Goal: Task Accomplishment & Management: Manage account settings

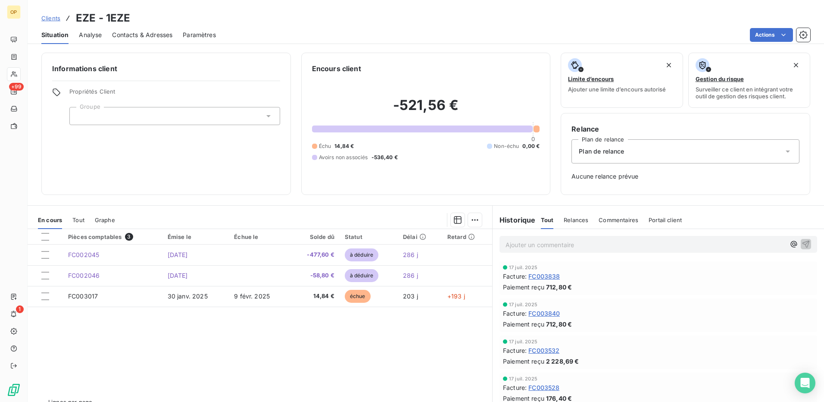
click at [46, 19] on span "Clients" at bounding box center [50, 18] width 19 height 7
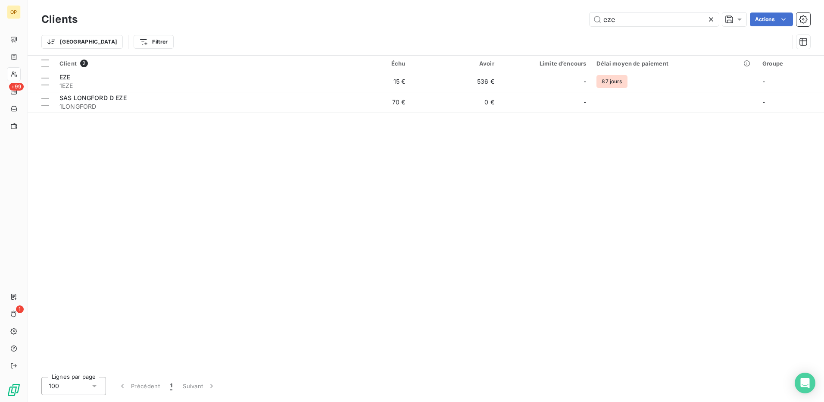
click at [665, 239] on div "Client 2 Échu Avoir Limite d’encours Délai moyen de paiement Groupe EZE 1EZE 15…" at bounding box center [426, 213] width 796 height 314
click at [713, 20] on icon at bounding box center [711, 19] width 9 height 9
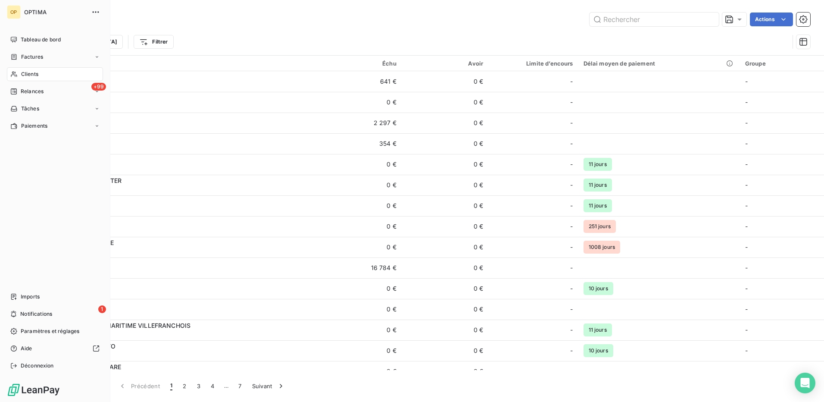
click at [28, 77] on span "Clients" at bounding box center [29, 74] width 17 height 8
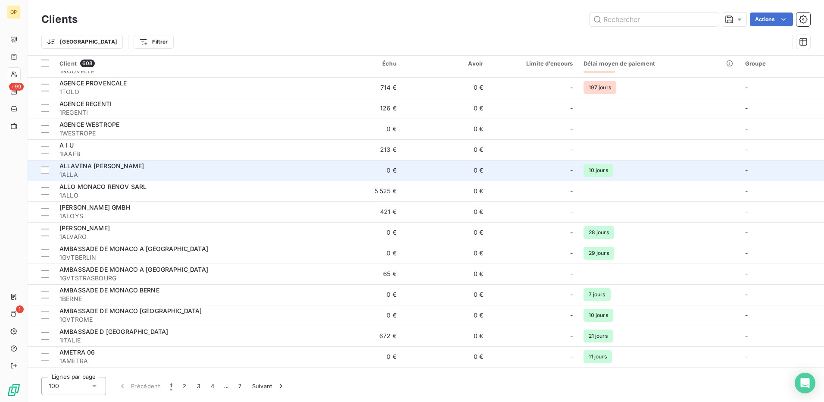
scroll to position [388, 0]
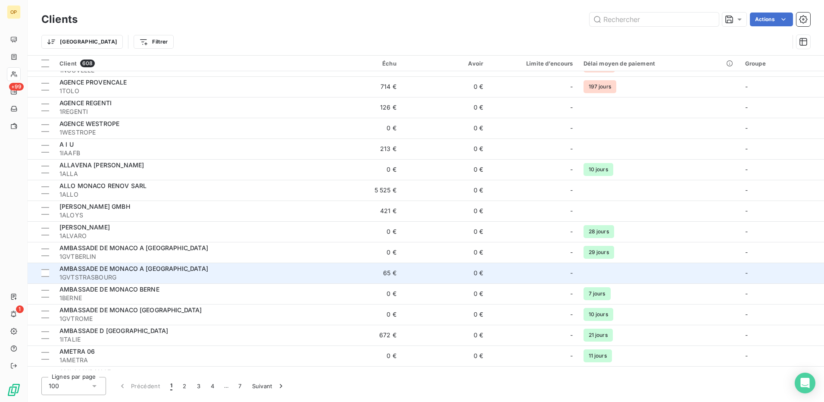
click at [396, 266] on td "65 €" at bounding box center [358, 272] width 87 height 21
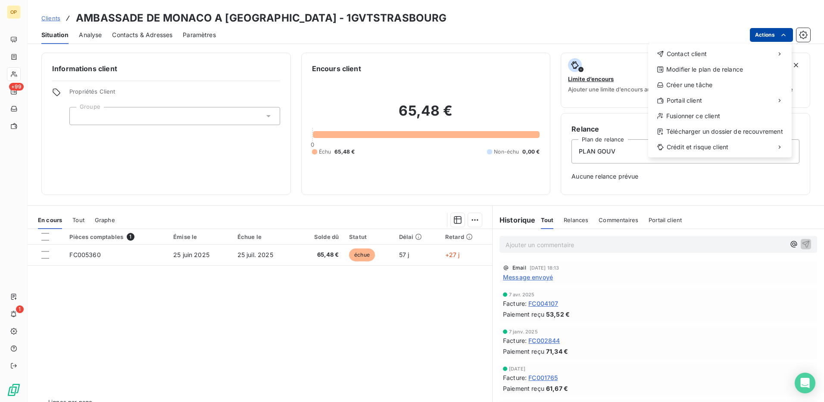
click at [773, 32] on html "OP +99 1 Clients AMBASSADE DE [GEOGRAPHIC_DATA] A [GEOGRAPHIC_DATA] - 1GVTSTRAS…" at bounding box center [412, 201] width 824 height 402
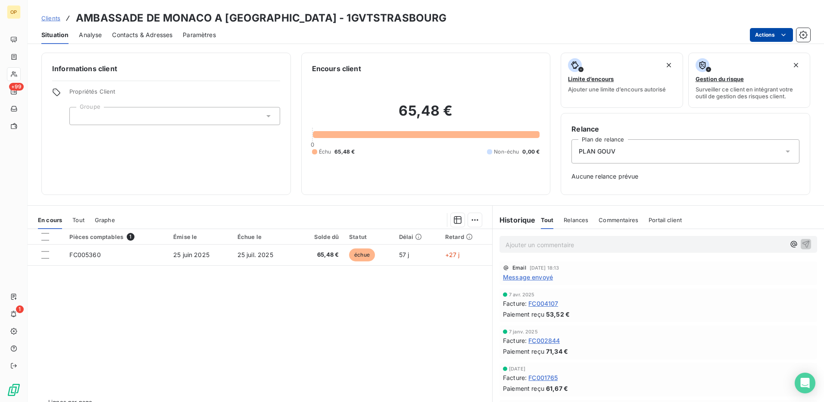
click at [773, 32] on html "OP +99 1 Clients AMBASSADE DE [GEOGRAPHIC_DATA] A [GEOGRAPHIC_DATA] - 1GVTSTRAS…" at bounding box center [412, 201] width 824 height 402
click at [776, 155] on div "PLAN GOUV" at bounding box center [685, 151] width 228 height 24
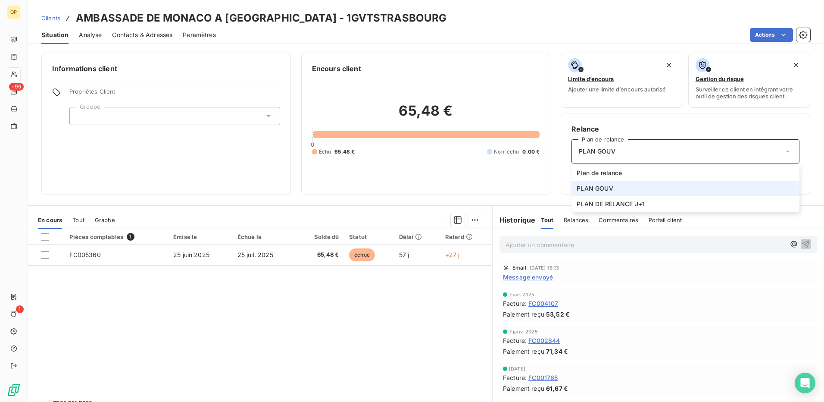
click at [776, 155] on div "PLAN GOUV" at bounding box center [685, 151] width 228 height 24
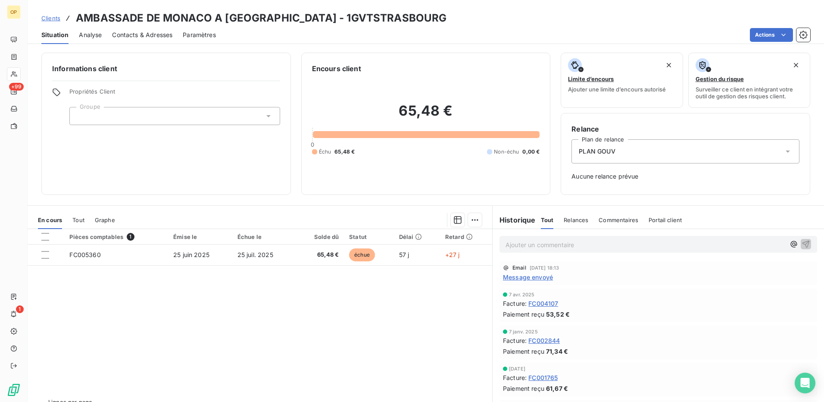
click at [776, 155] on div "PLAN GOUV" at bounding box center [685, 151] width 228 height 24
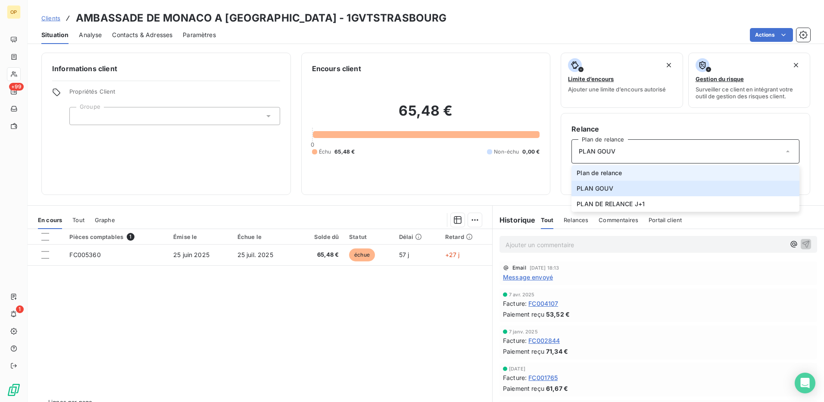
click at [589, 171] on span "Plan de relance" at bounding box center [599, 172] width 45 height 9
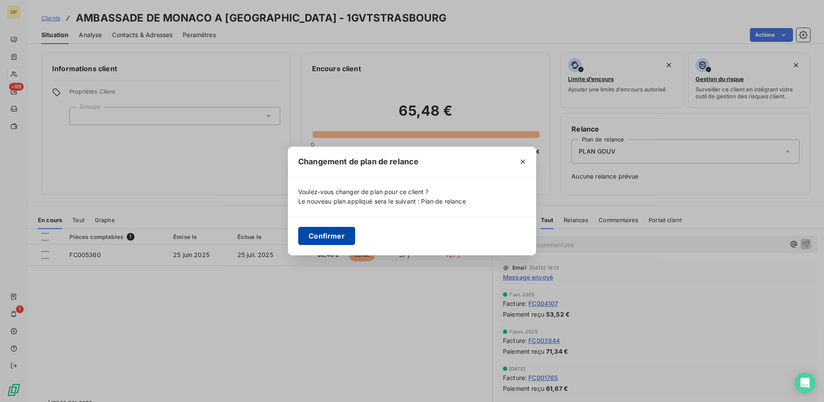
click at [333, 232] on button "Confirmer" at bounding box center [326, 236] width 57 height 18
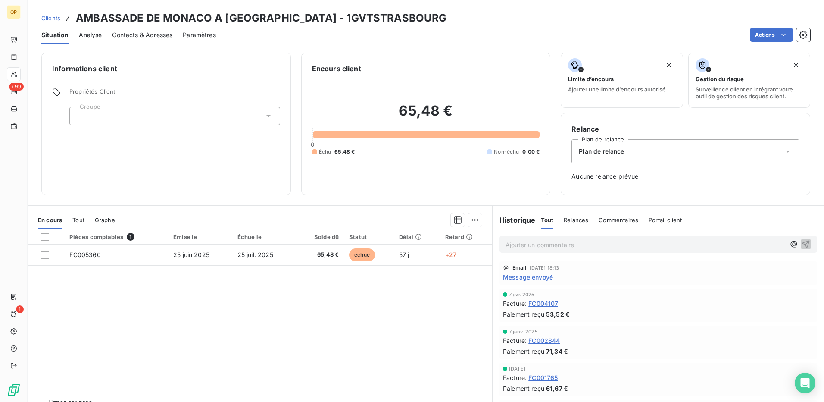
click at [739, 150] on div "Plan de relance" at bounding box center [685, 151] width 228 height 24
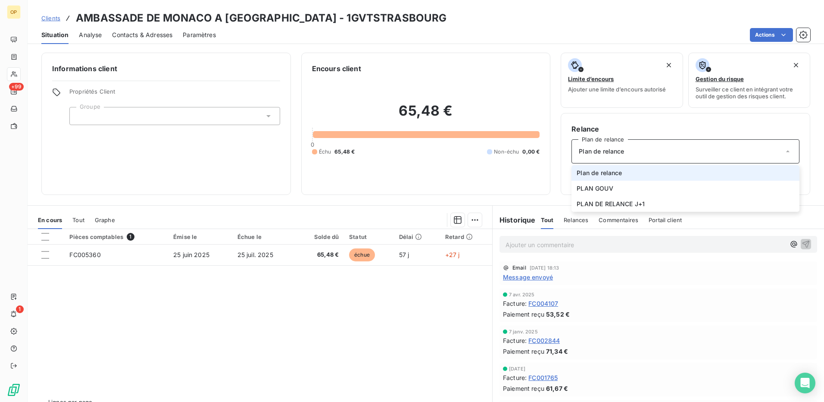
click at [721, 172] on li "Plan de relance" at bounding box center [685, 173] width 228 height 16
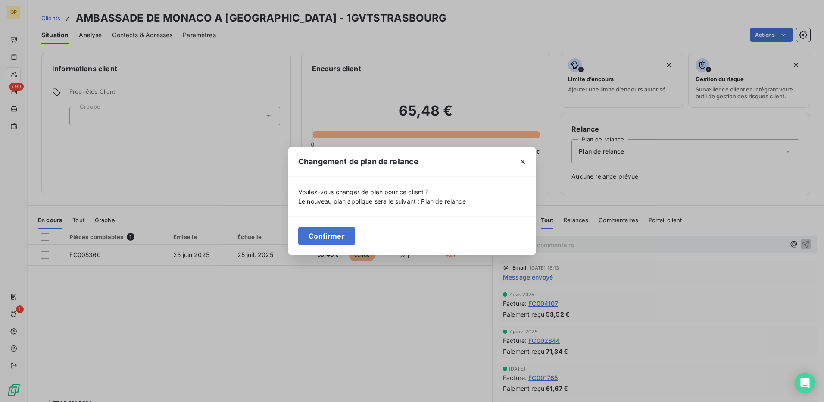
drag, startPoint x: 336, startPoint y: 232, endPoint x: 494, endPoint y: 221, distance: 158.5
click at [337, 231] on button "Confirmer" at bounding box center [326, 236] width 57 height 18
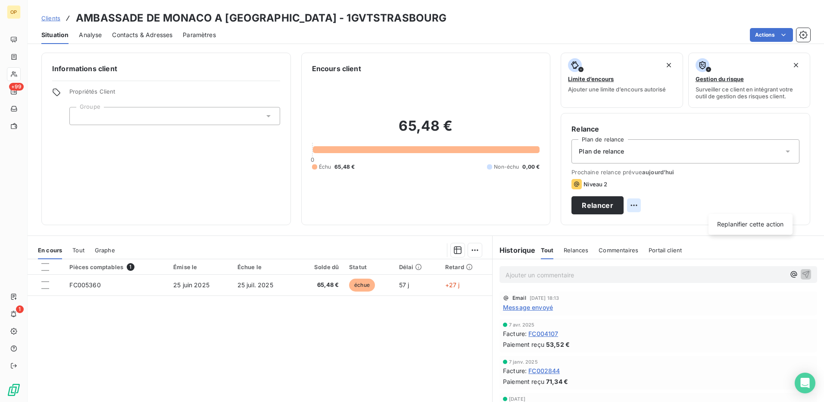
click at [783, 204] on html "OP +99 1 Clients AMBASSADE DE [GEOGRAPHIC_DATA] A [GEOGRAPHIC_DATA] - 1GVTSTRAS…" at bounding box center [412, 201] width 824 height 402
click at [624, 204] on button "Relancer" at bounding box center [597, 205] width 52 height 18
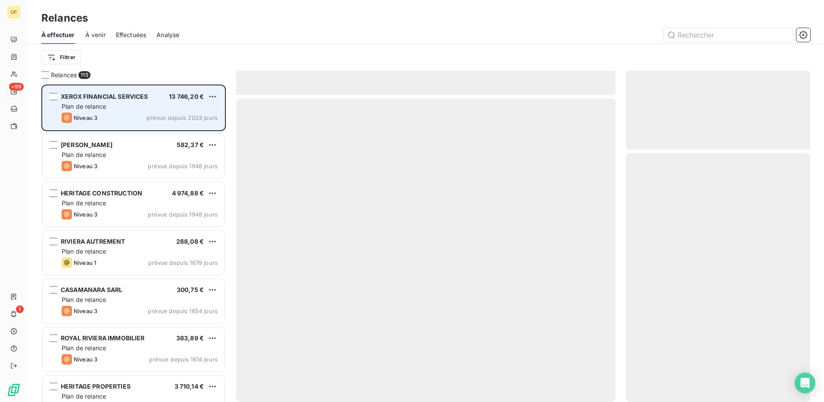
scroll to position [311, 178]
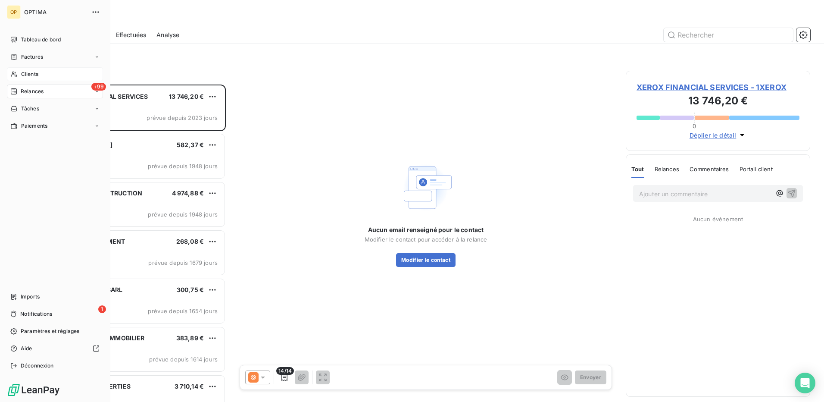
click at [29, 74] on span "Clients" at bounding box center [29, 74] width 17 height 8
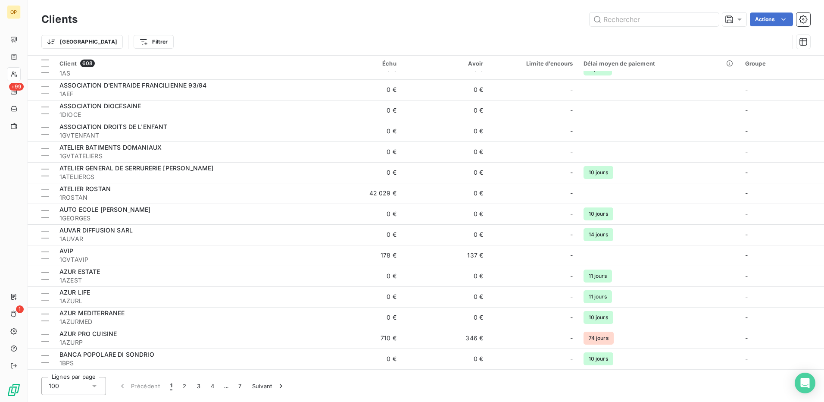
scroll to position [905, 0]
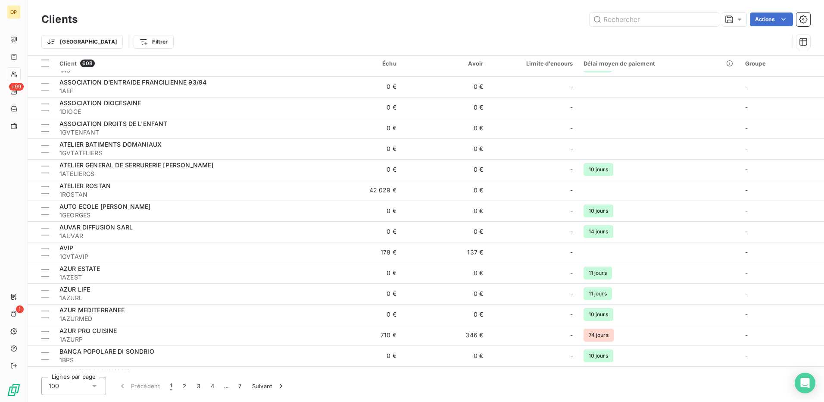
click at [543, 251] on div "-" at bounding box center [532, 252] width 79 height 14
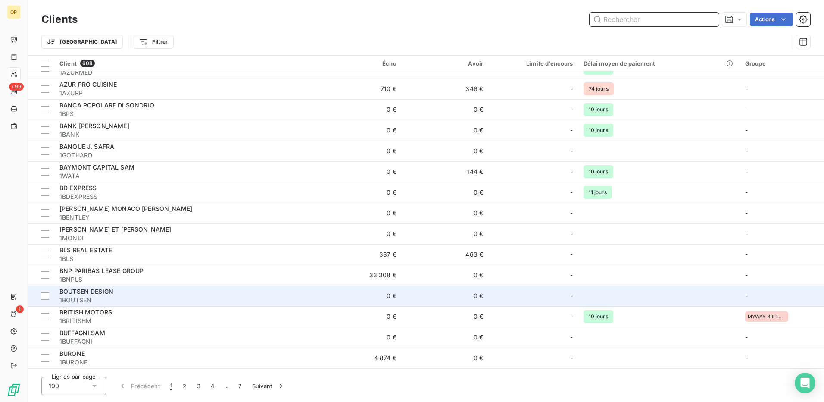
scroll to position [1164, 0]
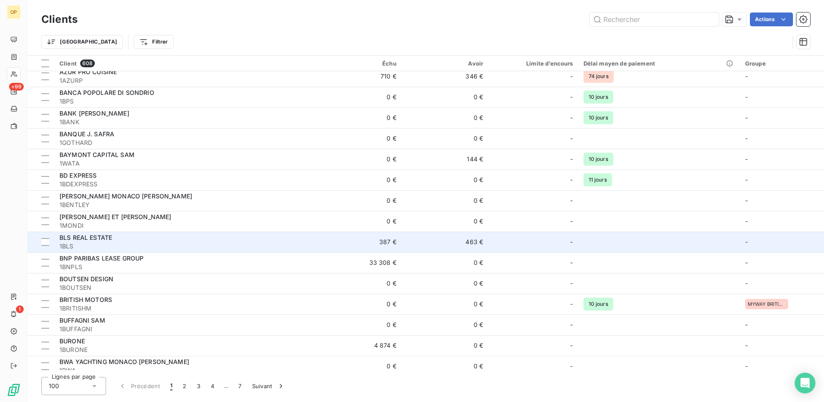
click at [491, 242] on td "-" at bounding box center [533, 241] width 90 height 21
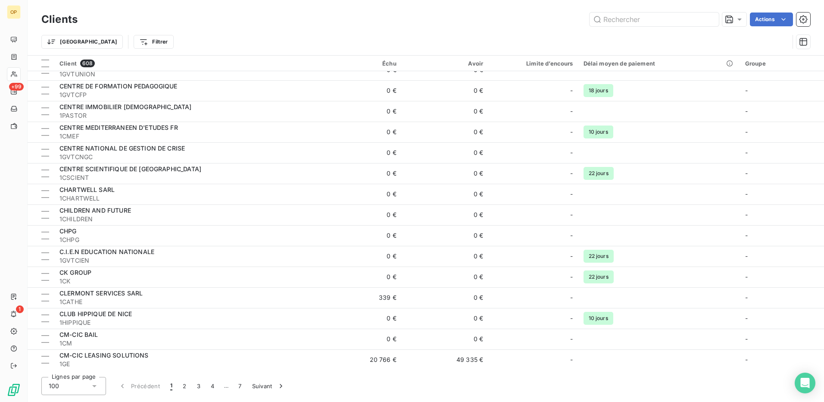
scroll to position [1770, 0]
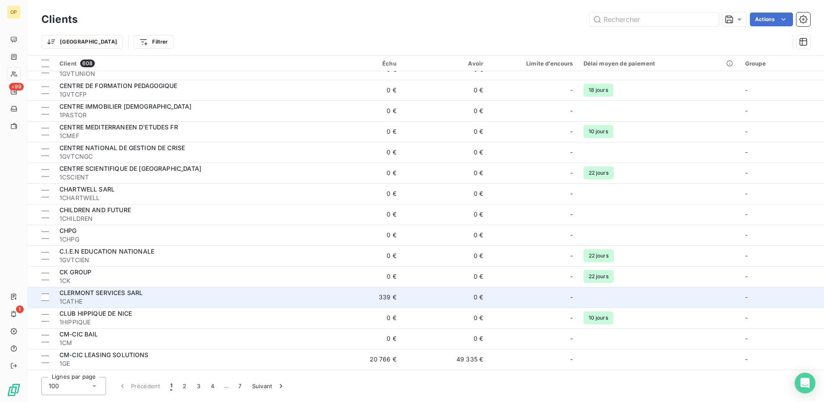
click at [446, 294] on td "0 €" at bounding box center [445, 297] width 87 height 21
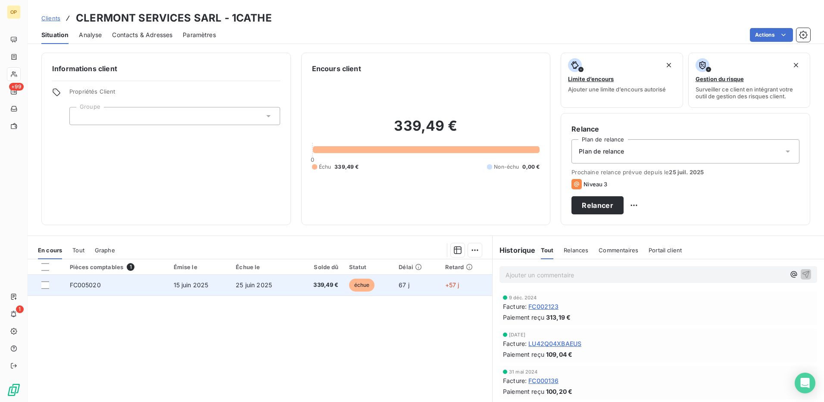
click at [429, 285] on td "67 j" at bounding box center [416, 285] width 46 height 21
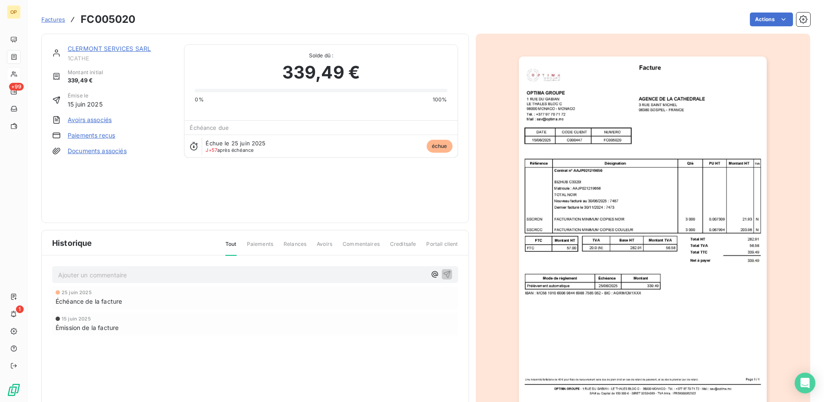
click at [633, 231] on img "button" at bounding box center [643, 231] width 248 height 351
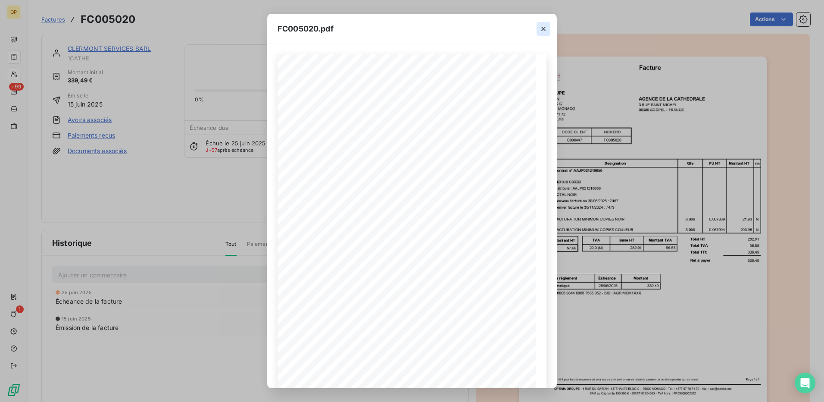
click at [542, 28] on icon "button" at bounding box center [543, 29] width 9 height 9
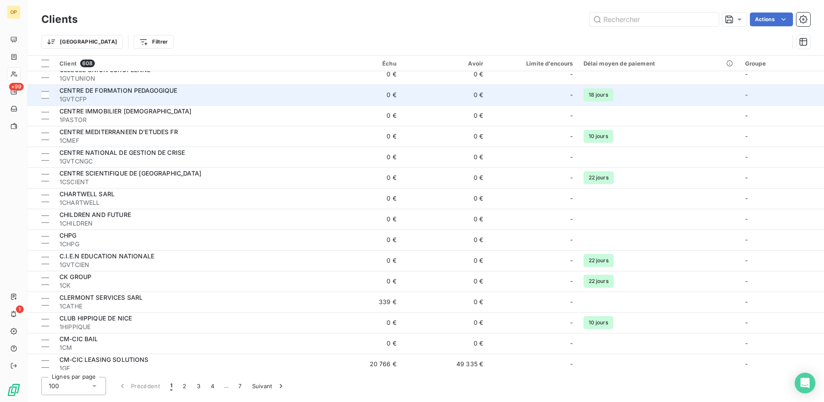
scroll to position [1770, 0]
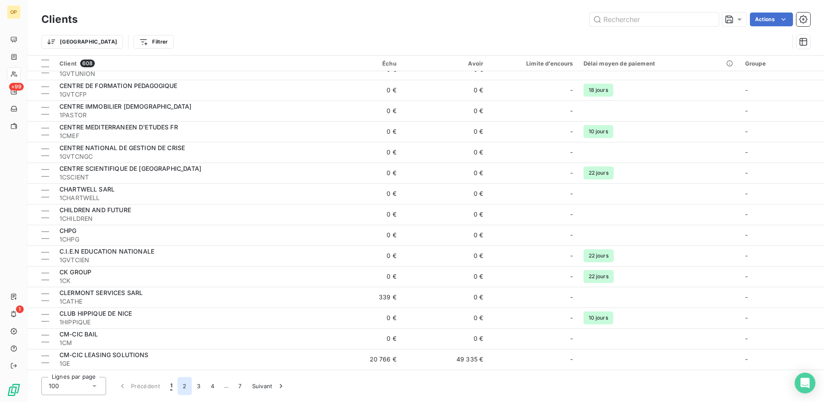
click at [182, 387] on button "2" at bounding box center [185, 386] width 14 height 18
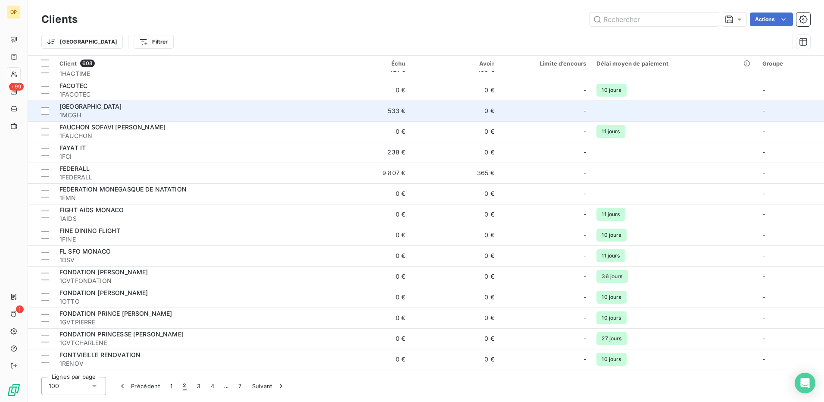
click at [93, 115] on span "1MCGH" at bounding box center [187, 115] width 257 height 9
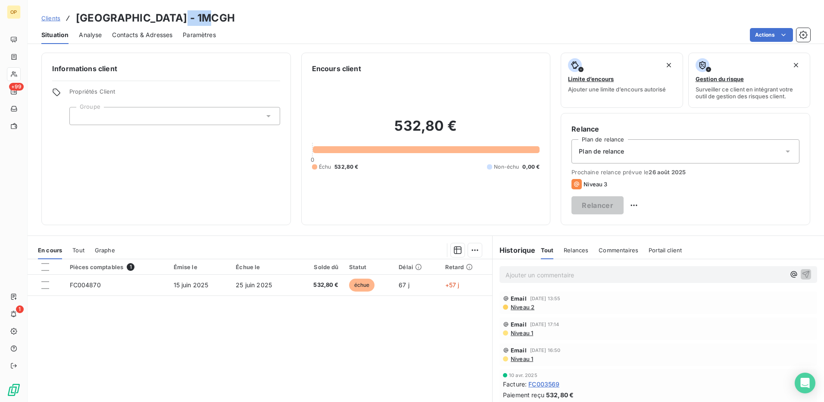
drag, startPoint x: 191, startPoint y: 19, endPoint x: 229, endPoint y: 20, distance: 37.9
click at [229, 20] on div "Clients [GEOGRAPHIC_DATA] - 1MCGH" at bounding box center [426, 18] width 796 height 16
copy h3 "1MCGH"
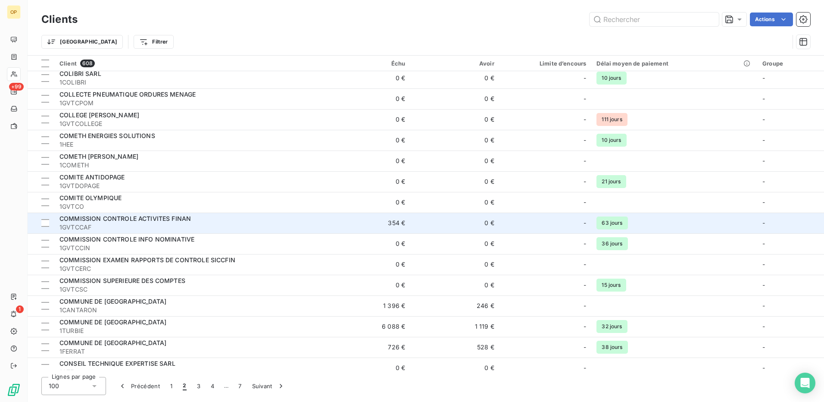
scroll to position [129, 0]
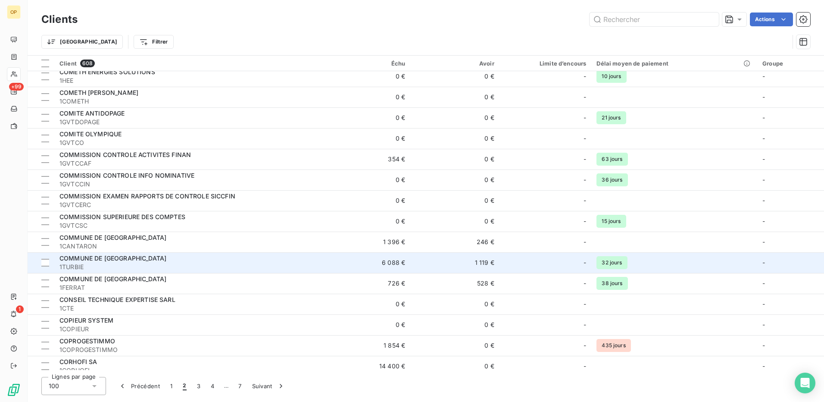
click at [424, 262] on td "1 119 €" at bounding box center [454, 262] width 89 height 21
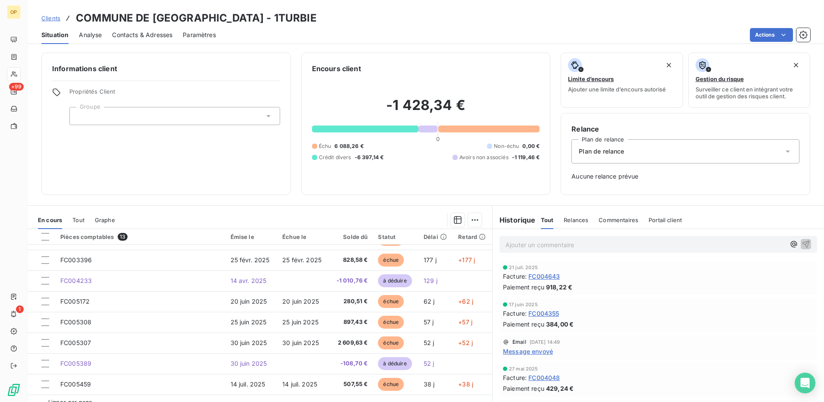
scroll to position [19, 0]
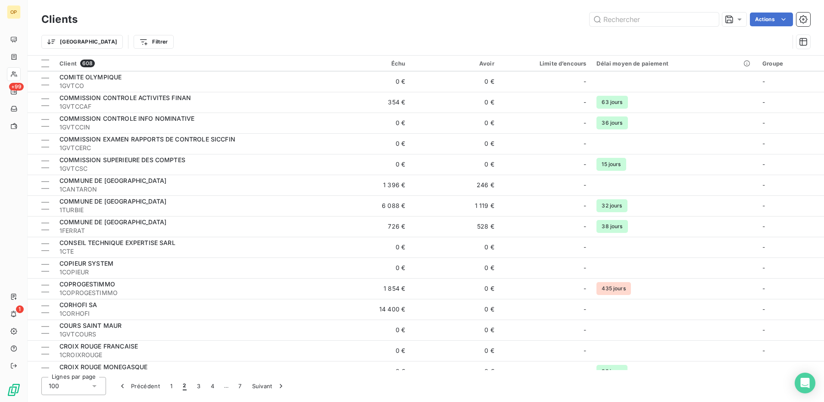
scroll to position [172, 0]
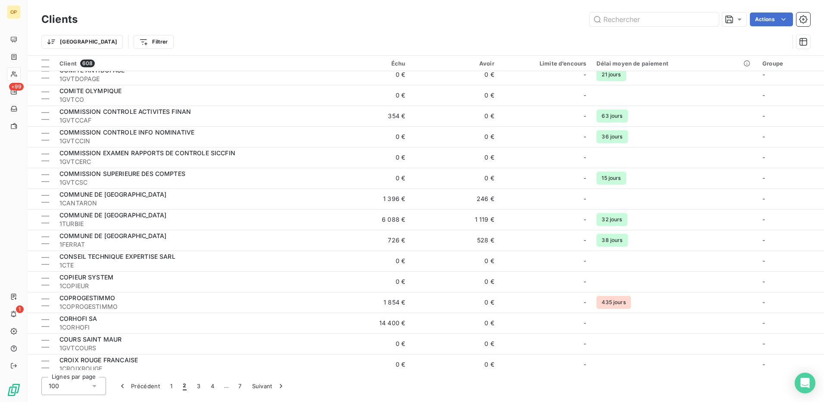
click at [409, 235] on td "726 €" at bounding box center [365, 240] width 89 height 21
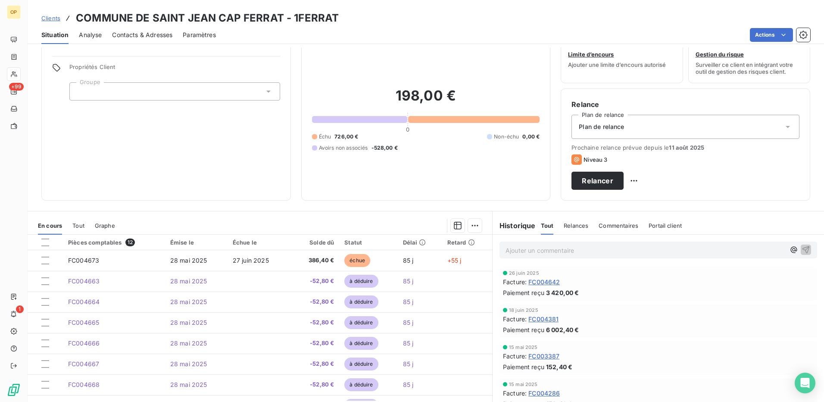
scroll to position [49, 0]
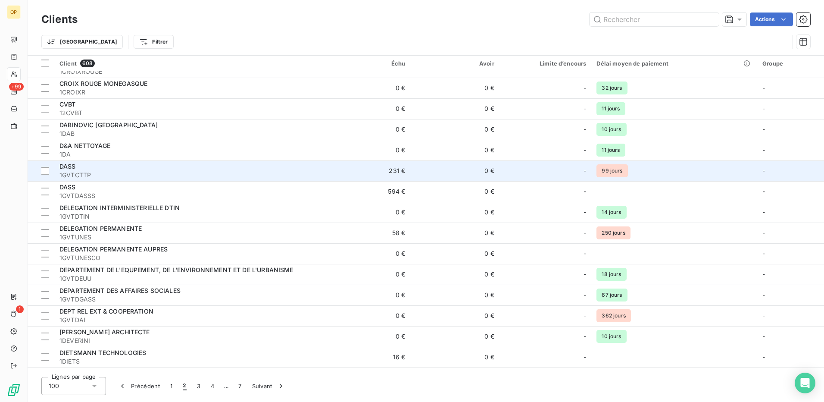
scroll to position [474, 0]
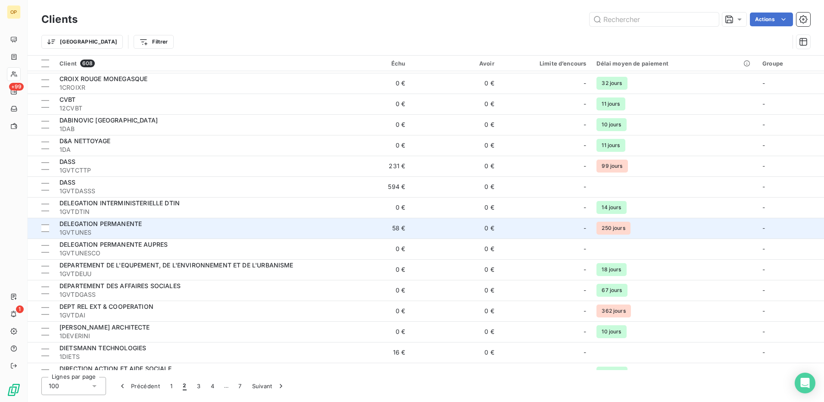
click at [105, 225] on span "DELEGATION PERMANENTE" at bounding box center [100, 223] width 82 height 7
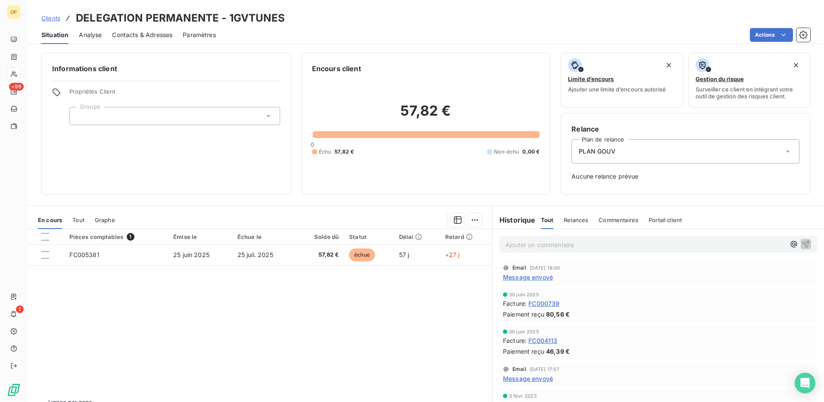
click at [666, 154] on div "PLAN GOUV" at bounding box center [685, 151] width 228 height 24
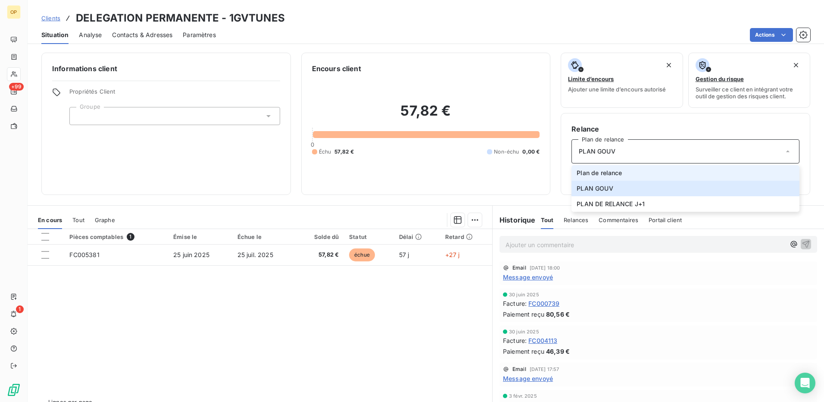
click at [615, 175] on span "Plan de relance" at bounding box center [599, 172] width 45 height 9
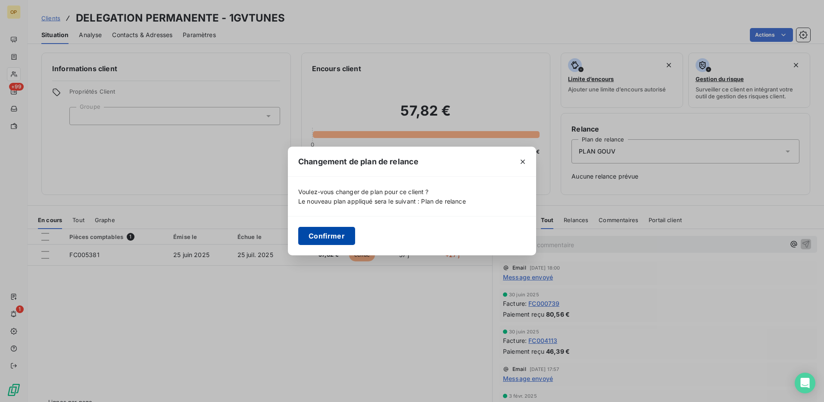
click at [328, 230] on button "Confirmer" at bounding box center [326, 236] width 57 height 18
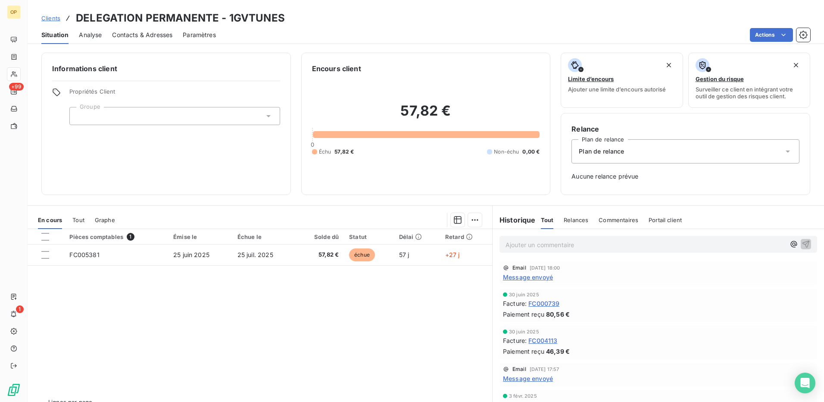
click at [595, 155] on span "Plan de relance" at bounding box center [601, 151] width 45 height 9
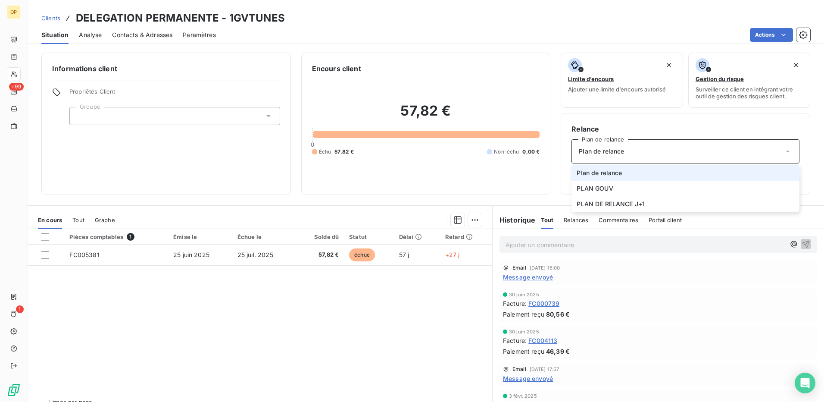
click at [590, 169] on span "Plan de relance" at bounding box center [599, 172] width 45 height 9
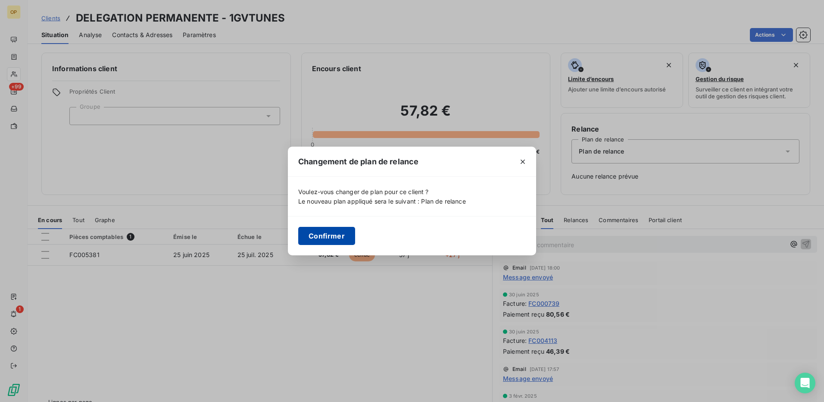
click at [338, 231] on button "Confirmer" at bounding box center [326, 236] width 57 height 18
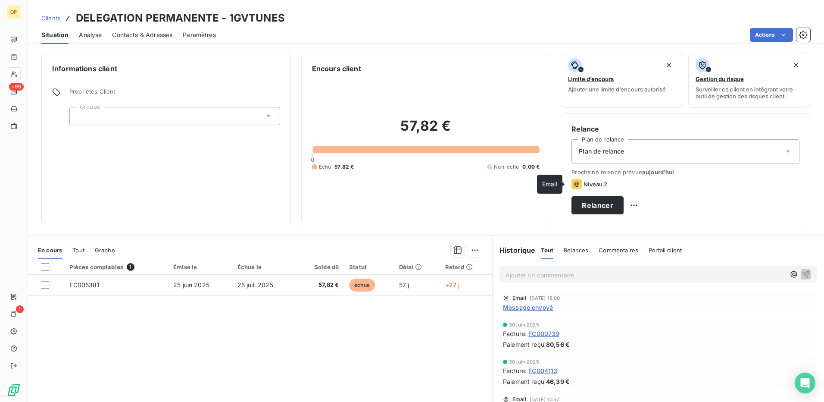
click at [575, 185] on icon at bounding box center [576, 184] width 10 height 10
click at [643, 174] on span "aujourd’hui" at bounding box center [658, 171] width 32 height 7
click at [786, 206] on html "OP +99 1 Clients DELEGATION PERMANENTE - 1GVTUNES Situation Analyse Contacts & …" at bounding box center [412, 201] width 824 height 402
click at [775, 221] on div "Replanifier cette action" at bounding box center [750, 224] width 77 height 14
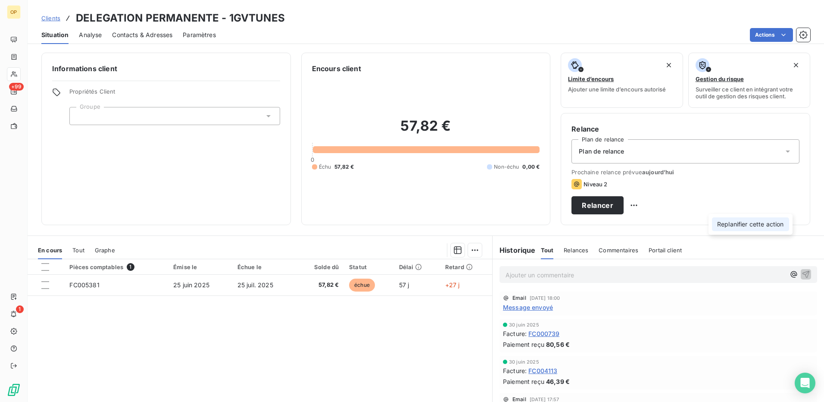
select select "7"
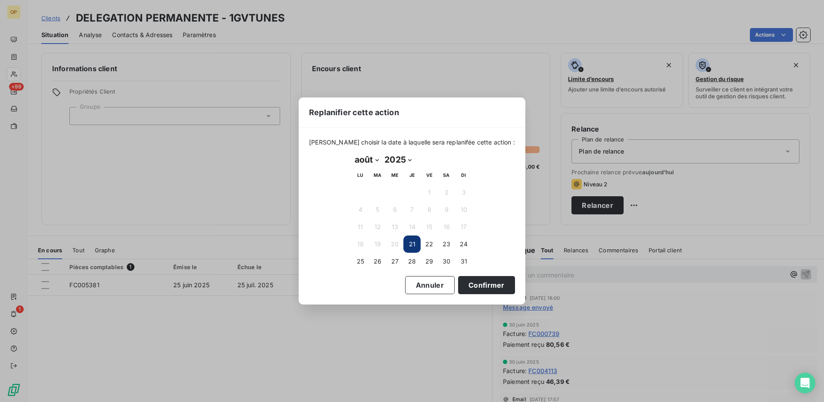
click at [413, 243] on button "21" at bounding box center [411, 243] width 17 height 17
click at [465, 281] on button "Confirmer" at bounding box center [486, 285] width 57 height 18
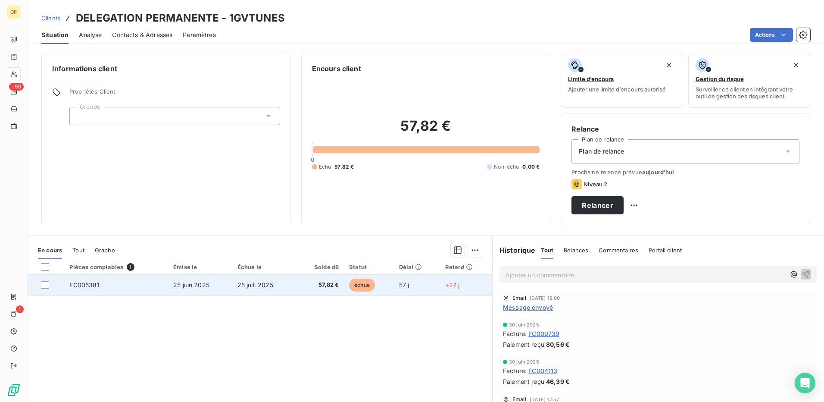
click at [365, 284] on span "échue" at bounding box center [362, 284] width 26 height 13
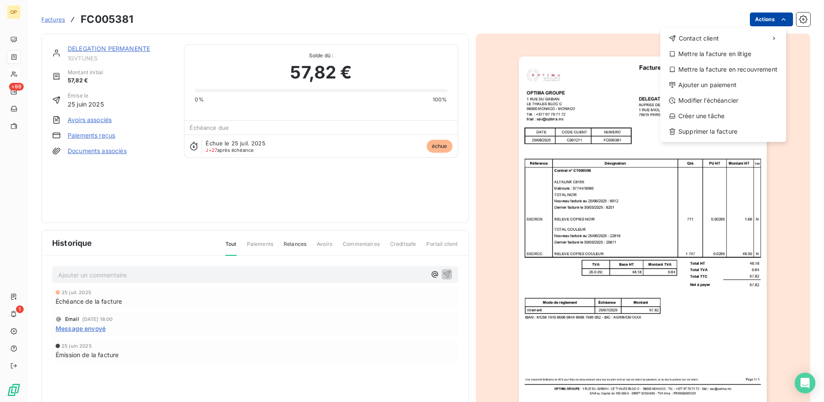
click at [752, 14] on html "OP +99 1 Factures FC005381 Actions Contact client Mettre la facture en litige M…" at bounding box center [412, 201] width 824 height 402
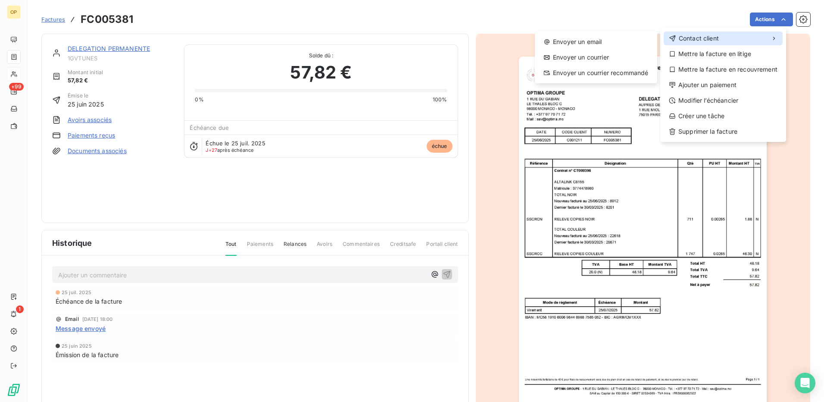
click at [705, 41] on span "Contact client" at bounding box center [699, 38] width 40 height 9
click at [611, 42] on div "Envoyer un email" at bounding box center [595, 42] width 115 height 14
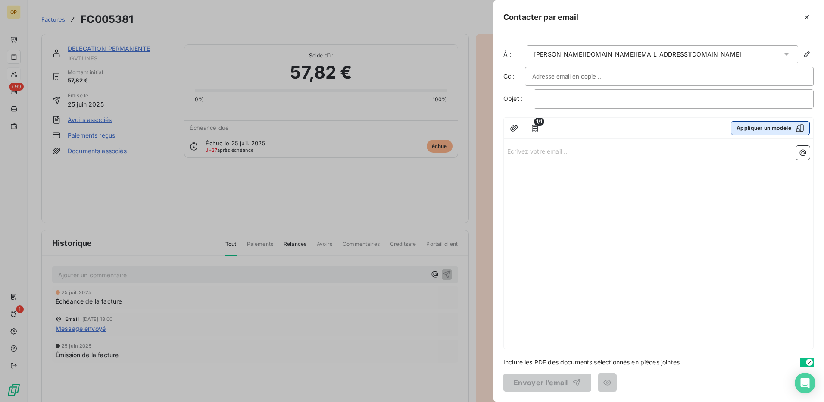
click at [772, 126] on button "Appliquer un modèle" at bounding box center [770, 128] width 79 height 14
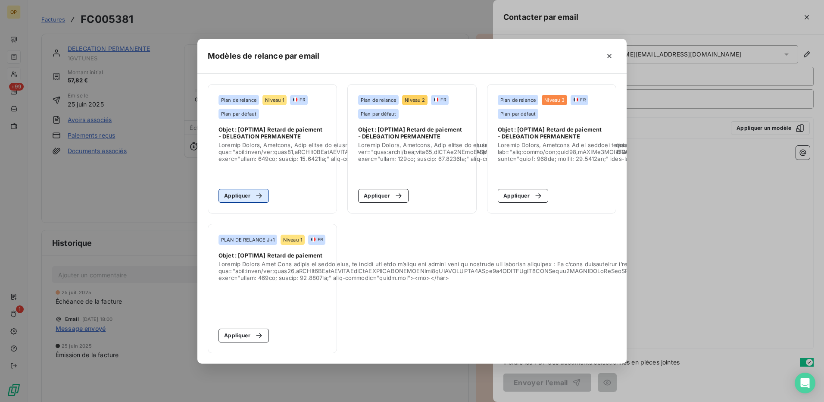
click at [247, 193] on button "Appliquer" at bounding box center [243, 196] width 50 height 14
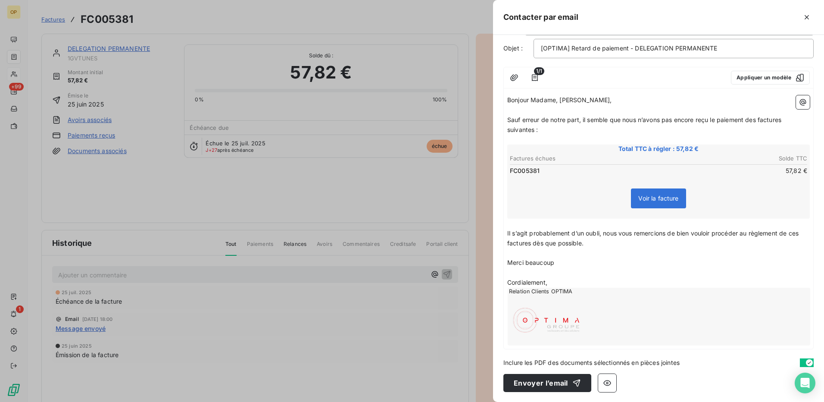
scroll to position [51, 0]
click at [551, 382] on button "Envoyer l’email" at bounding box center [547, 382] width 88 height 18
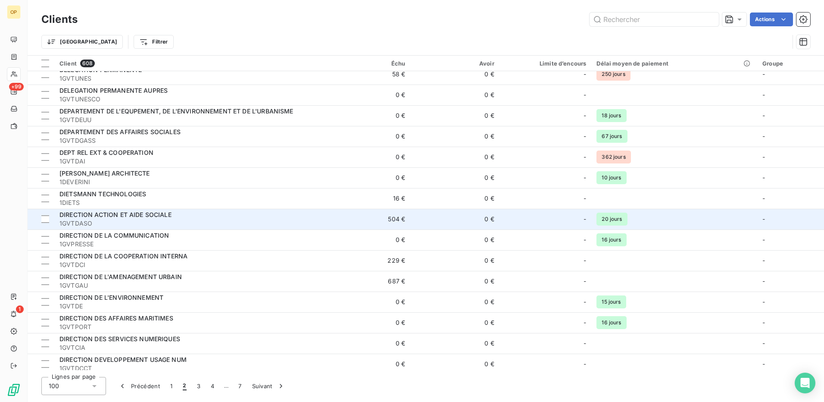
scroll to position [646, 0]
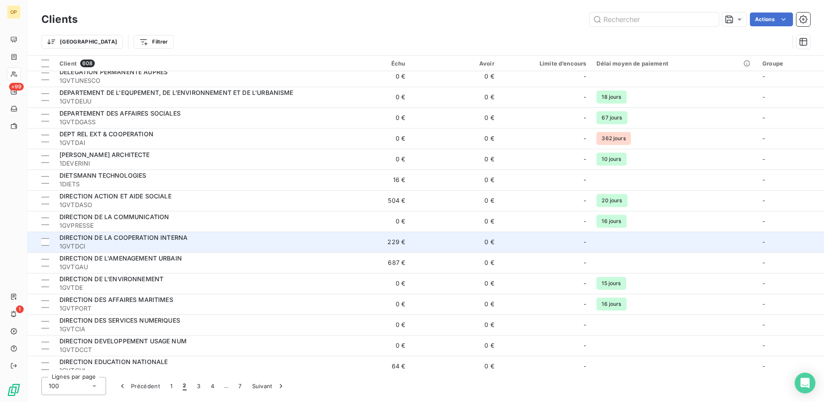
click at [409, 243] on td "229 €" at bounding box center [365, 241] width 89 height 21
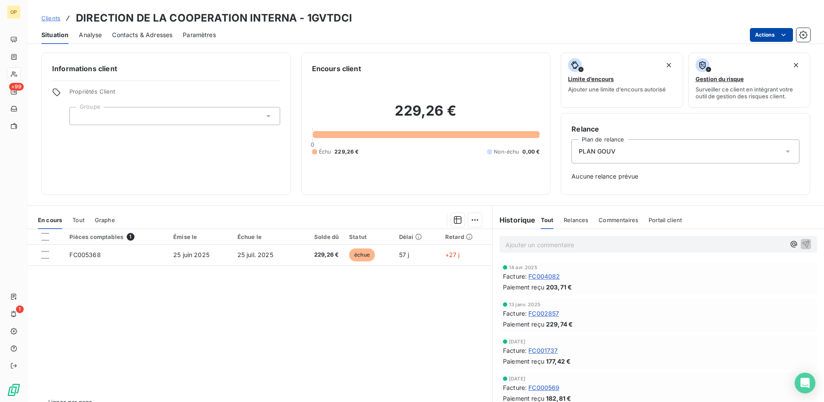
click at [774, 37] on html "OP +99 1 Clients DIRECTION DE LA COOPERATION INTERNA - 1GVTDCI Situation Analys…" at bounding box center [412, 201] width 824 height 402
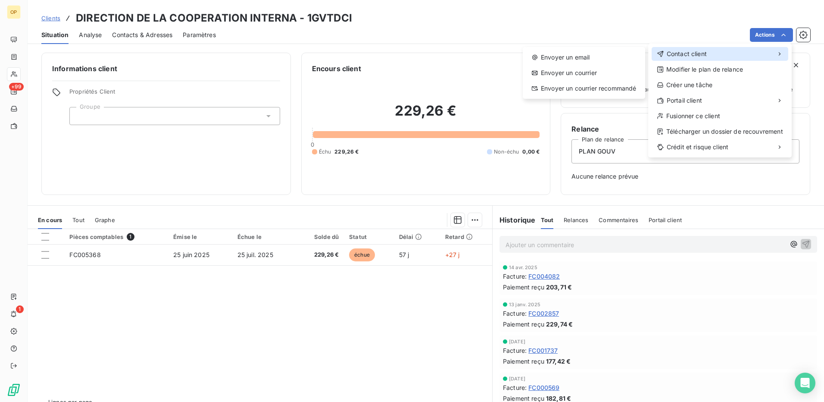
click at [749, 52] on div "Contact client" at bounding box center [720, 54] width 137 height 14
click at [593, 52] on div "Envoyer un email" at bounding box center [583, 57] width 115 height 14
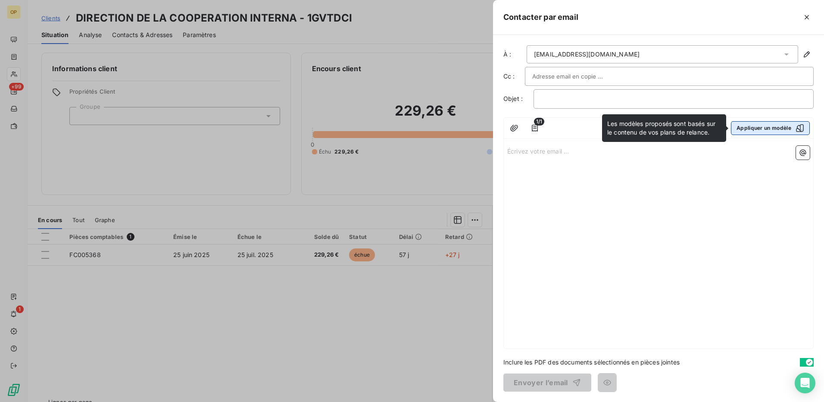
click at [796, 122] on button "Appliquer un modèle" at bounding box center [770, 128] width 79 height 14
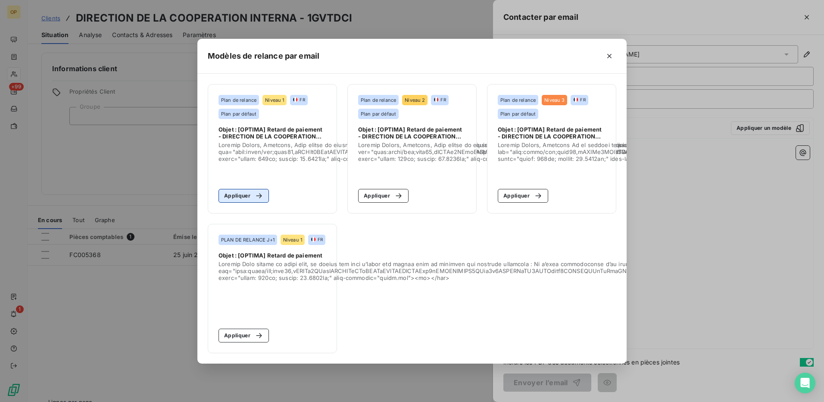
click at [241, 193] on button "Appliquer" at bounding box center [243, 196] width 50 height 14
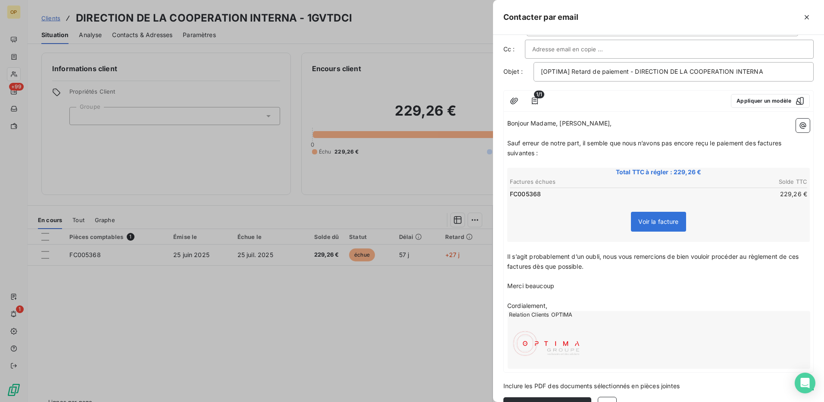
scroll to position [51, 0]
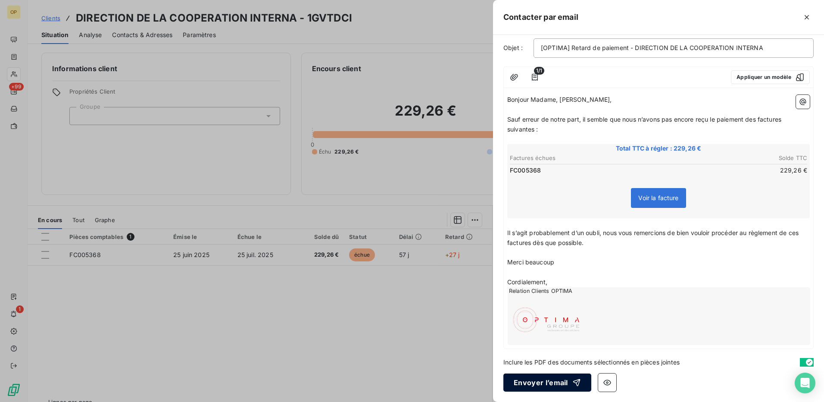
click at [556, 384] on button "Envoyer l’email" at bounding box center [547, 382] width 88 height 18
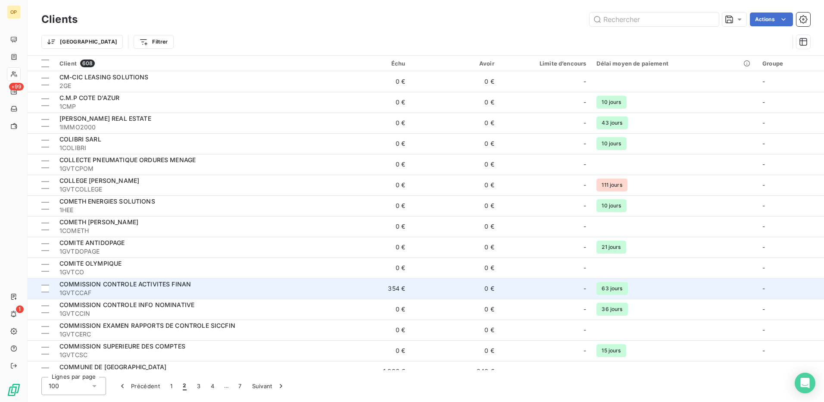
click at [413, 292] on td "0 €" at bounding box center [454, 288] width 89 height 21
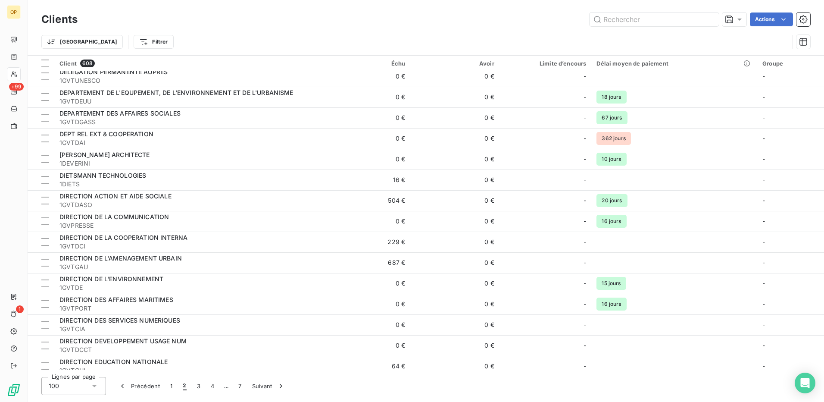
scroll to position [690, 0]
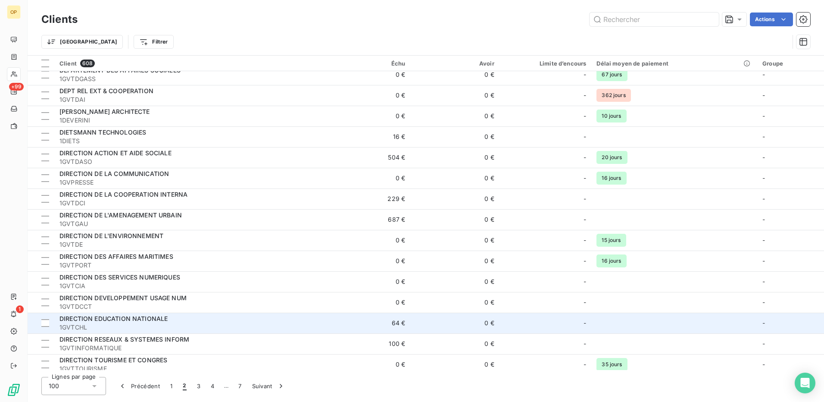
click at [384, 320] on td "64 €" at bounding box center [365, 322] width 89 height 21
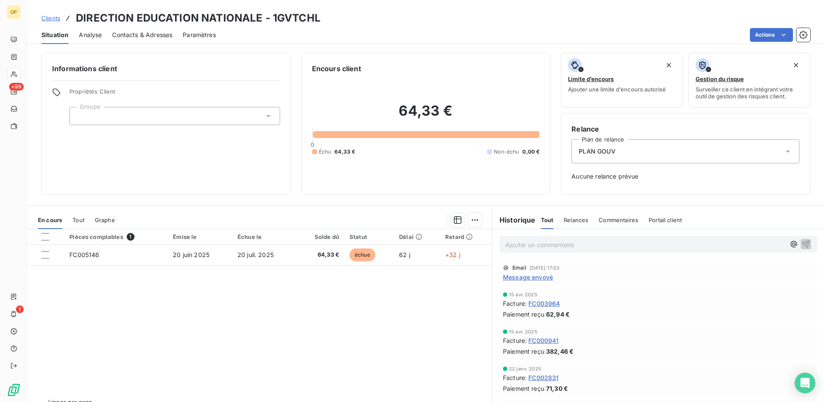
click at [656, 154] on div "PLAN GOUV" at bounding box center [685, 151] width 228 height 24
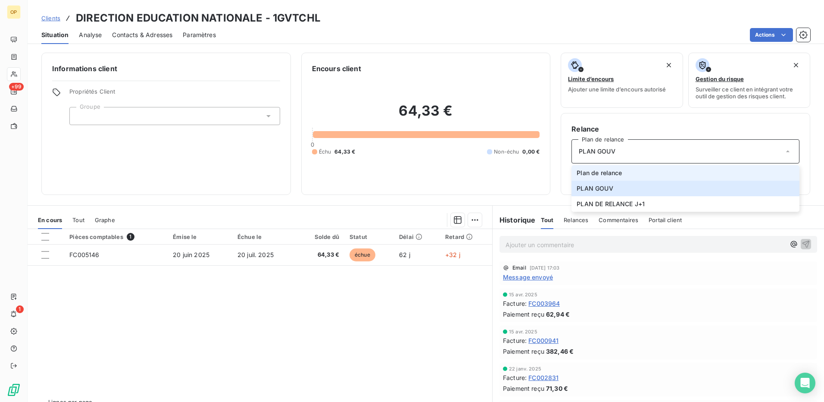
click at [643, 166] on li "Plan de relance" at bounding box center [685, 173] width 228 height 16
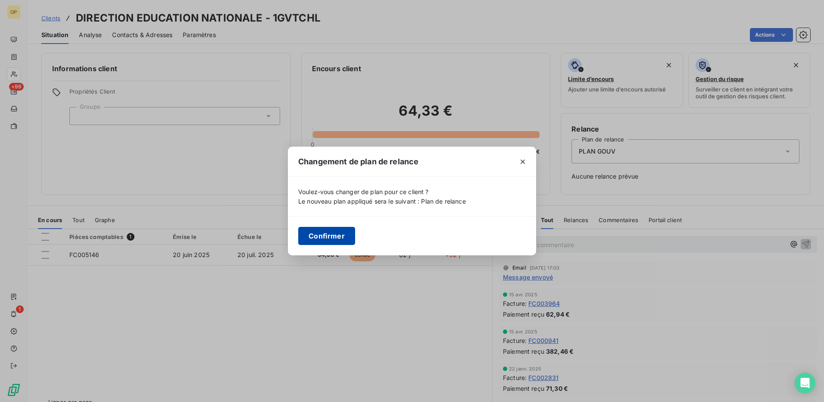
click at [325, 234] on button "Confirmer" at bounding box center [326, 236] width 57 height 18
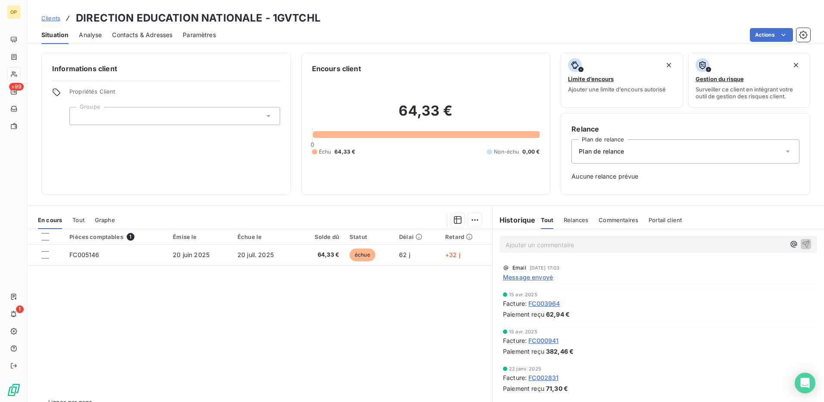
click at [603, 146] on div "Plan de relance" at bounding box center [685, 151] width 228 height 24
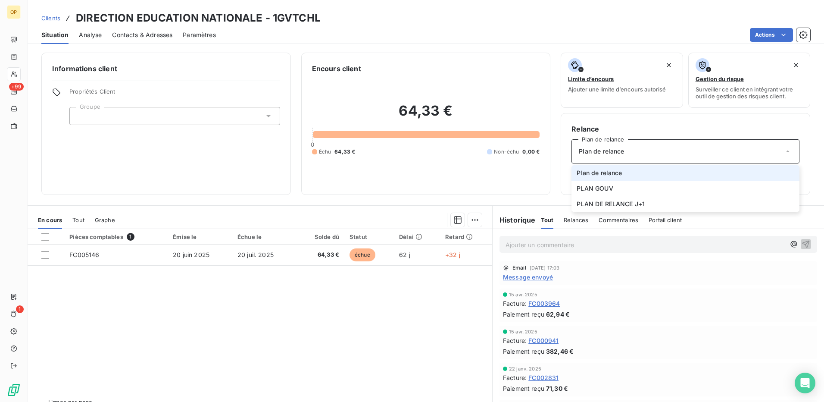
click at [602, 170] on span "Plan de relance" at bounding box center [599, 172] width 45 height 9
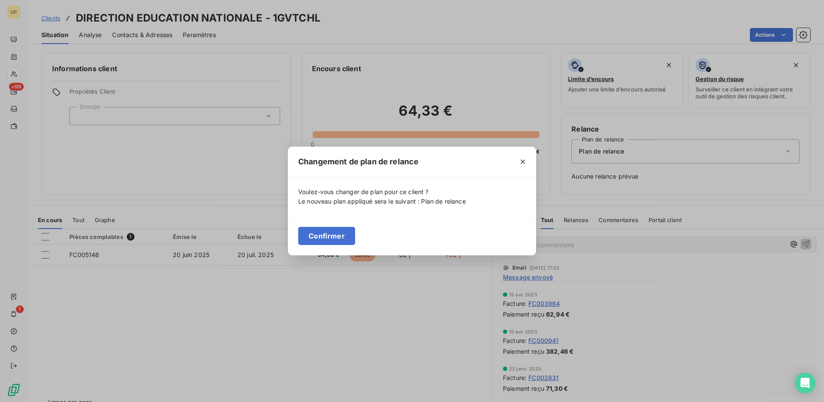
drag, startPoint x: 345, startPoint y: 241, endPoint x: 492, endPoint y: 231, distance: 146.9
click at [346, 241] on button "Confirmer" at bounding box center [326, 236] width 57 height 18
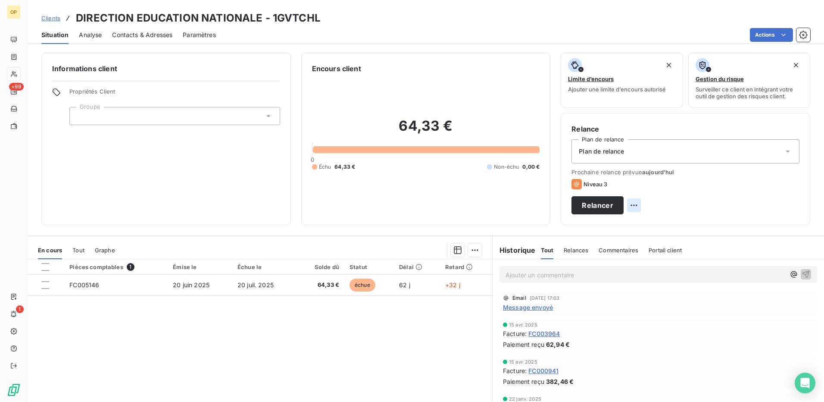
click at [790, 205] on html "OP +99 1 Clients DIRECTION EDUCATION NATIONALE - 1GVTCHL Situation Analyse Cont…" at bounding box center [412, 201] width 824 height 402
click at [743, 226] on div "Replanifier cette action" at bounding box center [750, 224] width 77 height 14
select select "7"
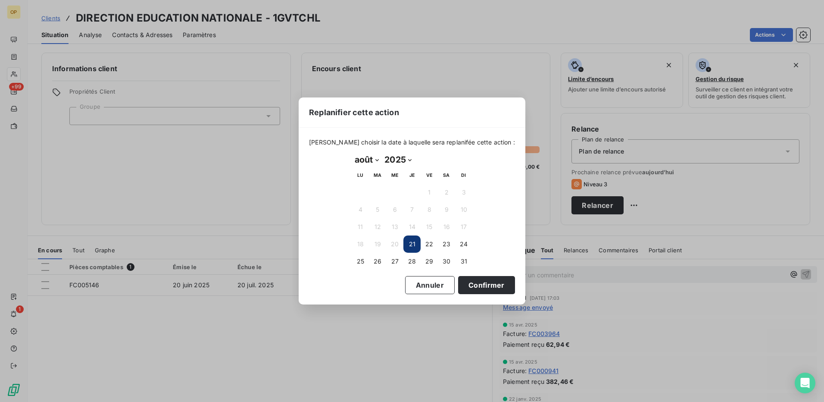
click at [412, 245] on button "21" at bounding box center [411, 243] width 17 height 17
click at [460, 278] on button "Confirmer" at bounding box center [486, 285] width 57 height 18
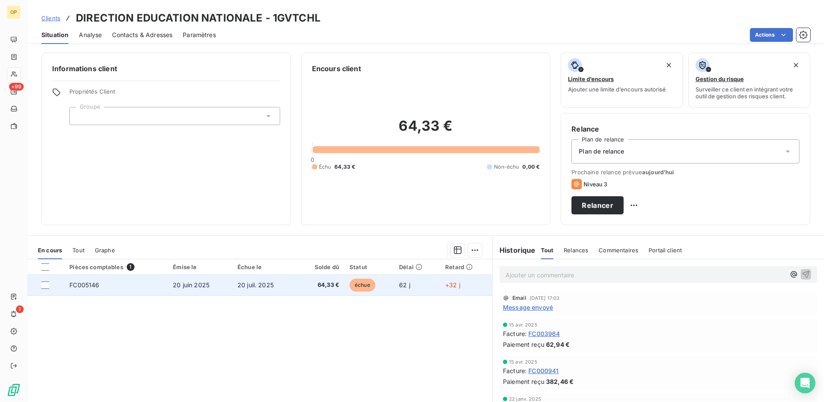
click at [354, 281] on span "échue" at bounding box center [362, 284] width 26 height 13
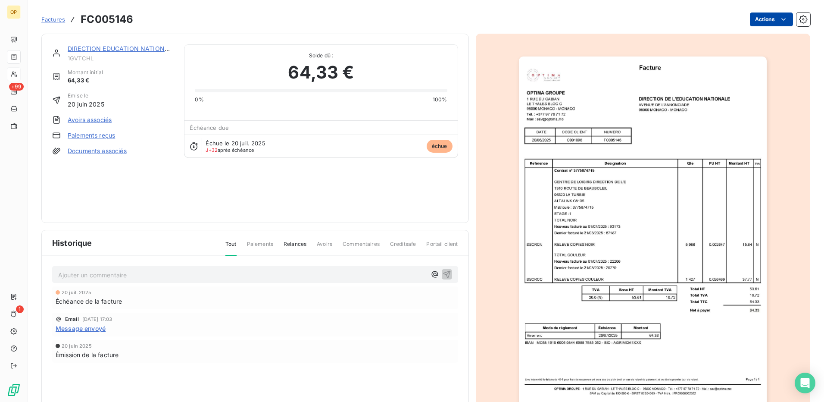
click at [755, 20] on html "OP +99 1 Factures FC005146 Actions DIRECTION EDUCATION NATIONALE 1GVTCHL Montan…" at bounding box center [412, 201] width 824 height 402
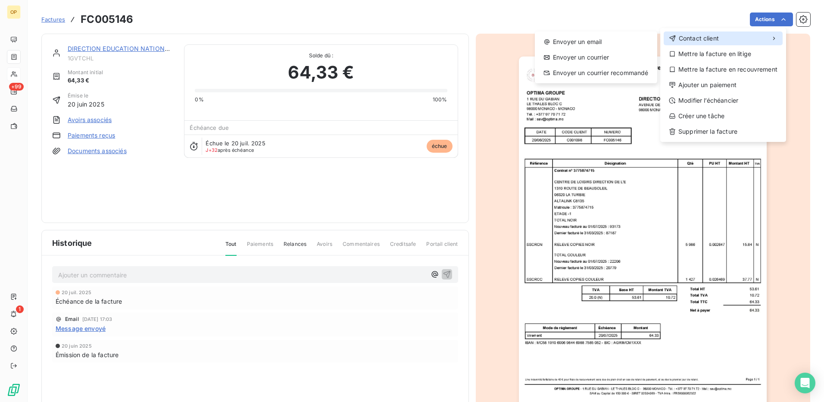
click at [712, 37] on span "Contact client" at bounding box center [699, 38] width 40 height 9
click at [554, 39] on div "Envoyer un email" at bounding box center [595, 42] width 115 height 14
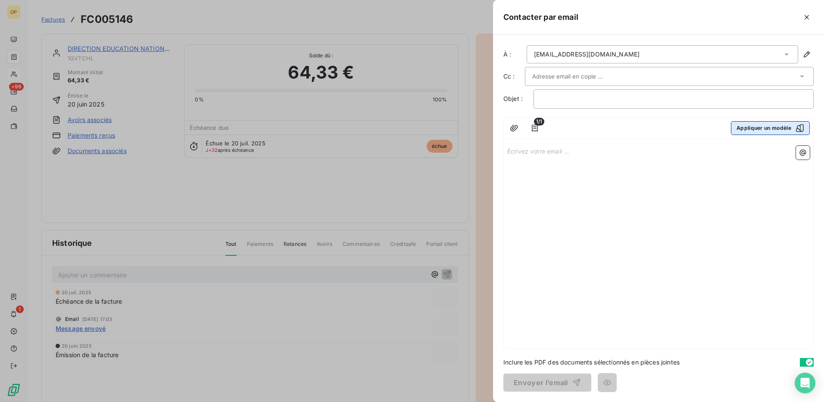
click at [763, 131] on button "Appliquer un modèle" at bounding box center [770, 128] width 79 height 14
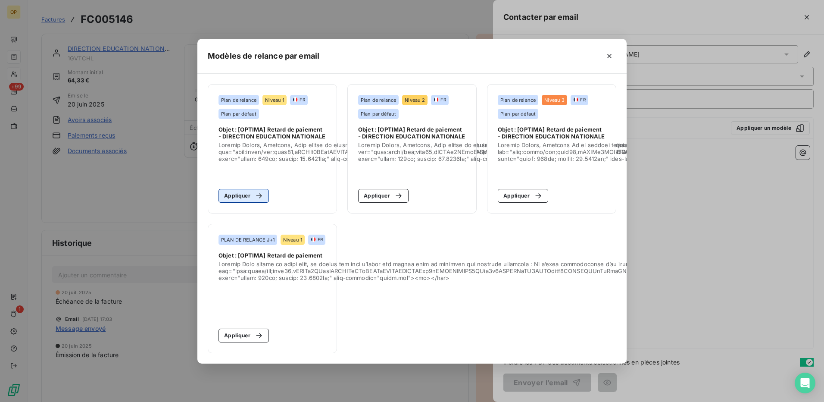
click at [250, 189] on button "Appliquer" at bounding box center [243, 196] width 50 height 14
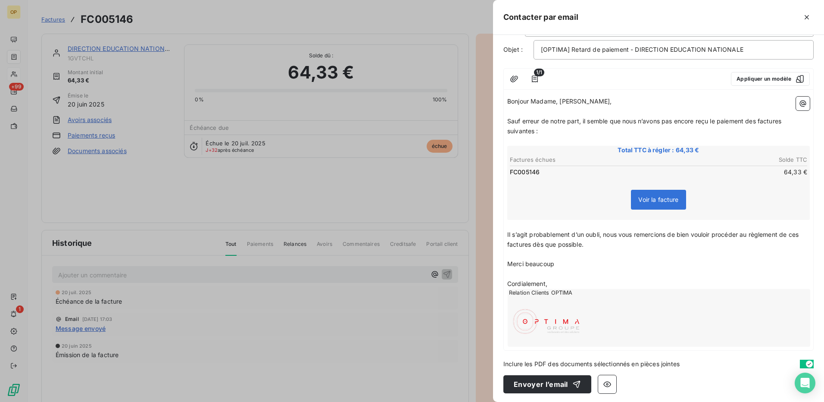
scroll to position [51, 0]
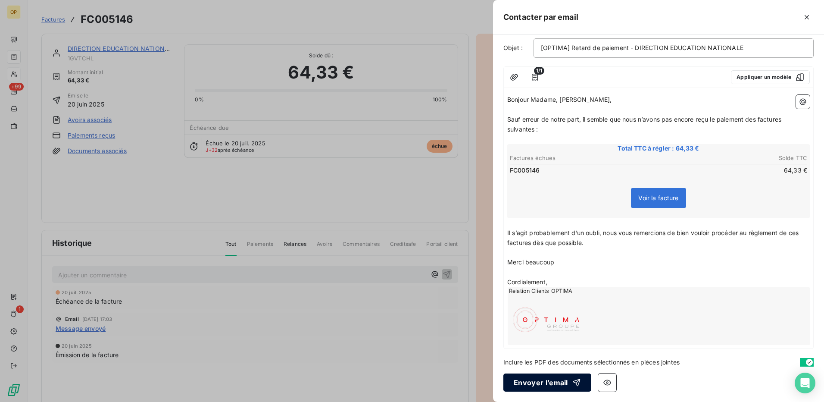
click at [548, 383] on button "Envoyer l’email" at bounding box center [547, 382] width 88 height 18
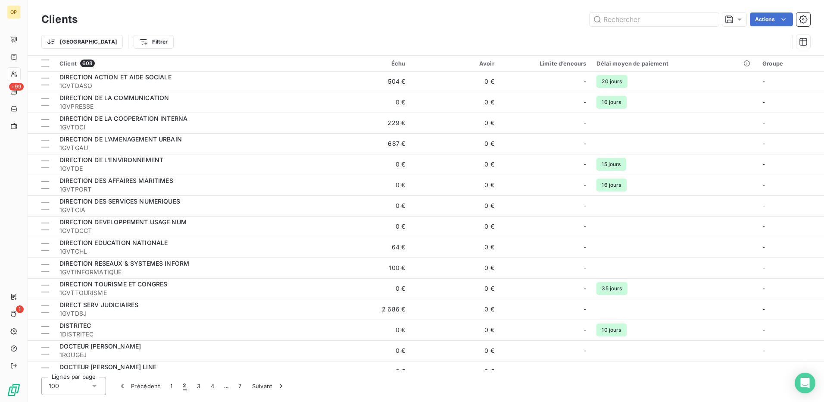
scroll to position [776, 0]
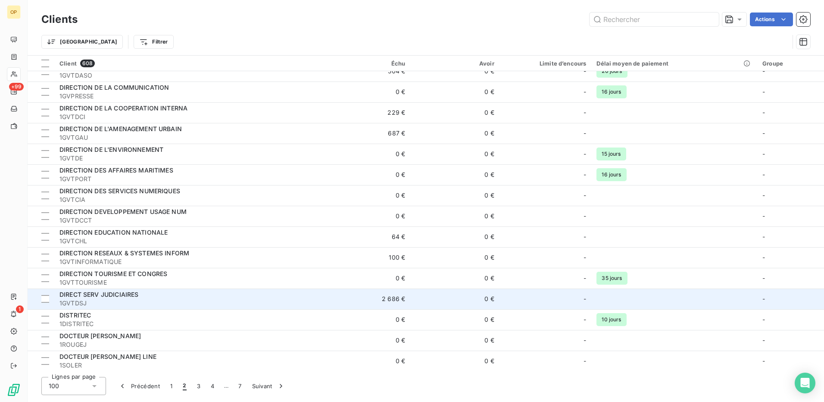
click at [483, 296] on td "0 €" at bounding box center [454, 298] width 89 height 21
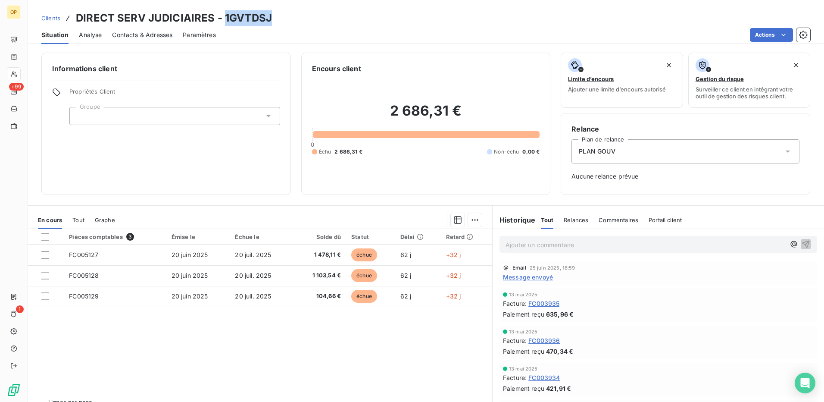
drag, startPoint x: 224, startPoint y: 18, endPoint x: 271, endPoint y: 21, distance: 47.5
click at [271, 21] on div "Clients DIRECT SERV JUDICIAIRES - 1GVTDSJ" at bounding box center [426, 18] width 796 height 16
drag, startPoint x: 271, startPoint y: 21, endPoint x: 266, endPoint y: 22, distance: 5.5
copy h3 "1GVTDSJ"
click at [682, 150] on div "PLAN GOUV" at bounding box center [685, 151] width 228 height 24
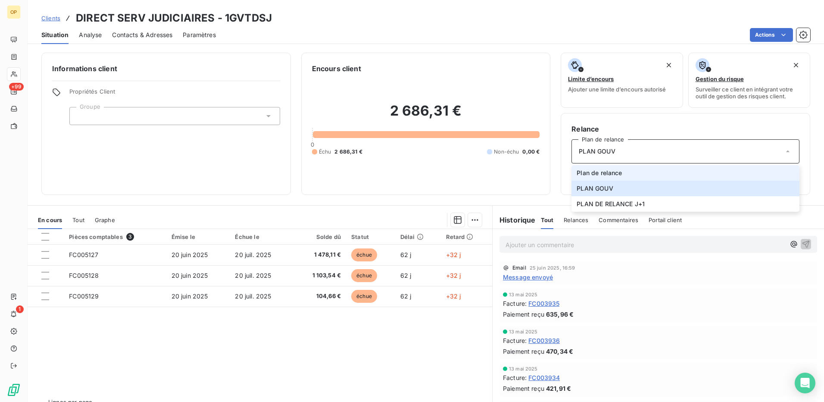
click at [616, 171] on span "Plan de relance" at bounding box center [599, 172] width 45 height 9
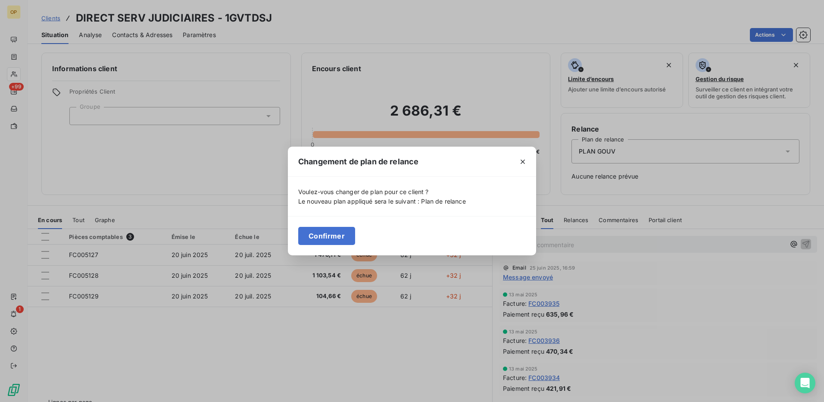
drag, startPoint x: 307, startPoint y: 234, endPoint x: 335, endPoint y: 231, distance: 28.6
click at [308, 234] on button "Confirmer" at bounding box center [326, 236] width 57 height 18
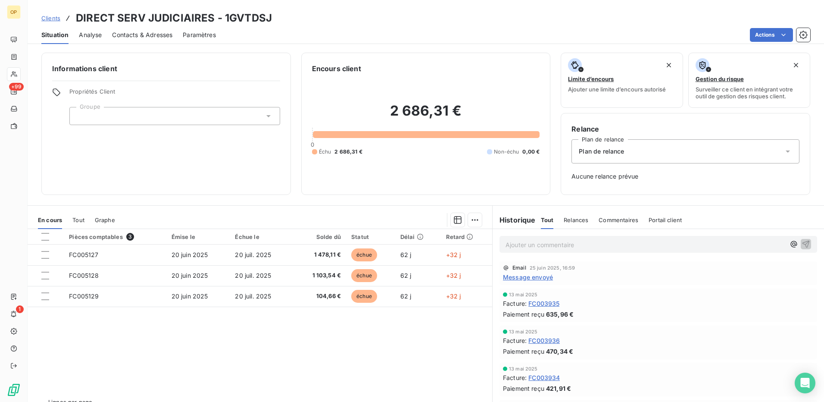
click at [670, 160] on div "Plan de relance" at bounding box center [685, 151] width 228 height 24
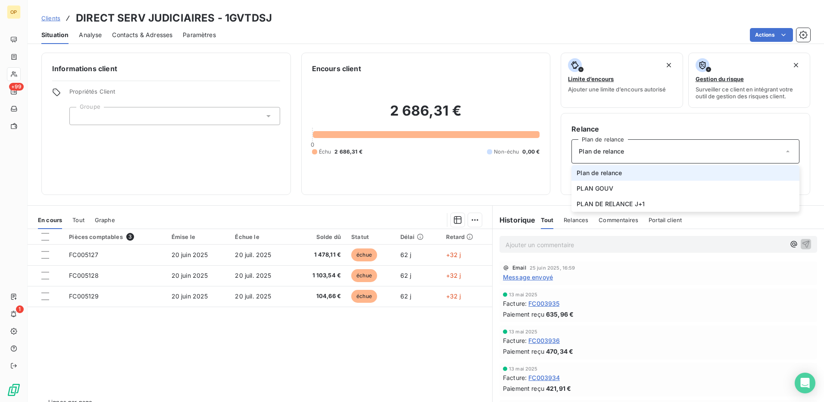
click at [666, 176] on li "Plan de relance" at bounding box center [685, 173] width 228 height 16
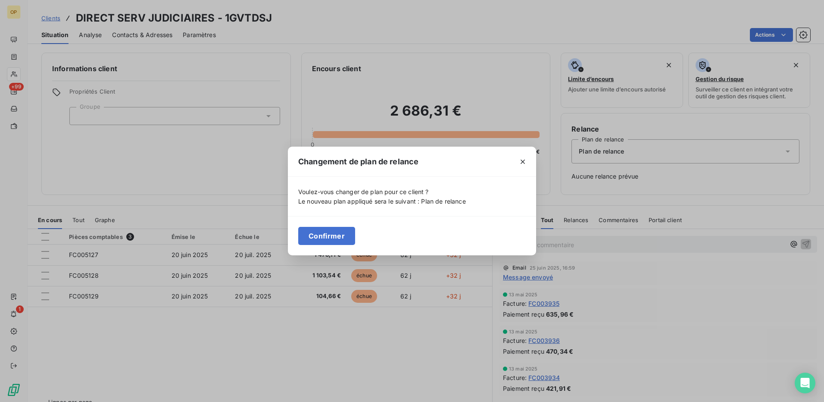
drag, startPoint x: 328, startPoint y: 229, endPoint x: 551, endPoint y: 211, distance: 223.1
click at [329, 229] on button "Confirmer" at bounding box center [326, 236] width 57 height 18
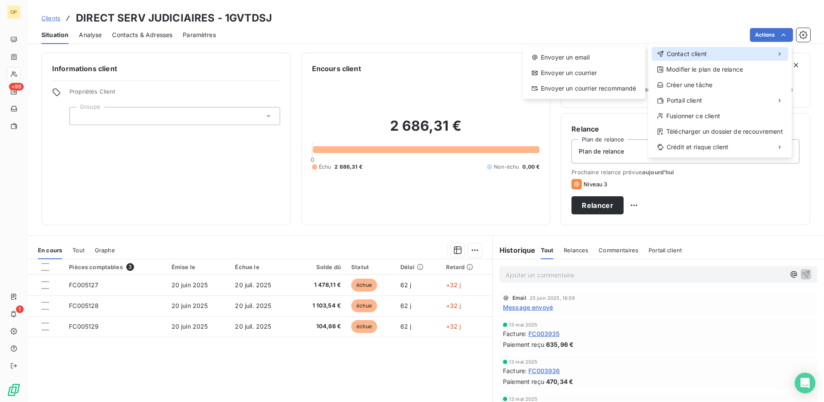
click at [712, 53] on div "Contact client" at bounding box center [720, 54] width 137 height 14
click at [591, 56] on div "Envoyer un email" at bounding box center [583, 57] width 115 height 14
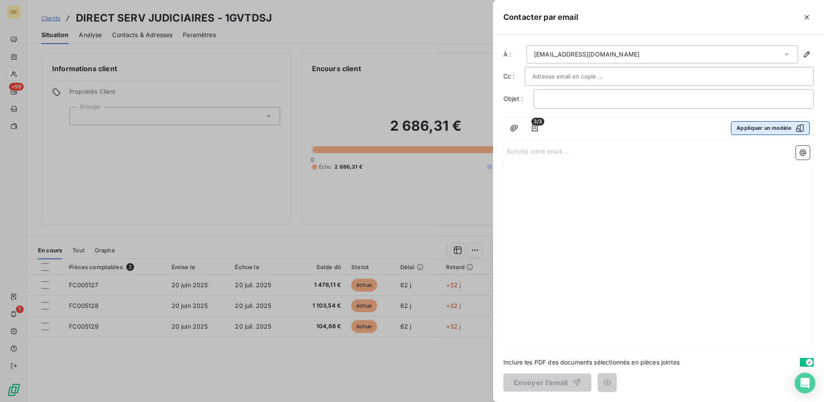
click at [744, 126] on button "Appliquer un modèle" at bounding box center [770, 128] width 79 height 14
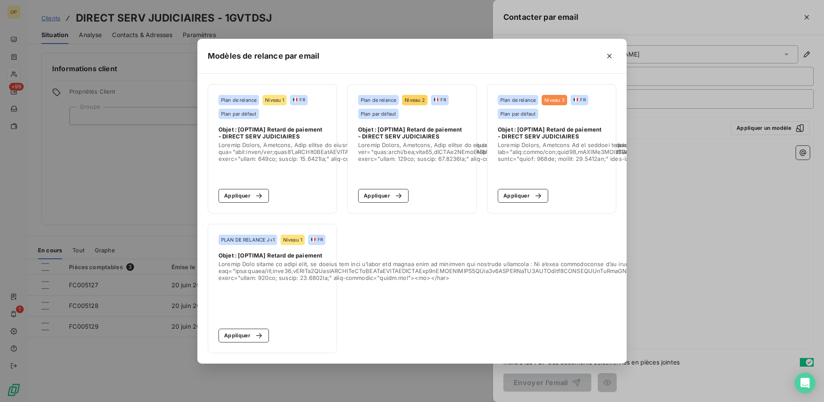
drag, startPoint x: 243, startPoint y: 188, endPoint x: 312, endPoint y: 204, distance: 70.4
click at [243, 189] on button "Appliquer" at bounding box center [243, 196] width 50 height 14
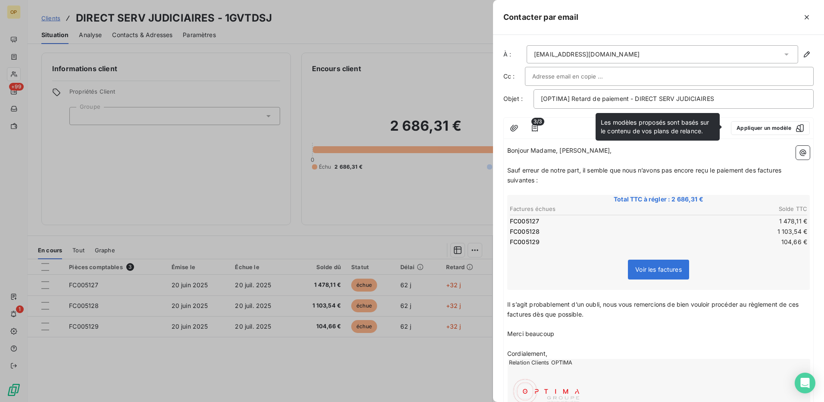
scroll to position [72, 0]
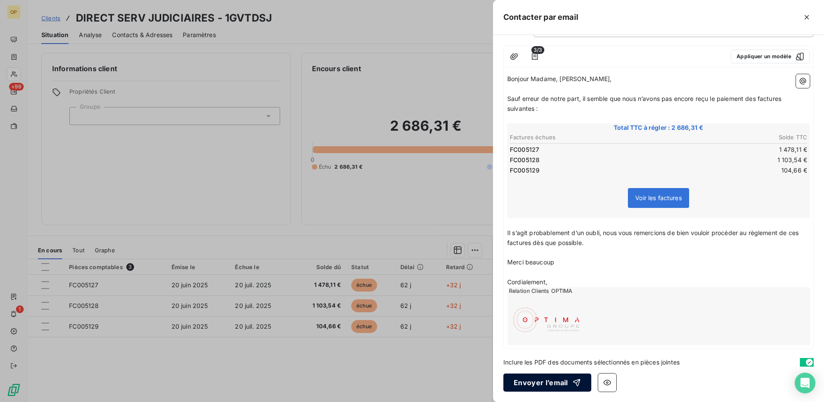
click at [546, 377] on button "Envoyer l’email" at bounding box center [547, 382] width 88 height 18
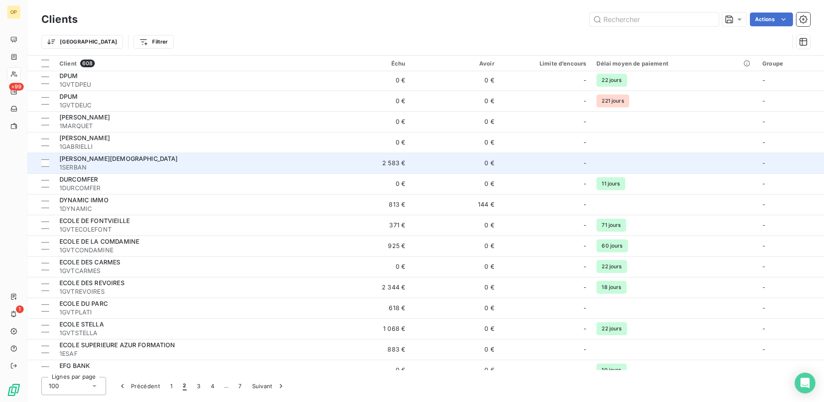
scroll to position [1164, 0]
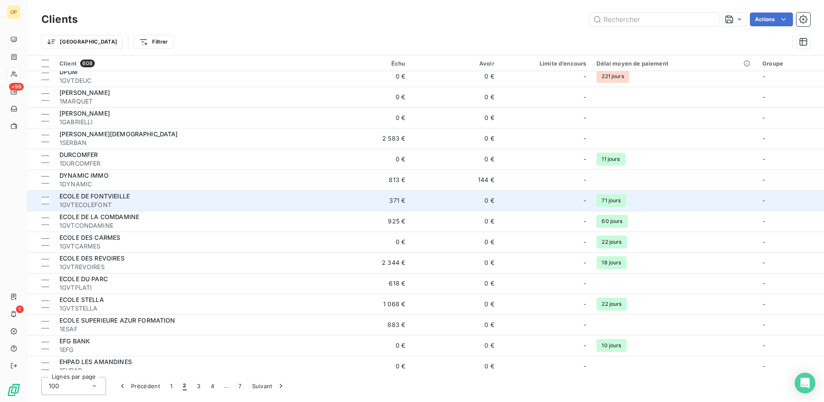
click at [409, 201] on td "371 €" at bounding box center [365, 200] width 89 height 21
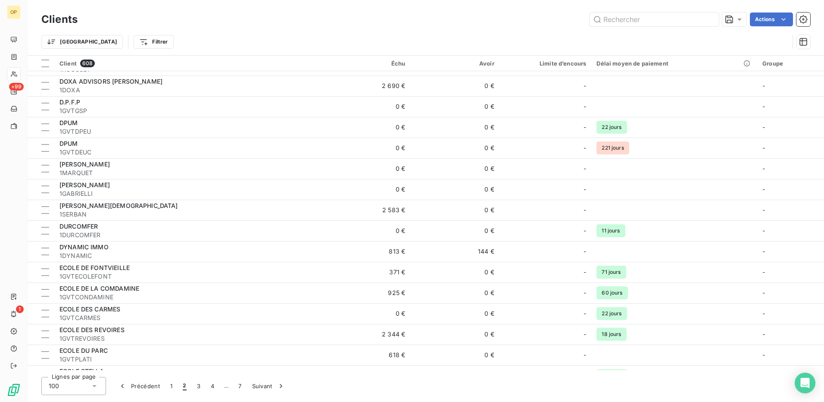
scroll to position [1120, 0]
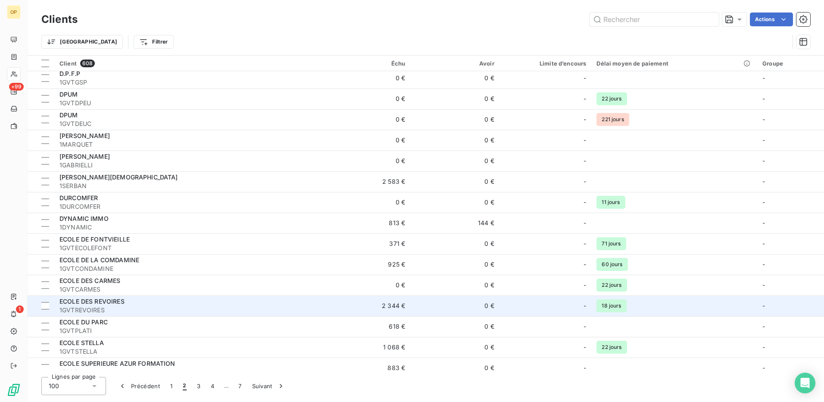
click at [453, 304] on td "0 €" at bounding box center [454, 305] width 89 height 21
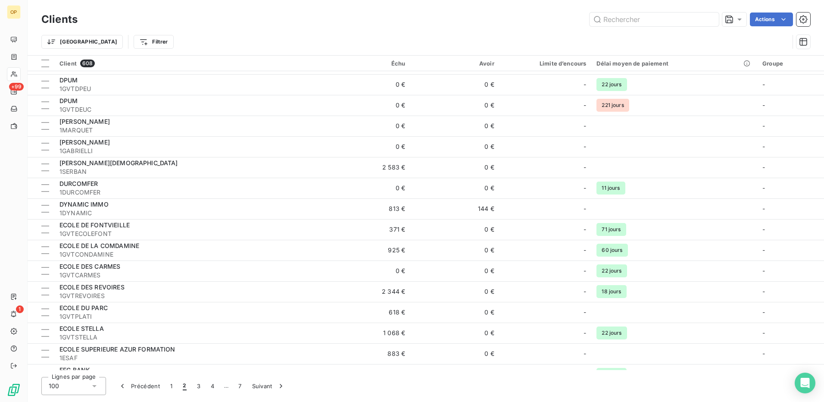
scroll to position [1164, 0]
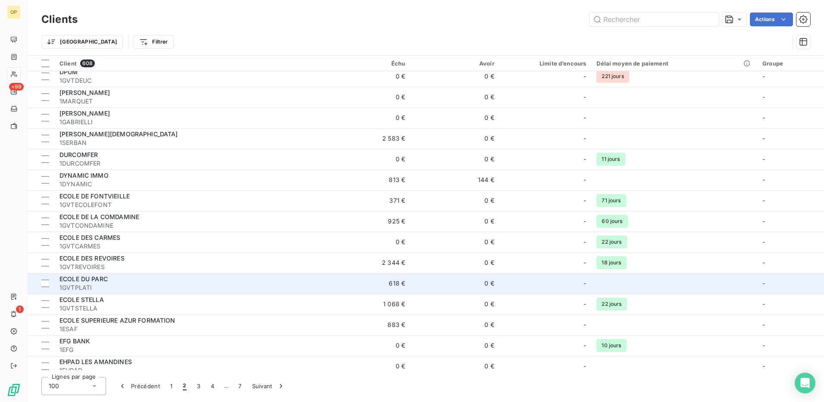
click at [400, 283] on td "618 €" at bounding box center [365, 283] width 89 height 21
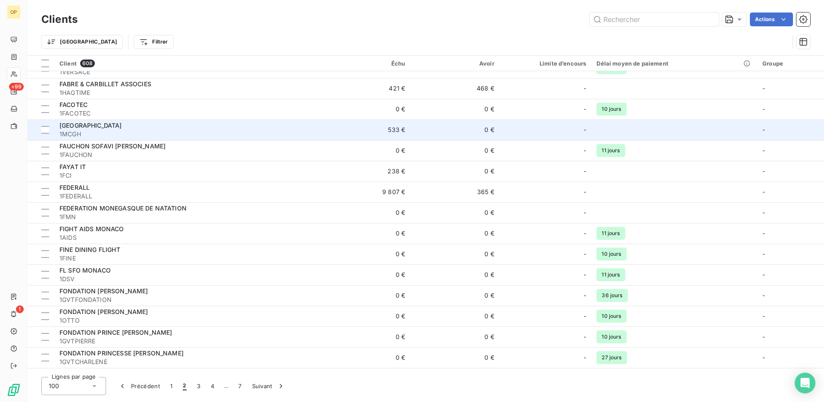
scroll to position [1770, 0]
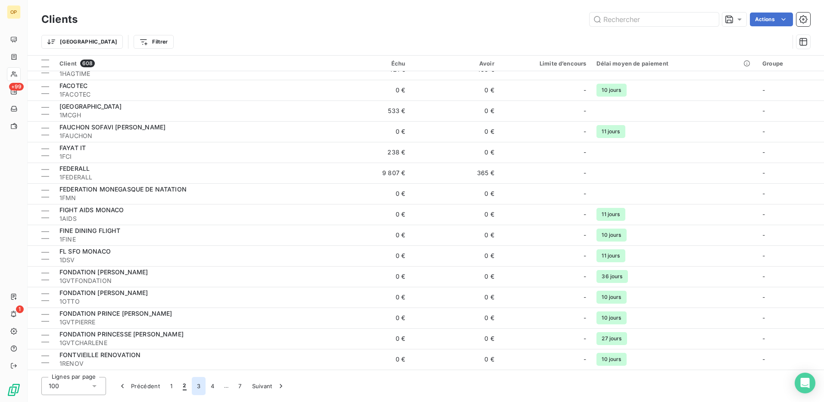
click at [196, 388] on button "3" at bounding box center [199, 386] width 14 height 18
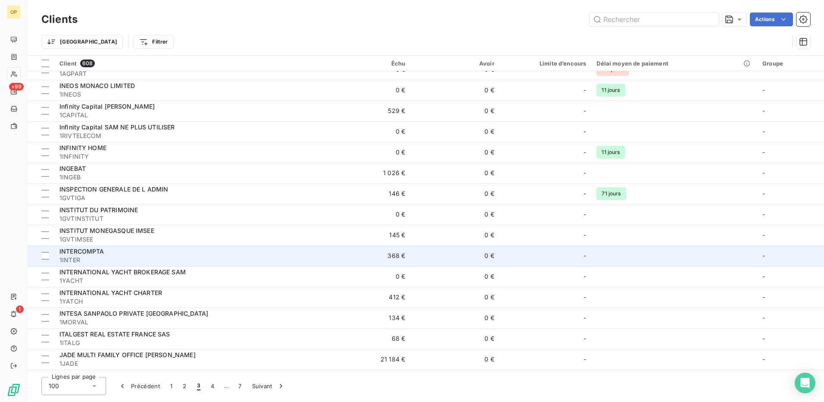
click at [423, 253] on td "0 €" at bounding box center [454, 255] width 89 height 21
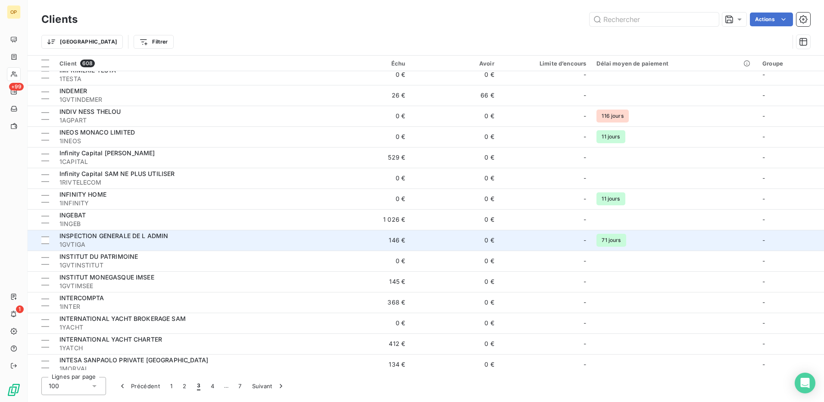
scroll to position [1770, 0]
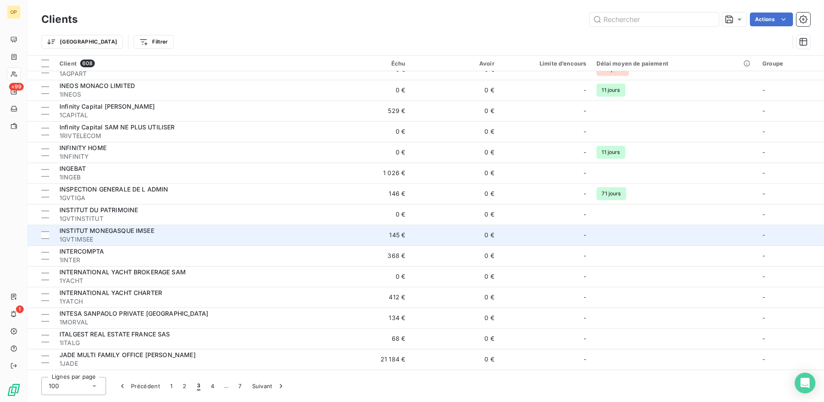
click at [412, 236] on td "0 €" at bounding box center [454, 235] width 89 height 21
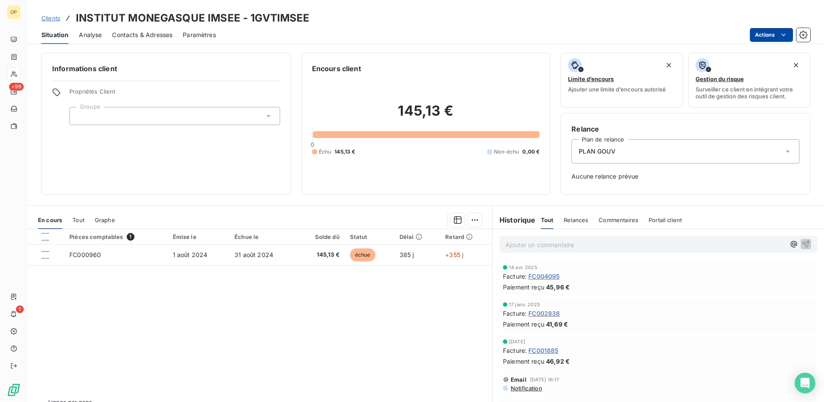
click at [766, 37] on html "OP +99 1 Clients INSTITUT MONEGASQUE IMSEE - 1GVTIMSEE Situation Analyse Contac…" at bounding box center [412, 201] width 824 height 402
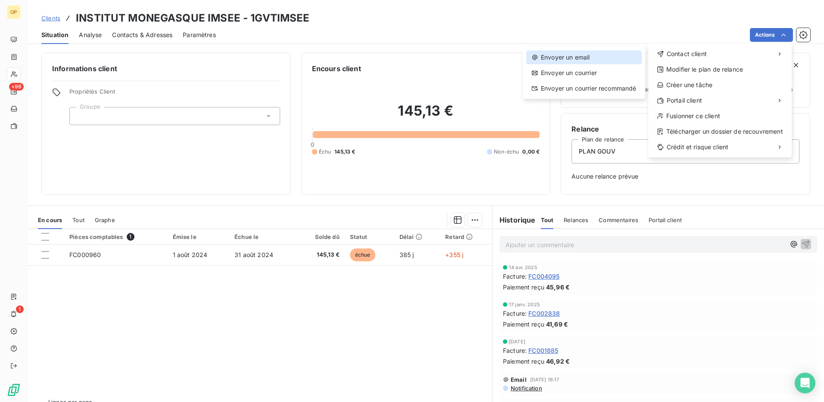
click at [624, 59] on div "Envoyer un email" at bounding box center [583, 57] width 115 height 14
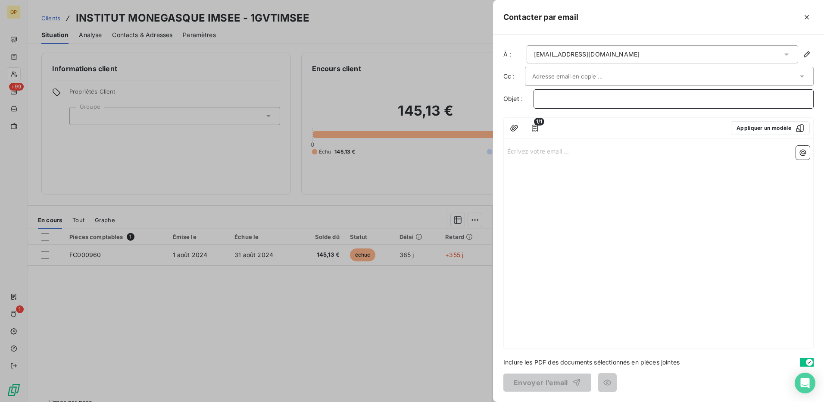
click at [582, 98] on p "﻿" at bounding box center [673, 99] width 265 height 10
click at [573, 157] on div "Écrivez votre email ... ﻿" at bounding box center [658, 245] width 309 height 206
click at [565, 146] on p "Écrivez votre email ... ﻿" at bounding box center [658, 151] width 303 height 10
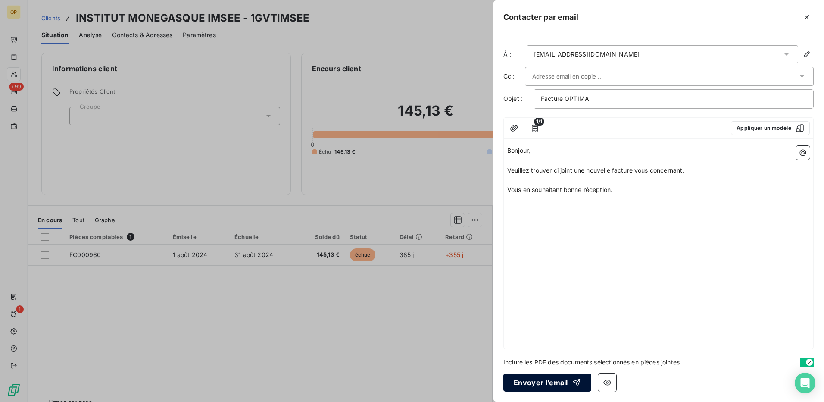
click at [527, 382] on button "Envoyer l’email" at bounding box center [547, 382] width 88 height 18
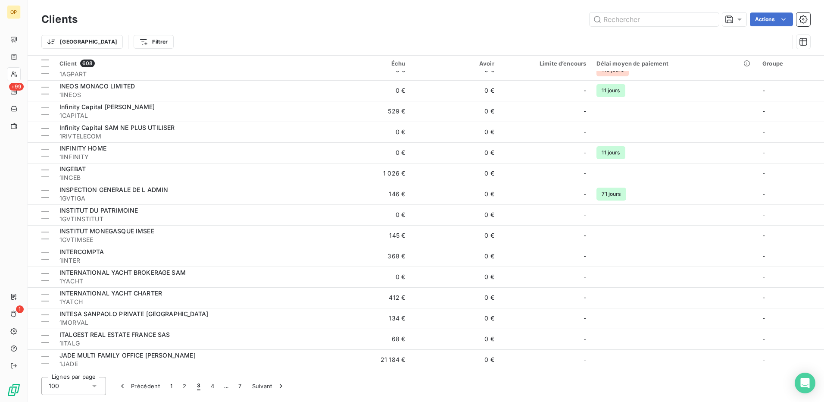
scroll to position [1770, 0]
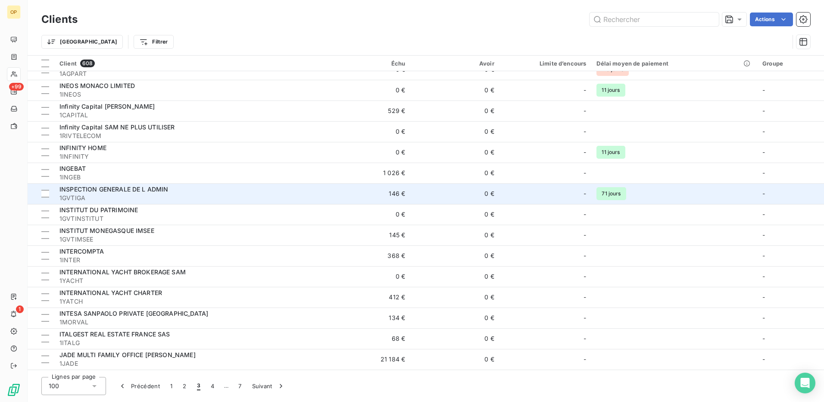
click at [412, 191] on td "0 €" at bounding box center [454, 193] width 89 height 21
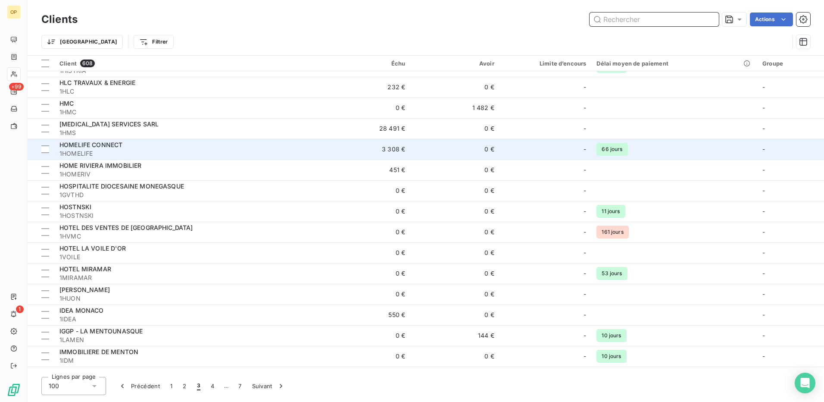
scroll to position [1253, 0]
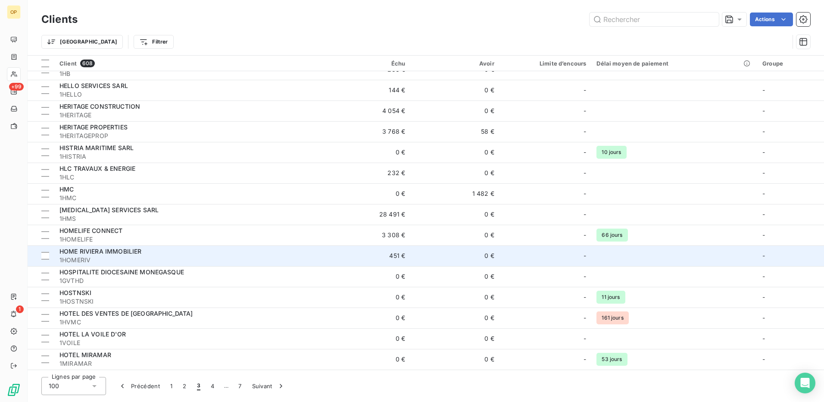
click at [428, 253] on td "0 €" at bounding box center [454, 255] width 89 height 21
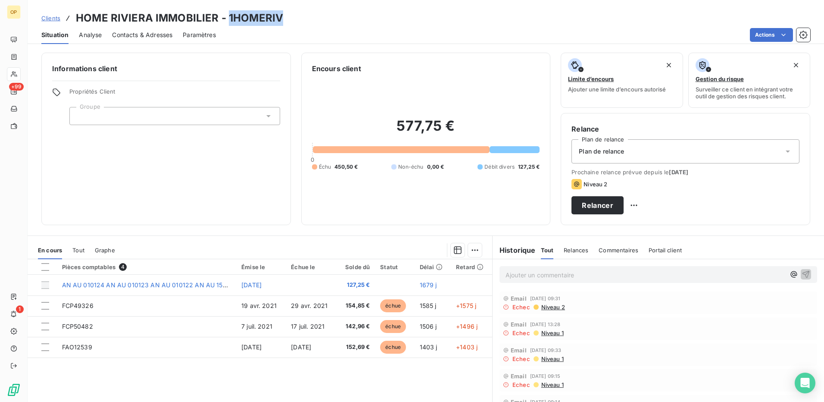
drag, startPoint x: 227, startPoint y: 16, endPoint x: 287, endPoint y: 16, distance: 60.3
click at [287, 16] on div "Clients HOME RIVIERA IMMOBILIER - 1HOMERIV" at bounding box center [426, 18] width 796 height 16
copy h3 "1HOMERIV"
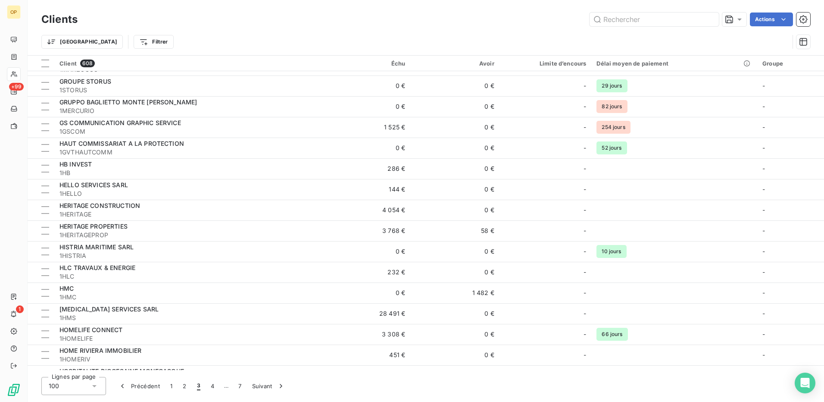
scroll to position [1164, 0]
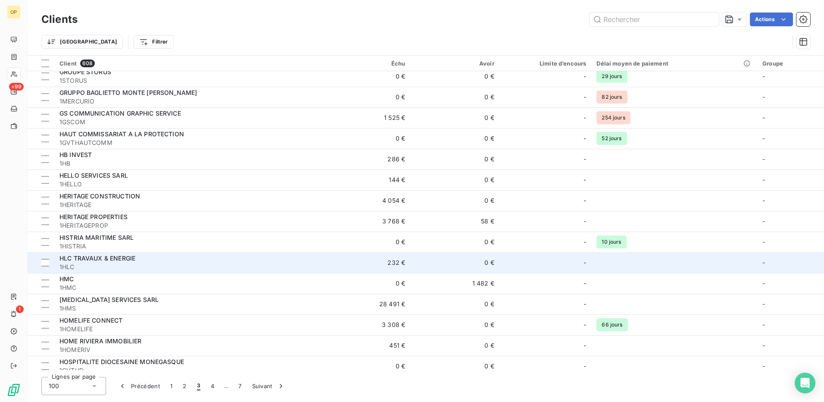
click at [434, 260] on td "0 €" at bounding box center [454, 262] width 89 height 21
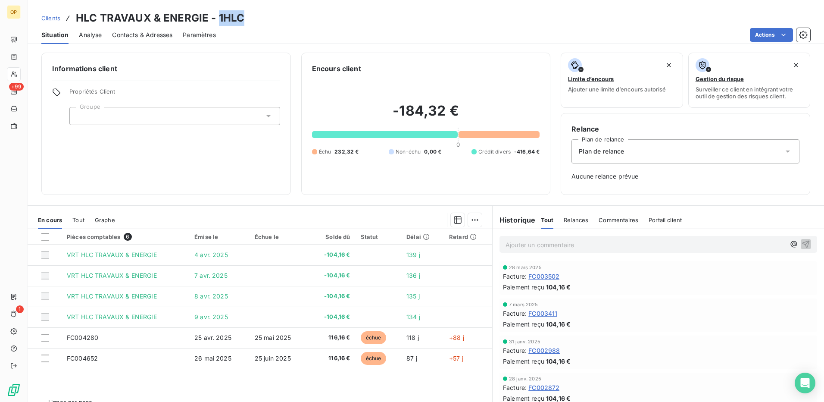
drag, startPoint x: 217, startPoint y: 18, endPoint x: 239, endPoint y: 18, distance: 22.0
click at [239, 18] on h3 "HLC TRAVAUX & ENERGIE - 1HLC" at bounding box center [160, 18] width 168 height 16
copy h3 "1HLC"
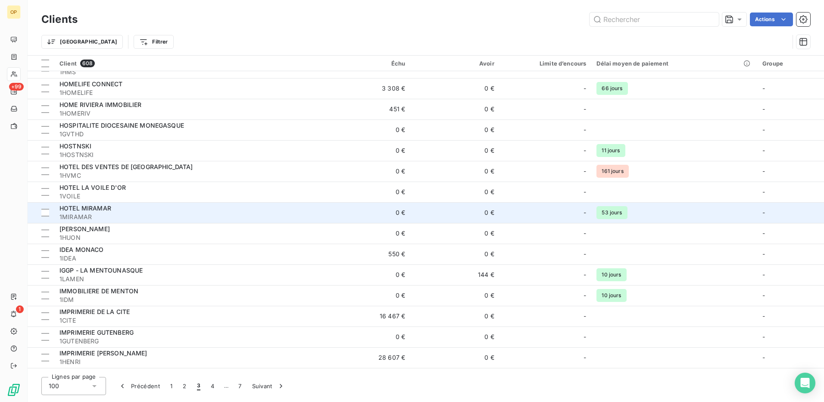
scroll to position [1422, 0]
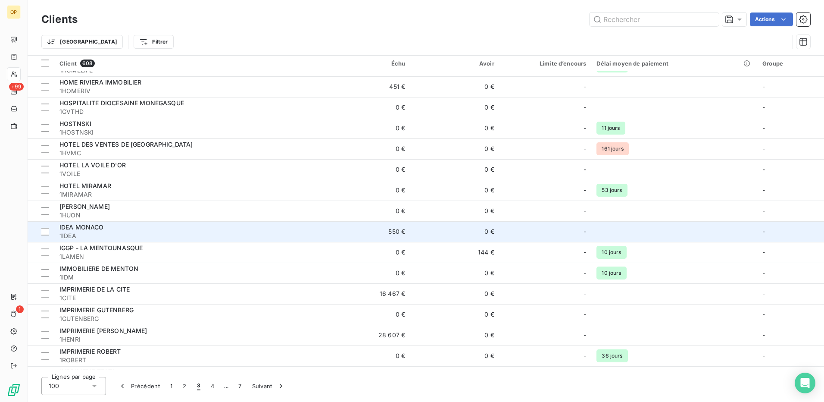
click at [418, 229] on td "0 €" at bounding box center [454, 231] width 89 height 21
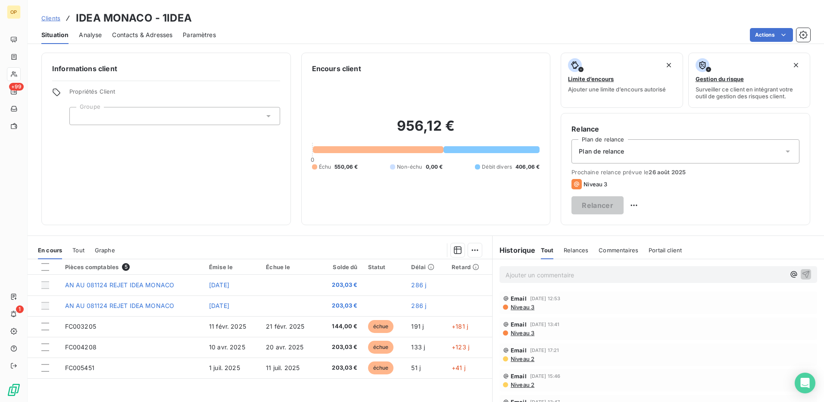
scroll to position [131, 0]
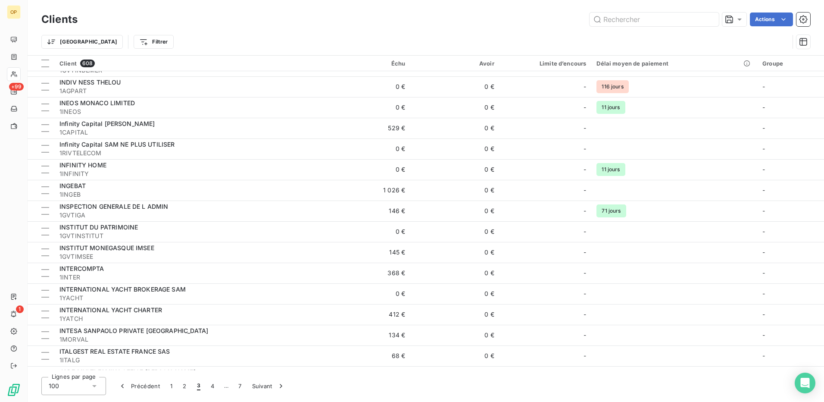
scroll to position [1767, 0]
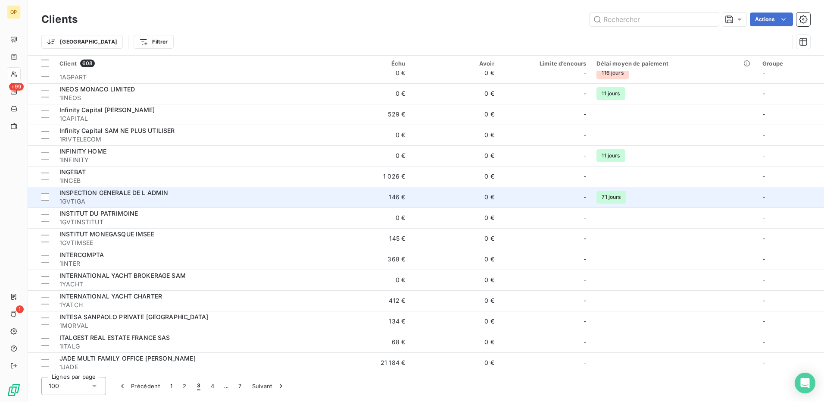
click at [493, 198] on td "0 €" at bounding box center [454, 197] width 89 height 21
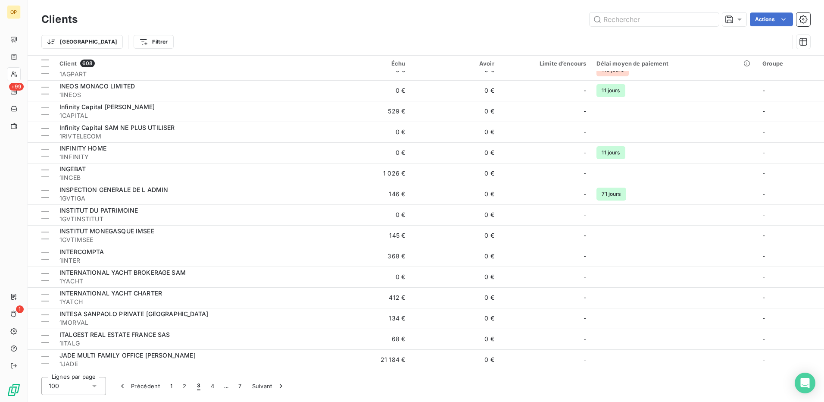
scroll to position [1770, 0]
click at [214, 390] on button "4" at bounding box center [213, 386] width 14 height 18
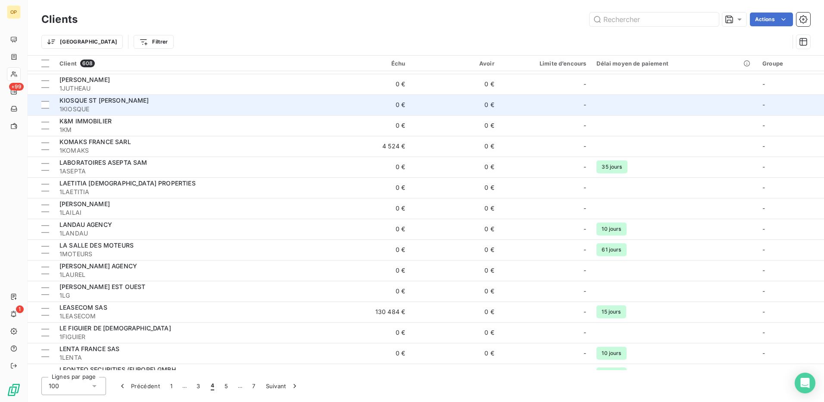
scroll to position [0, 0]
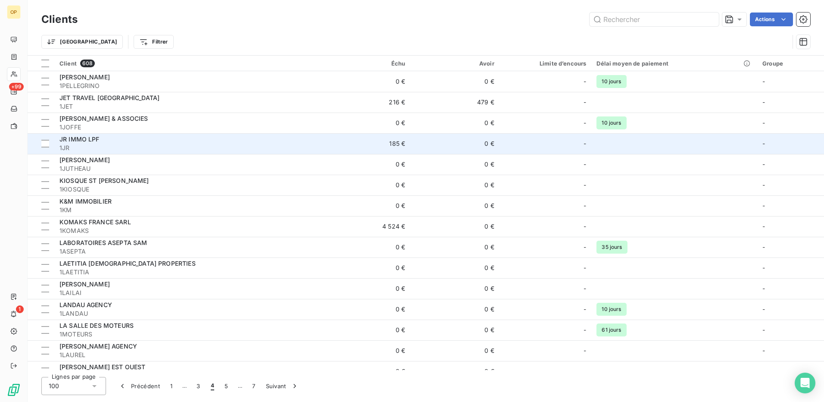
click at [402, 143] on td "185 €" at bounding box center [365, 143] width 89 height 21
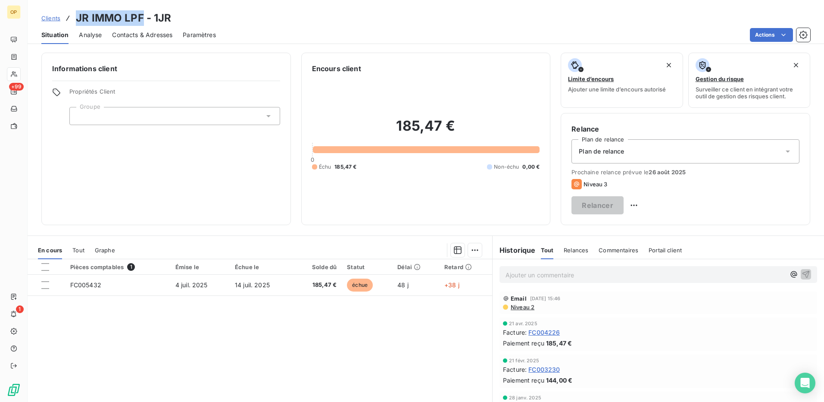
drag, startPoint x: 78, startPoint y: 21, endPoint x: 141, endPoint y: 15, distance: 64.0
click at [141, 15] on h3 "JR IMMO LPF - 1JR" at bounding box center [124, 18] width 96 height 16
drag, startPoint x: 141, startPoint y: 15, endPoint x: 133, endPoint y: 34, distance: 21.0
click at [133, 34] on span "Contacts & Adresses" at bounding box center [142, 35] width 60 height 9
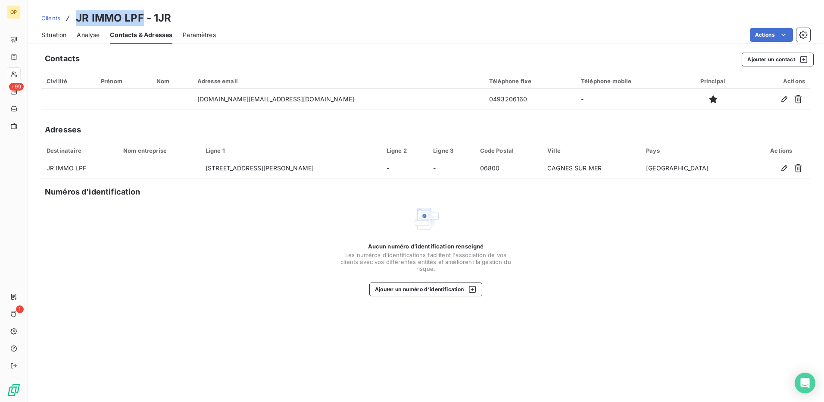
click at [50, 32] on span "Situation" at bounding box center [53, 35] width 25 height 9
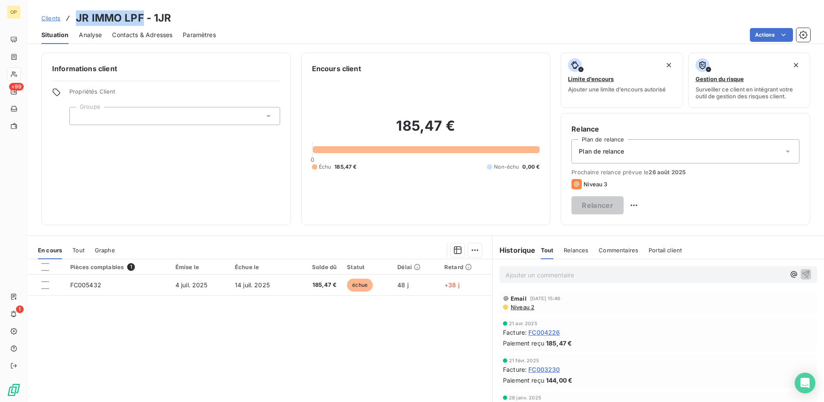
copy h3 "JR IMMO LPF"
drag, startPoint x: 175, startPoint y: 20, endPoint x: 155, endPoint y: 21, distance: 19.8
click at [155, 21] on div "Clients JR IMMO LPF - 1JR" at bounding box center [426, 18] width 796 height 16
copy h3 "1JR"
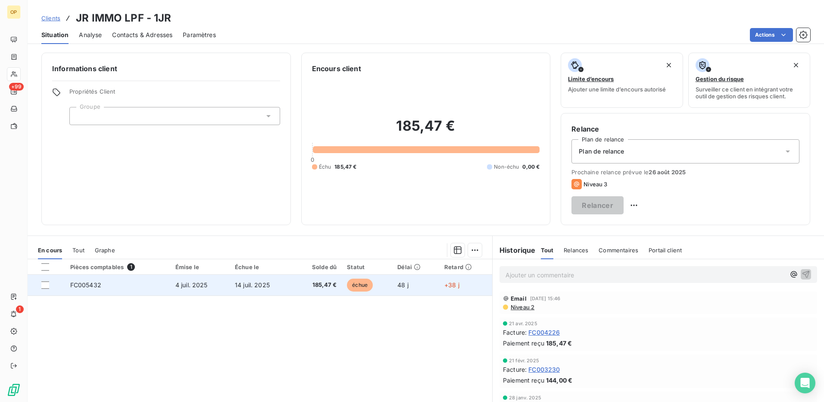
click at [322, 286] on span "185,47 €" at bounding box center [317, 285] width 39 height 9
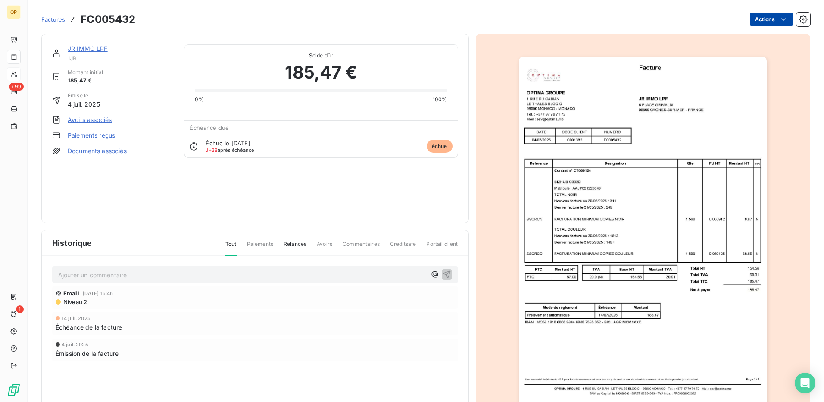
click at [761, 20] on html "OP +99 1 Factures FC005432 Actions JR IMMO LPF 1JR Montant initial 185,47 € Émi…" at bounding box center [412, 201] width 824 height 402
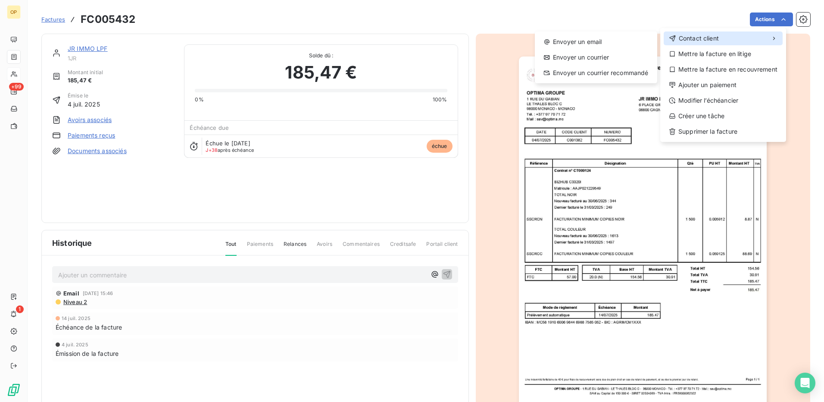
click at [735, 43] on div "Contact client" at bounding box center [723, 38] width 119 height 14
click at [568, 43] on div "Envoyer un email" at bounding box center [595, 42] width 115 height 14
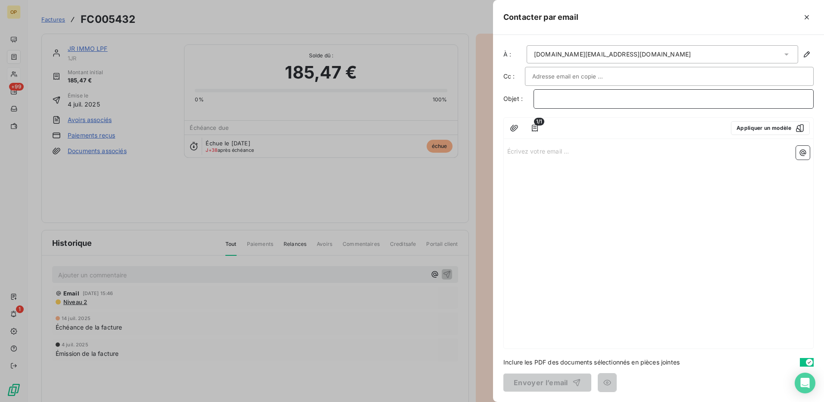
click at [704, 97] on p "﻿" at bounding box center [673, 99] width 265 height 10
click at [746, 127] on button "Appliquer un modèle" at bounding box center [770, 128] width 79 height 14
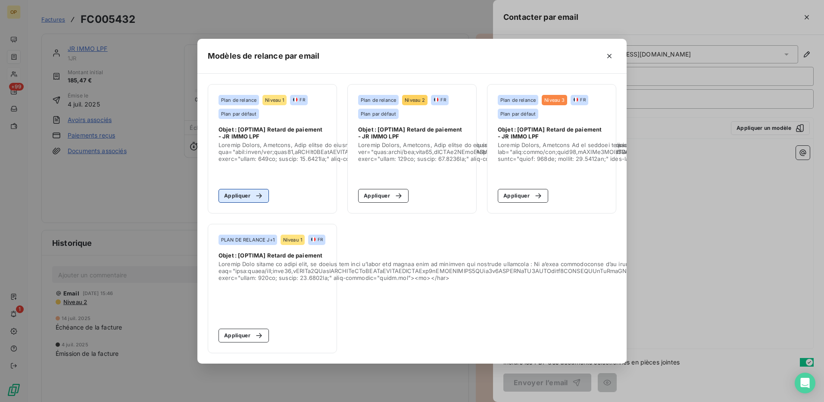
click at [251, 192] on div "button" at bounding box center [256, 195] width 13 height 9
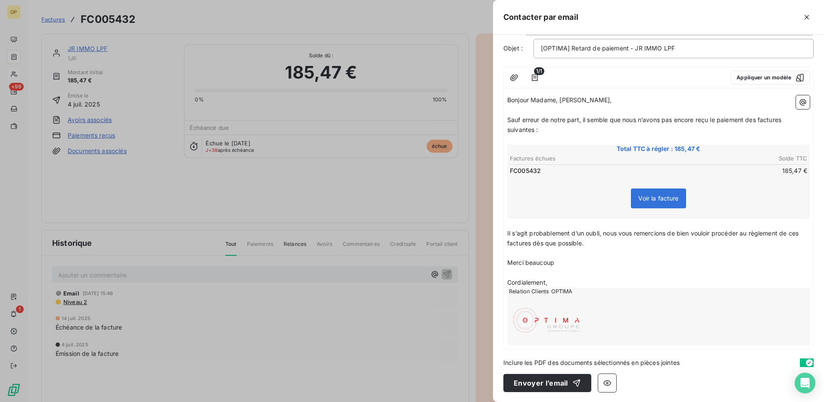
scroll to position [51, 0]
click at [556, 378] on button "Envoyer l’email" at bounding box center [547, 382] width 88 height 18
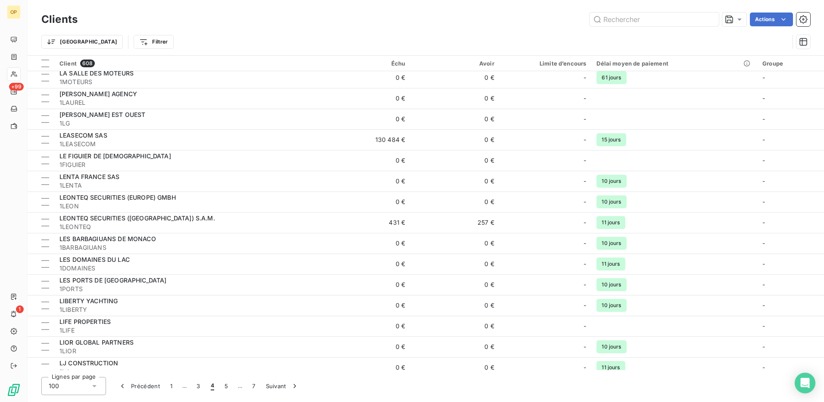
scroll to position [259, 0]
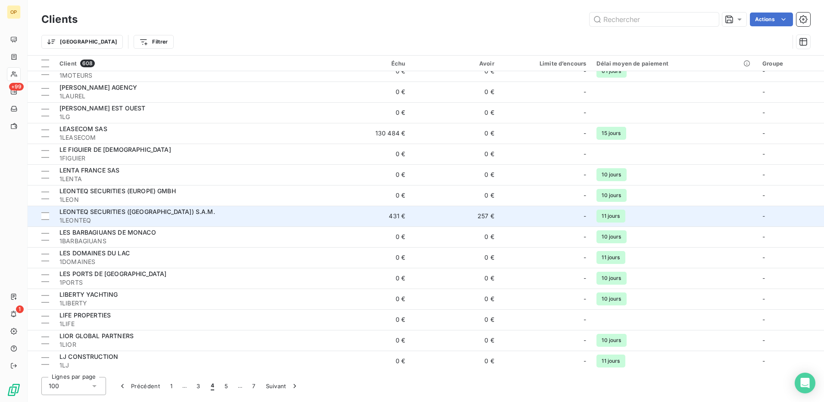
click at [459, 222] on td "257 €" at bounding box center [454, 216] width 89 height 21
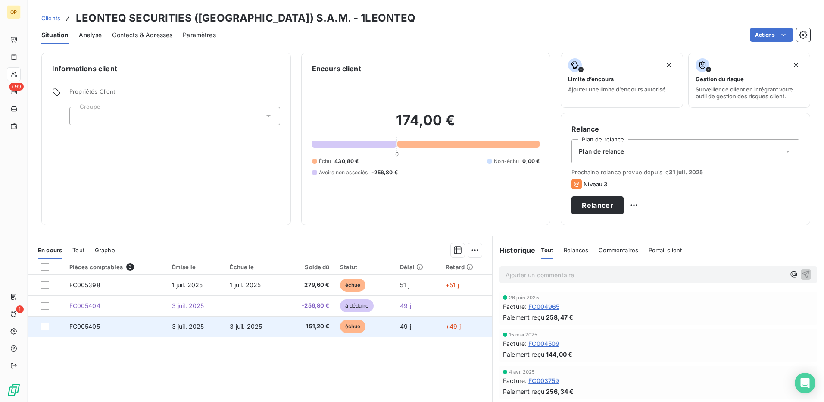
click at [225, 327] on td "3 juil. 2025" at bounding box center [254, 326] width 58 height 21
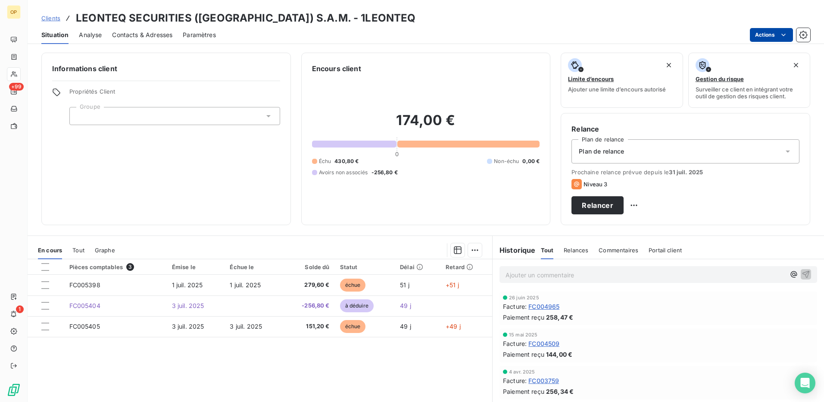
click at [764, 29] on html "OP +99 1 Clients LEONTEQ SECURITIES ([GEOGRAPHIC_DATA]) S.A.M. - 1LEONTEQ Situa…" at bounding box center [412, 201] width 824 height 402
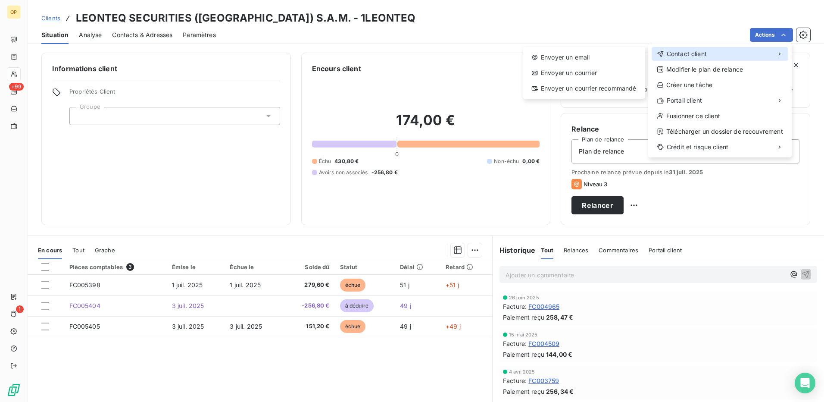
click at [721, 59] on div "Contact client" at bounding box center [720, 54] width 137 height 14
click at [602, 57] on div "Envoyer un email" at bounding box center [583, 57] width 115 height 14
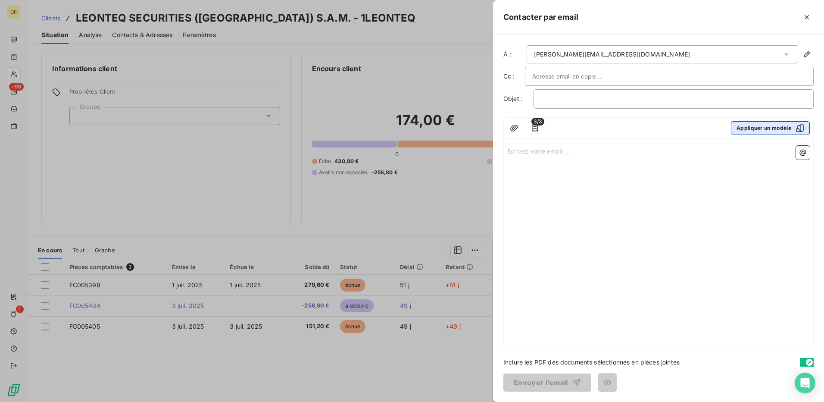
click at [749, 129] on button "Appliquer un modèle" at bounding box center [770, 128] width 79 height 14
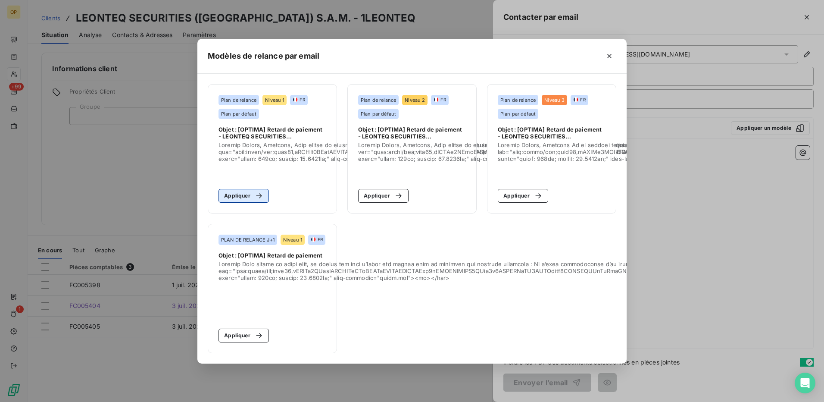
click at [238, 195] on button "Appliquer" at bounding box center [243, 196] width 50 height 14
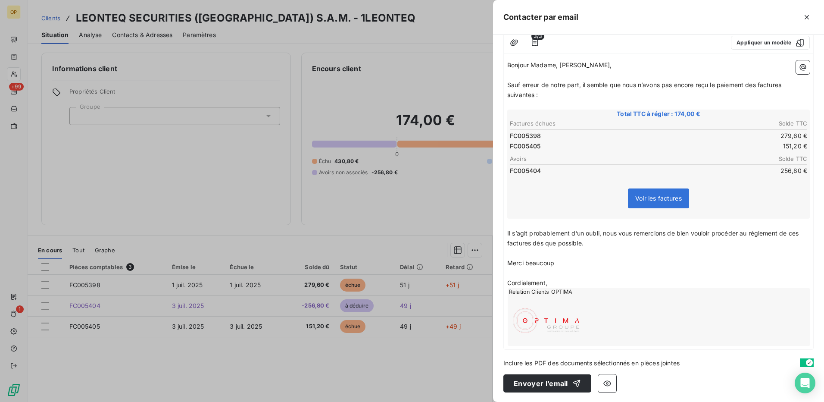
scroll to position [86, 0]
click at [550, 380] on button "Envoyer l’email" at bounding box center [547, 382] width 88 height 18
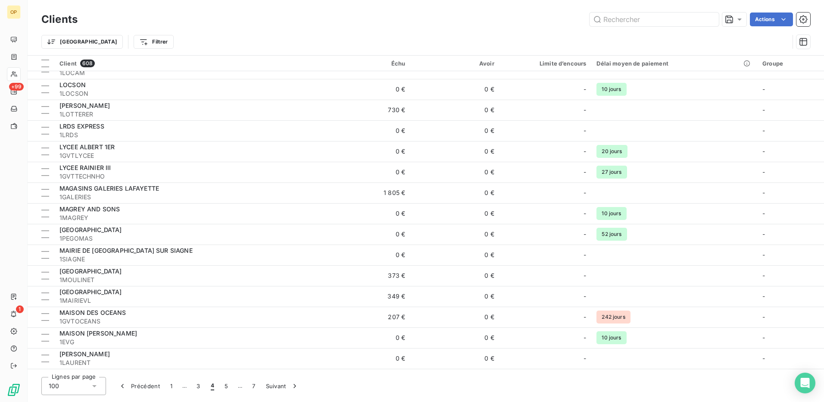
scroll to position [603, 0]
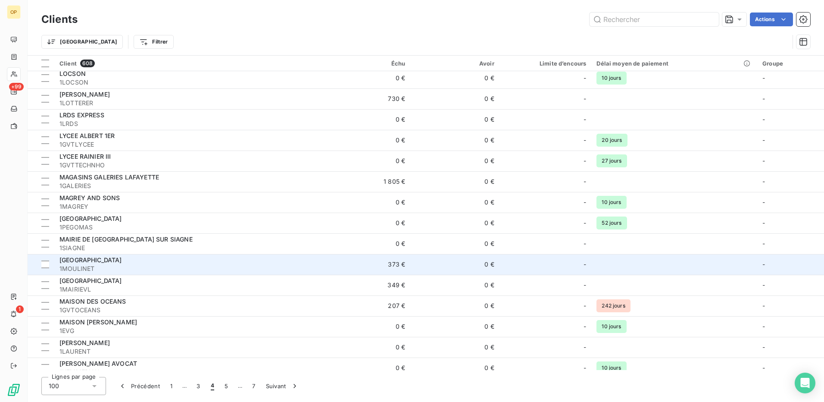
click at [445, 269] on td "0 €" at bounding box center [454, 264] width 89 height 21
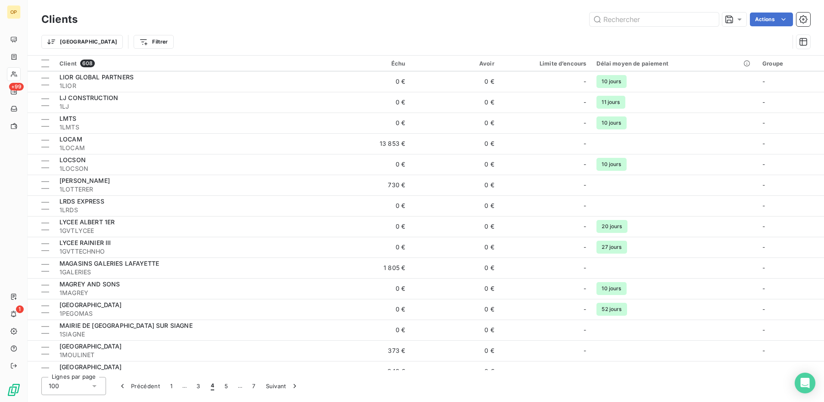
scroll to position [646, 0]
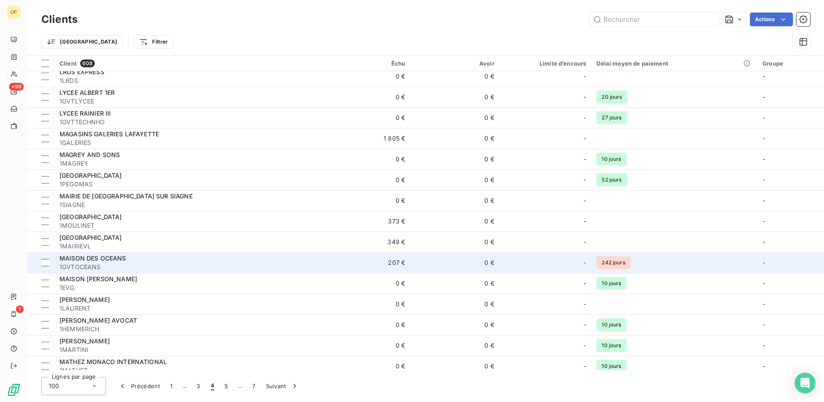
click at [475, 267] on td "0 €" at bounding box center [454, 262] width 89 height 21
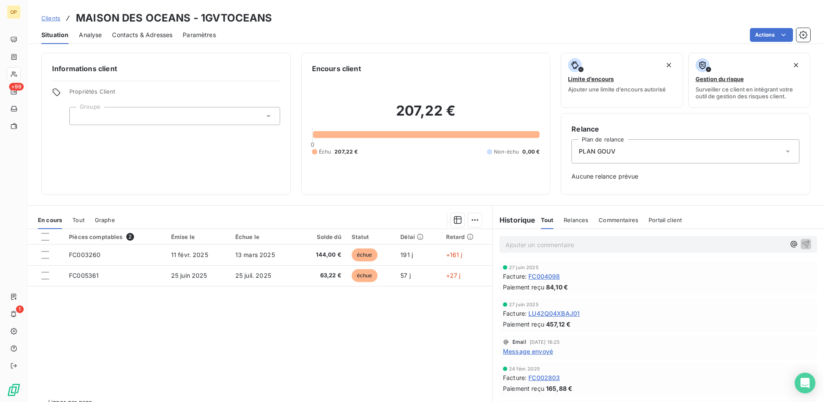
click at [148, 26] on div "Contacts & Adresses" at bounding box center [142, 35] width 60 height 18
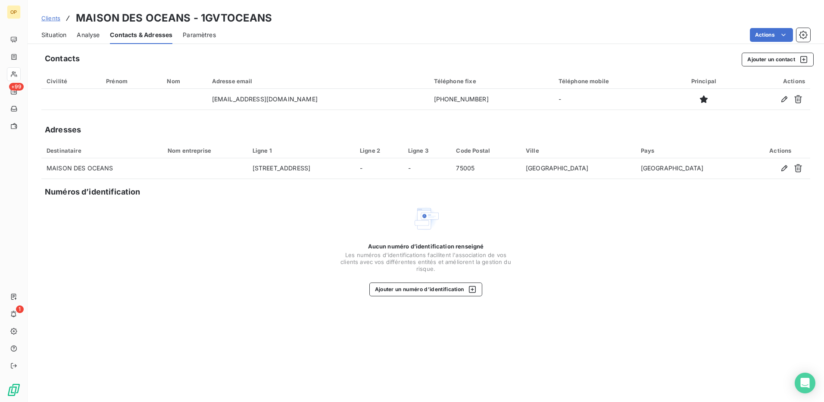
click at [52, 39] on div "Situation" at bounding box center [53, 35] width 25 height 18
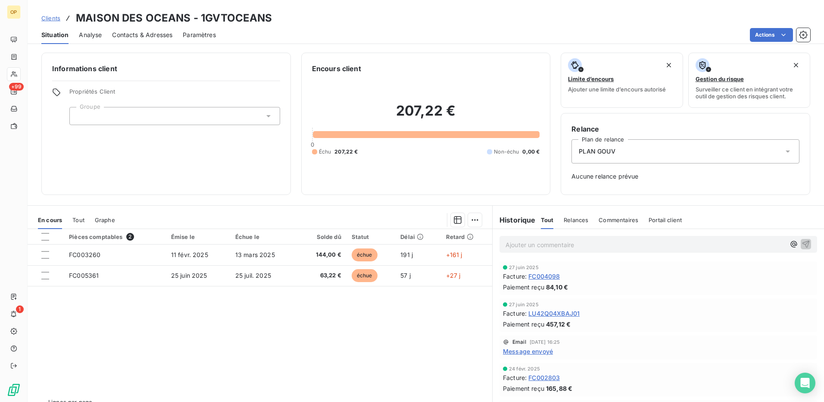
click at [142, 37] on span "Contacts & Adresses" at bounding box center [142, 35] width 60 height 9
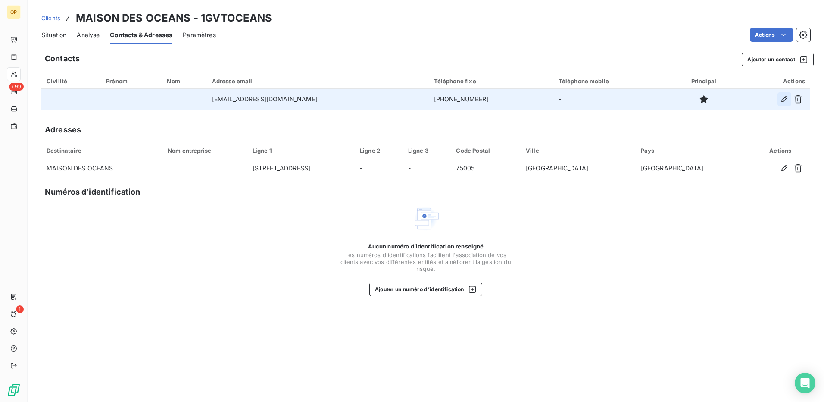
click at [783, 98] on icon "button" at bounding box center [784, 99] width 9 height 9
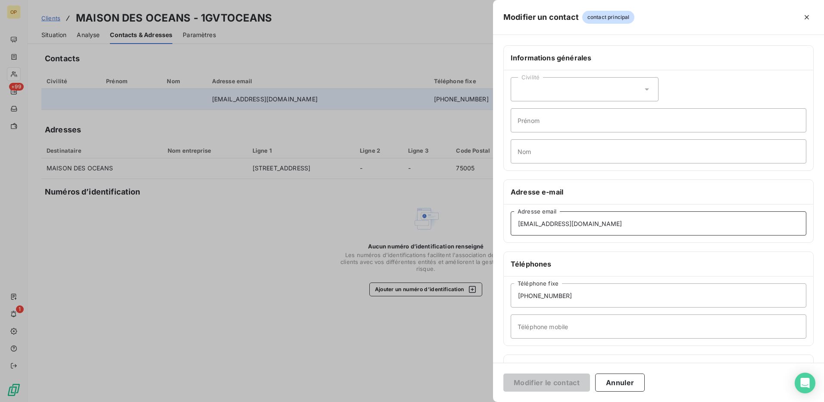
drag, startPoint x: 612, startPoint y: 229, endPoint x: 462, endPoint y: 228, distance: 149.5
click at [462, 401] on div "Modifier un contact contact principal Informations générales Civilité Prénom No…" at bounding box center [412, 402] width 824 height 0
paste input ": contact@monacoexplorations"
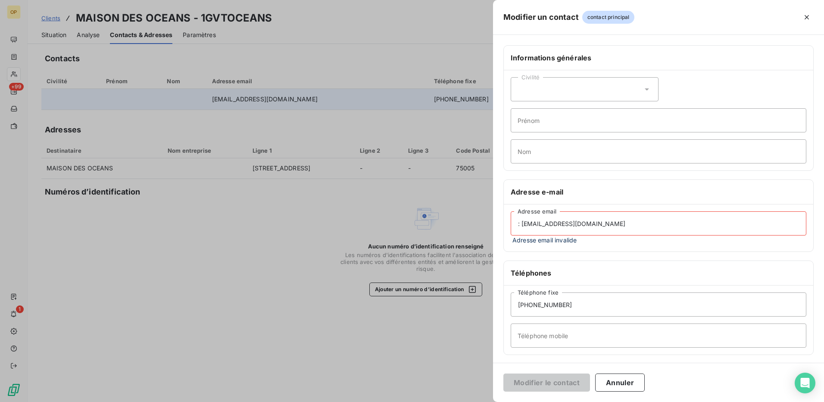
click at [522, 225] on input ": [EMAIL_ADDRESS][DOMAIN_NAME]" at bounding box center [659, 223] width 296 height 24
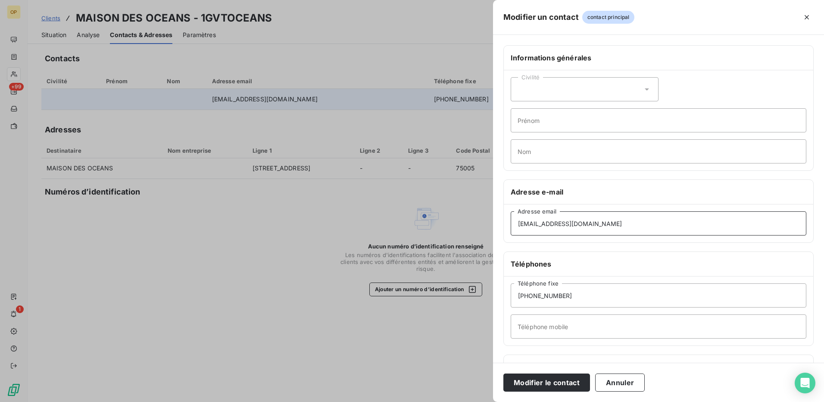
type input "[EMAIL_ADDRESS][DOMAIN_NAME]"
click at [526, 296] on input "[PHONE_NUMBER]" at bounding box center [659, 295] width 296 height 24
click at [535, 295] on input "01 [TECHNICAL_ID]" at bounding box center [659, 295] width 296 height 24
click at [544, 295] on input "[PHONE_NUMBER]" at bounding box center [659, 295] width 296 height 24
click at [554, 294] on input "01 44 32 10.80" at bounding box center [659, 295] width 296 height 24
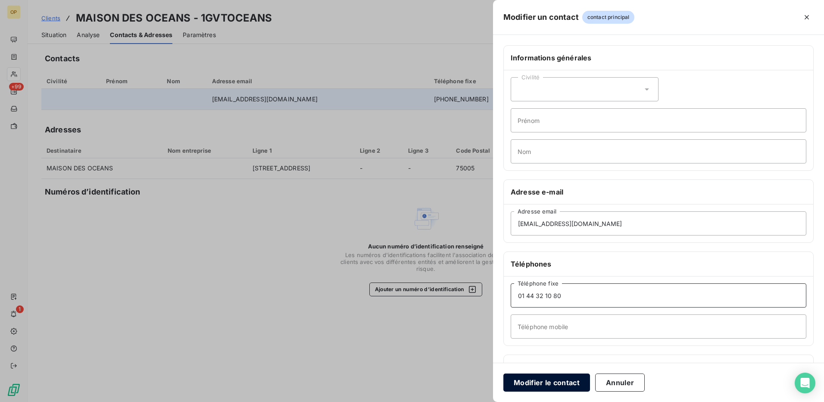
type input "01 44 32 10 80"
click at [545, 381] on button "Modifier le contact" at bounding box center [546, 382] width 87 height 18
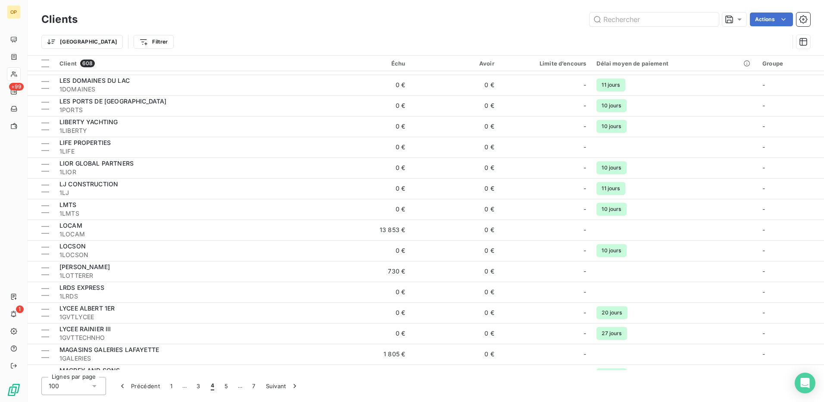
scroll to position [603, 0]
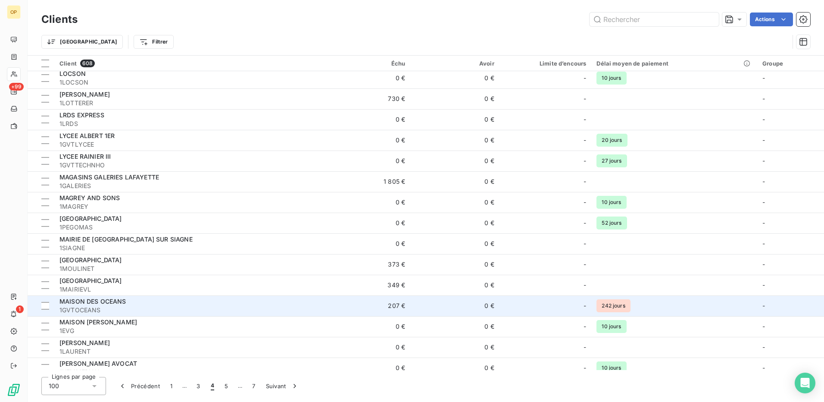
click at [421, 309] on td "0 €" at bounding box center [454, 305] width 89 height 21
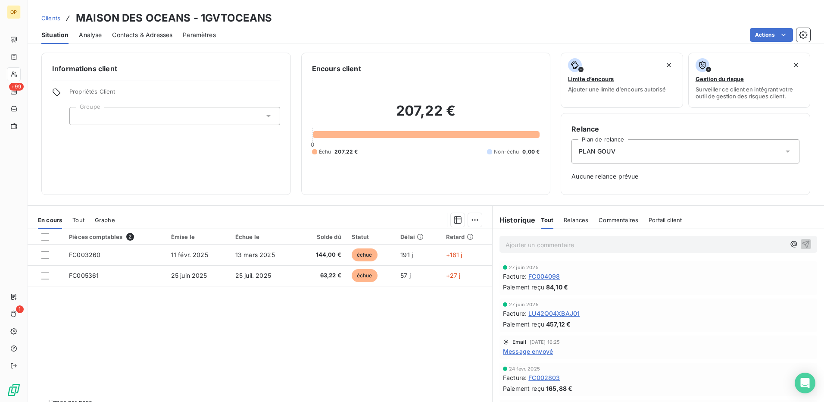
click at [644, 152] on div "PLAN GOUV" at bounding box center [685, 151] width 228 height 24
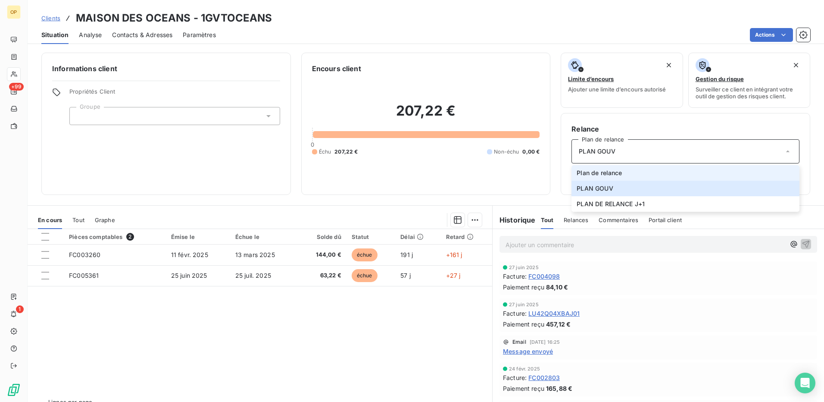
click at [627, 168] on li "Plan de relance" at bounding box center [685, 173] width 228 height 16
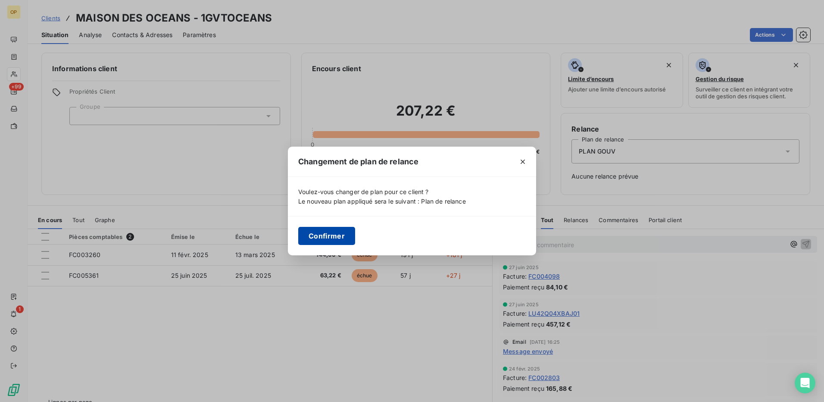
click at [317, 237] on button "Confirmer" at bounding box center [326, 236] width 57 height 18
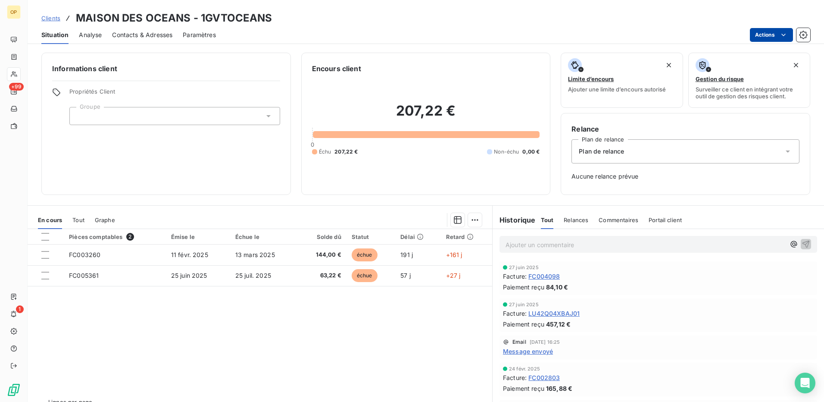
click at [778, 28] on html "OP +99 1 Clients MAISON DES OCEANS - 1GVTOCEANS Situation Analyse Contacts & Ad…" at bounding box center [412, 201] width 824 height 402
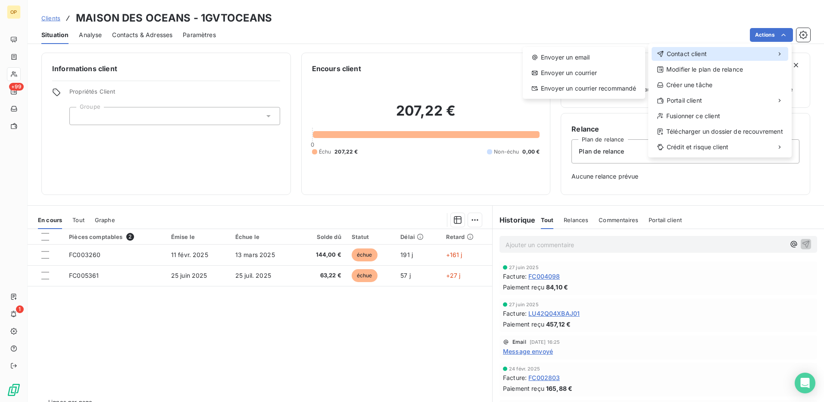
click at [725, 53] on div "Contact client" at bounding box center [720, 54] width 137 height 14
click at [554, 54] on div "Envoyer un email" at bounding box center [583, 57] width 115 height 14
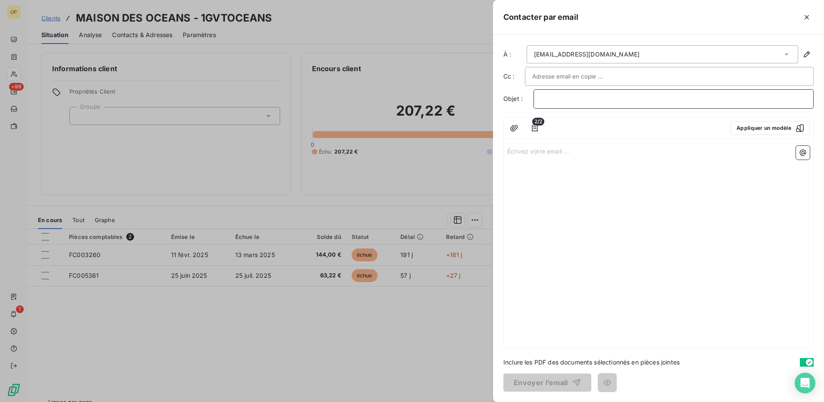
click at [596, 98] on p "﻿" at bounding box center [673, 99] width 265 height 10
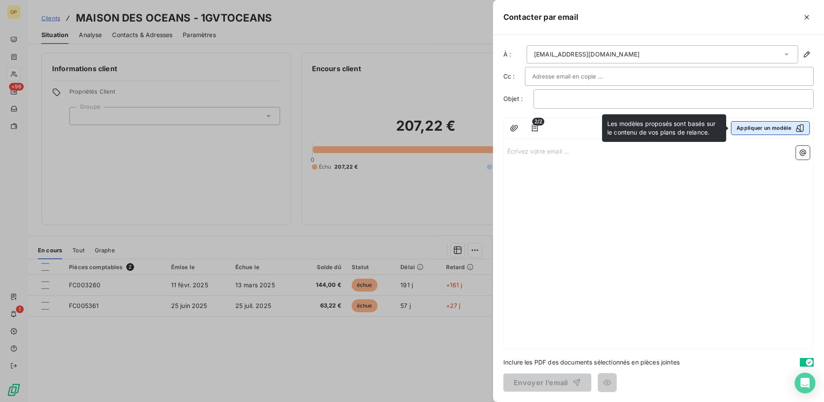
click at [736, 129] on button "Appliquer un modèle" at bounding box center [770, 128] width 79 height 14
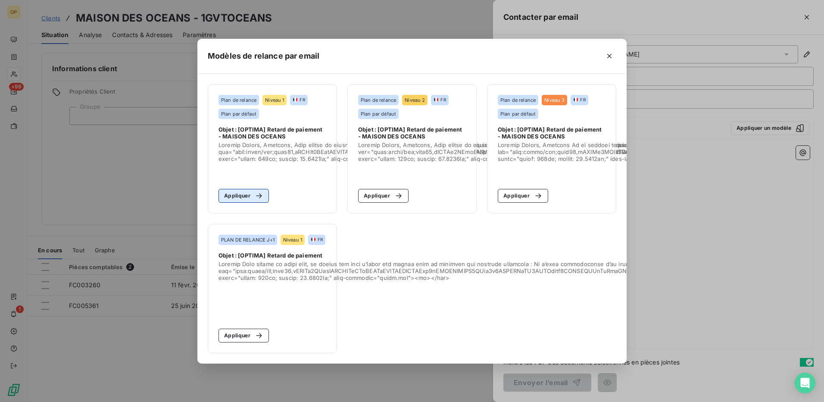
click at [253, 193] on div "button" at bounding box center [256, 195] width 13 height 9
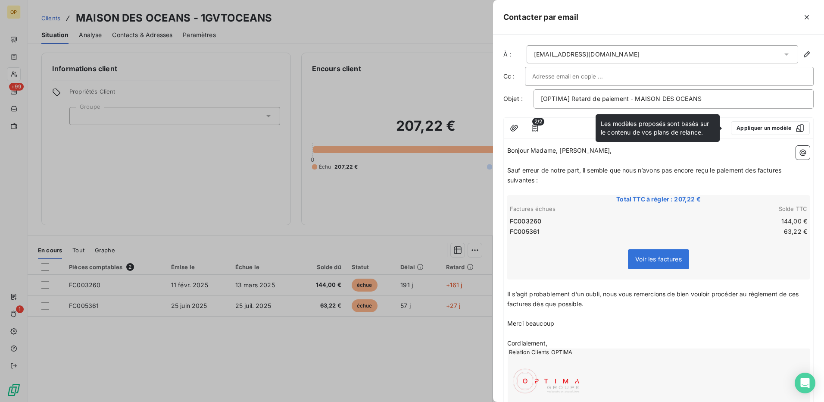
scroll to position [61, 0]
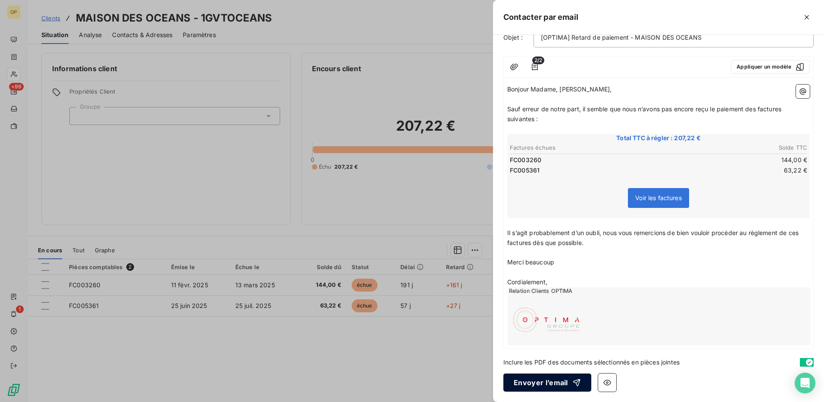
click at [575, 380] on icon "button" at bounding box center [576, 382] width 7 height 7
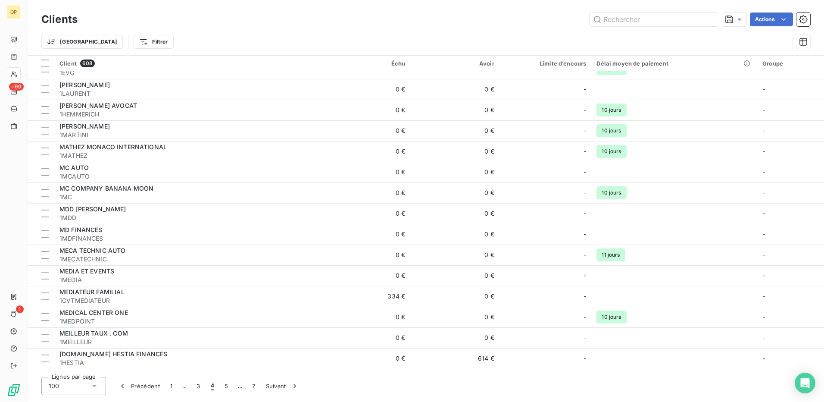
scroll to position [862, 0]
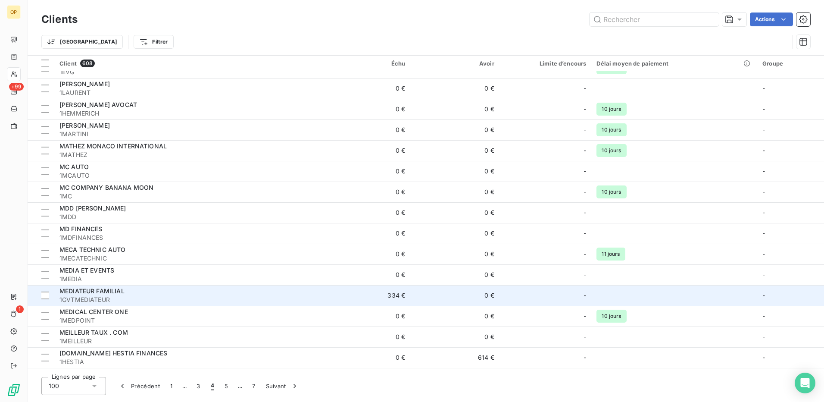
click at [461, 296] on td "0 €" at bounding box center [454, 295] width 89 height 21
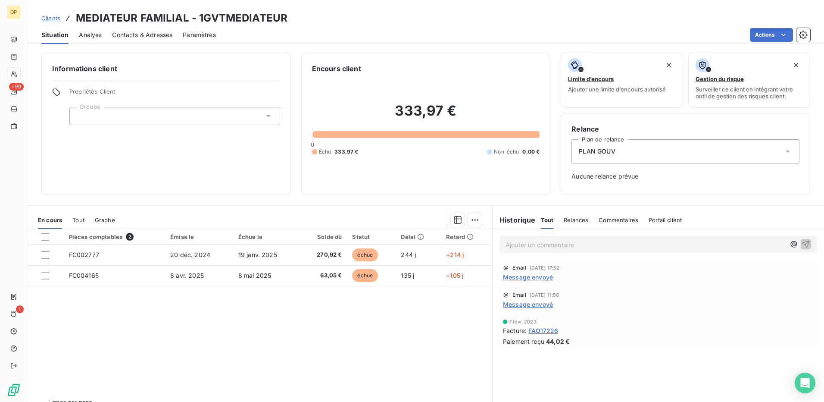
click at [690, 149] on div "PLAN GOUV" at bounding box center [685, 151] width 228 height 24
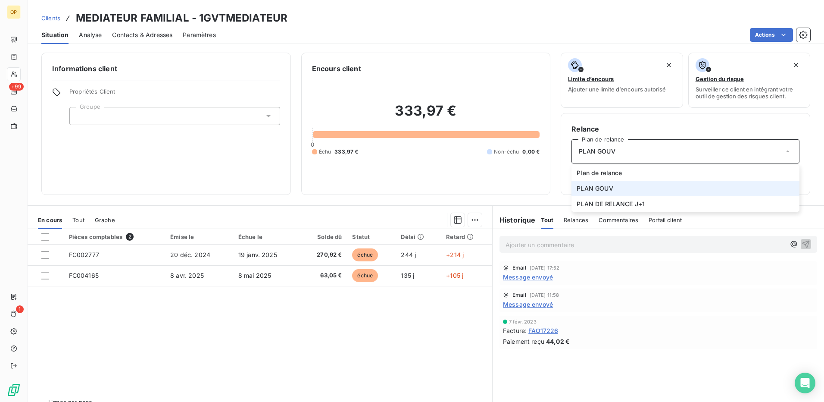
click at [643, 150] on div "PLAN GOUV" at bounding box center [685, 151] width 228 height 24
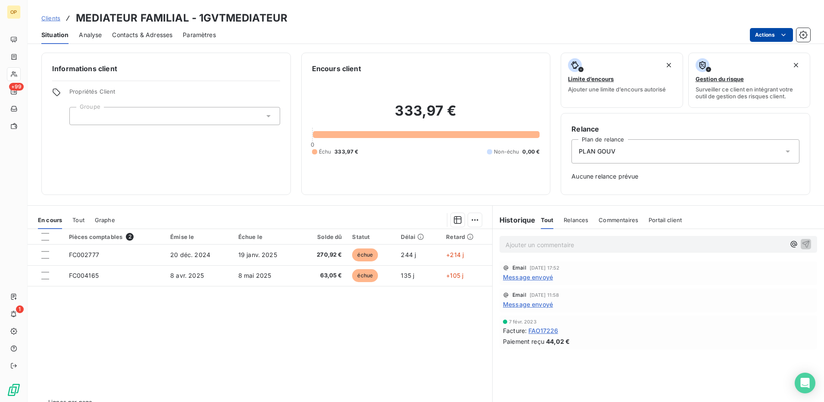
click at [774, 31] on html "OP +99 1 Clients MEDIATEUR FAMILIAL - 1GVTMEDIATEUR Situation Analyse Contacts …" at bounding box center [412, 201] width 824 height 402
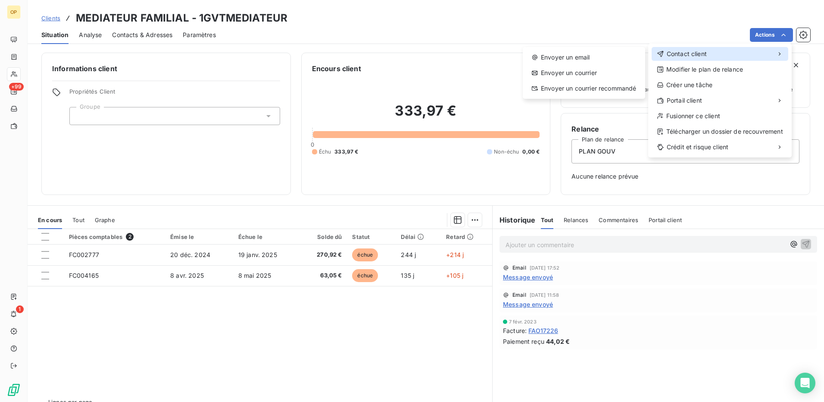
click at [737, 53] on div "Contact client" at bounding box center [720, 54] width 137 height 14
click at [565, 56] on div "Envoyer un email" at bounding box center [583, 57] width 115 height 14
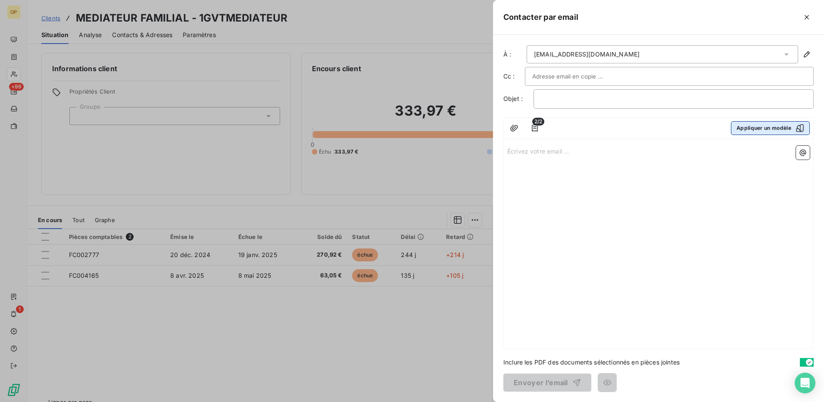
click at [752, 128] on button "Appliquer un modèle" at bounding box center [770, 128] width 79 height 14
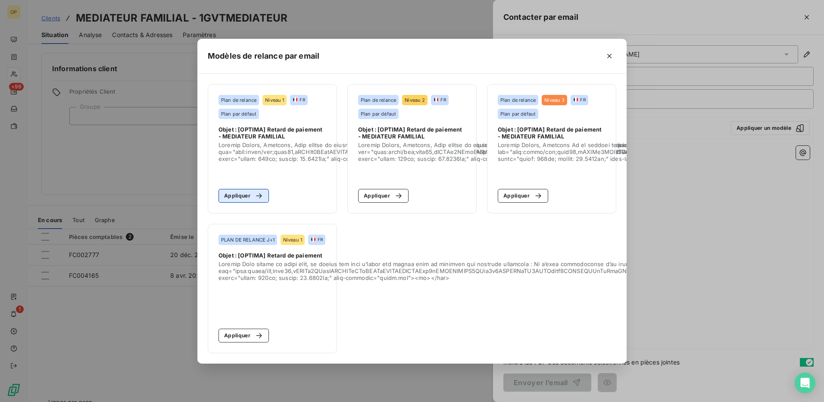
click at [249, 190] on button "Appliquer" at bounding box center [243, 196] width 50 height 14
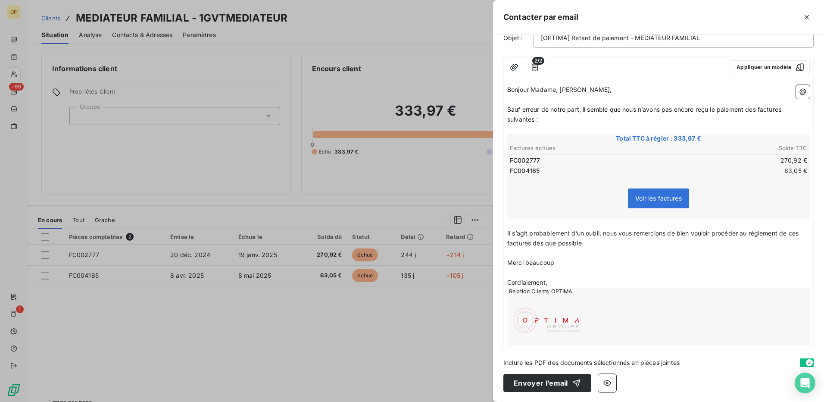
scroll to position [61, 0]
click at [558, 387] on button "Envoyer l’email" at bounding box center [547, 382] width 88 height 18
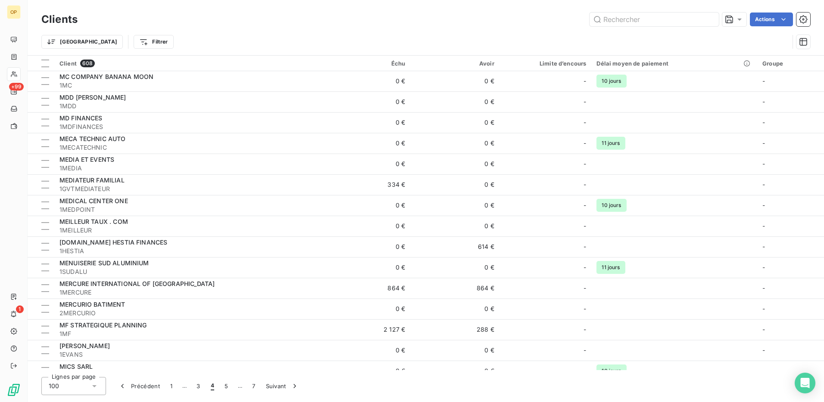
scroll to position [991, 0]
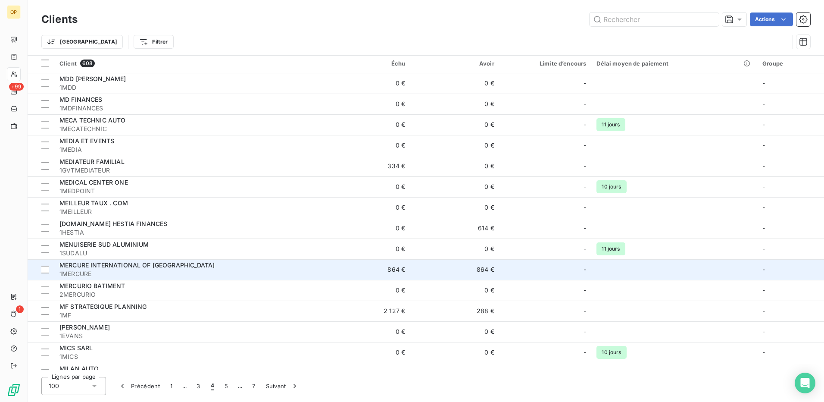
click at [429, 267] on td "864 €" at bounding box center [454, 269] width 89 height 21
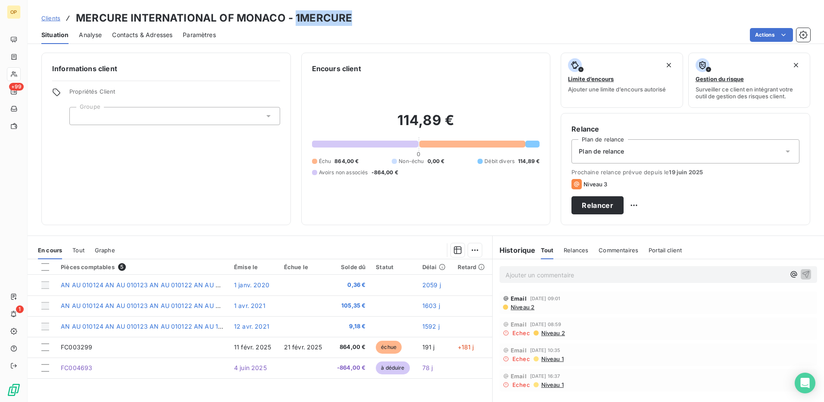
drag, startPoint x: 292, startPoint y: 17, endPoint x: 364, endPoint y: 19, distance: 72.0
click at [364, 19] on div "Clients MERCURE INTERNATIONAL OF MONACO - 1MERCURE" at bounding box center [426, 18] width 796 height 16
copy h3 "1MERCURE"
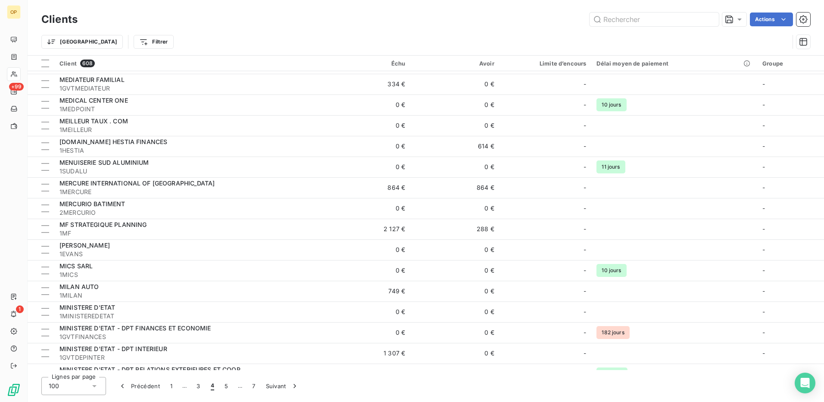
scroll to position [1077, 0]
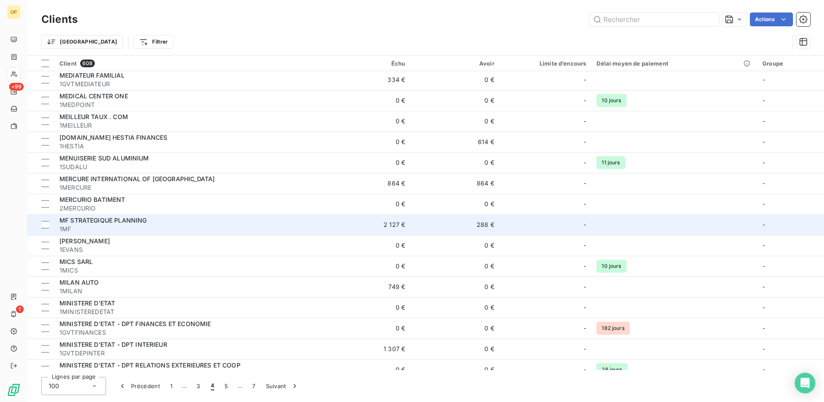
click at [419, 224] on td "288 €" at bounding box center [454, 224] width 89 height 21
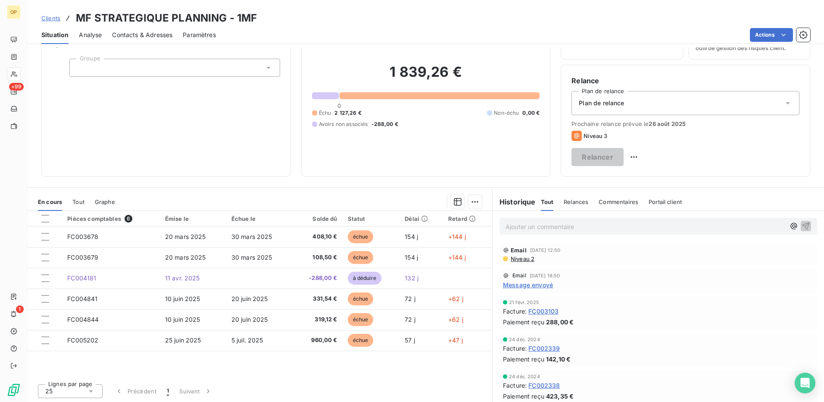
scroll to position [49, 0]
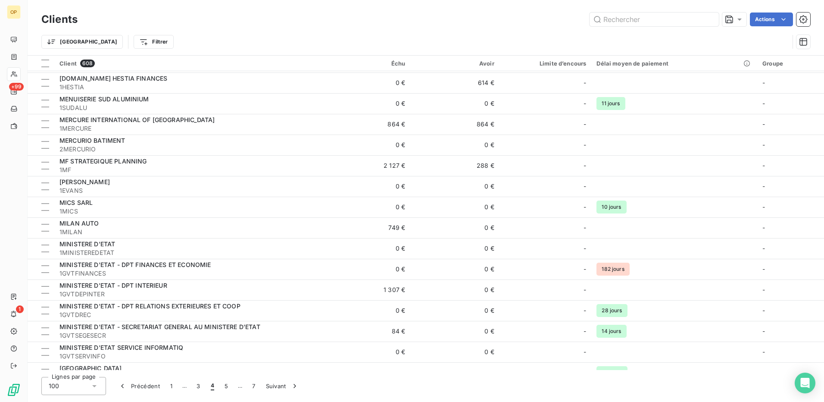
scroll to position [1164, 0]
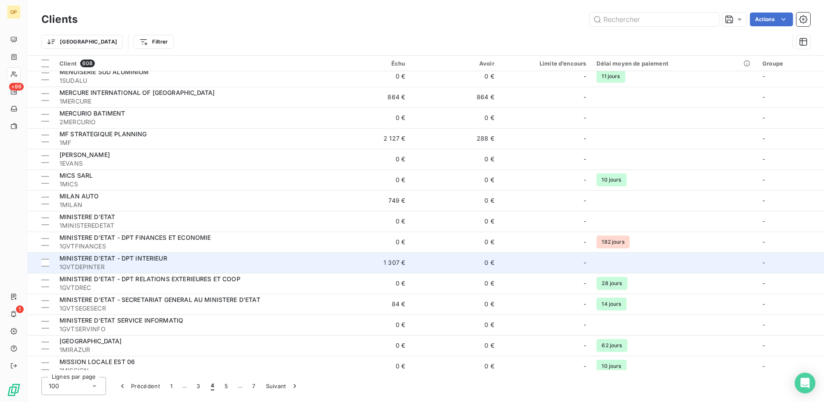
click at [406, 263] on td "1 307 €" at bounding box center [365, 262] width 89 height 21
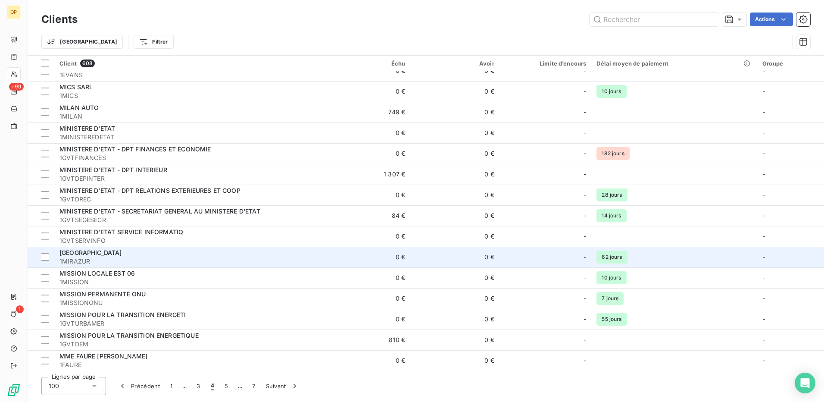
scroll to position [1336, 0]
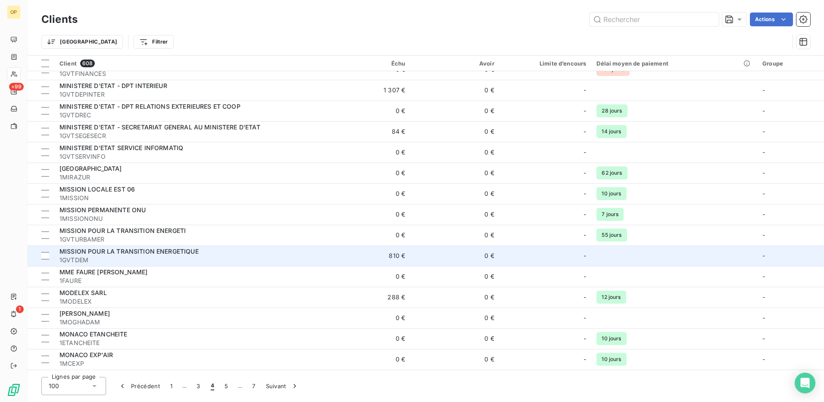
click at [423, 258] on td "0 €" at bounding box center [454, 255] width 89 height 21
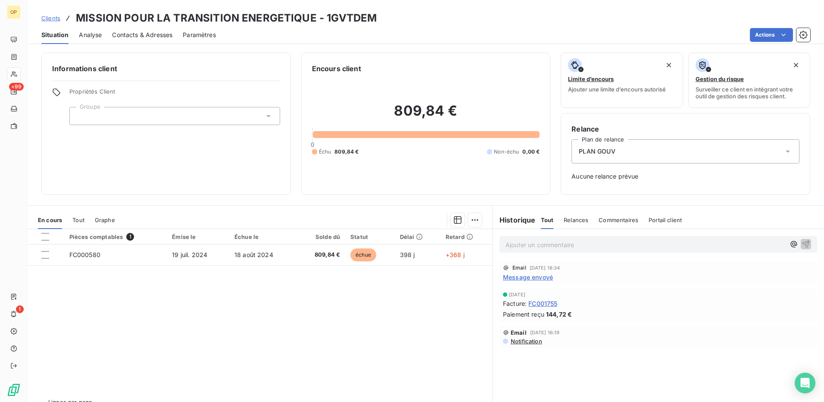
click at [712, 153] on div "PLAN GOUV" at bounding box center [685, 151] width 228 height 24
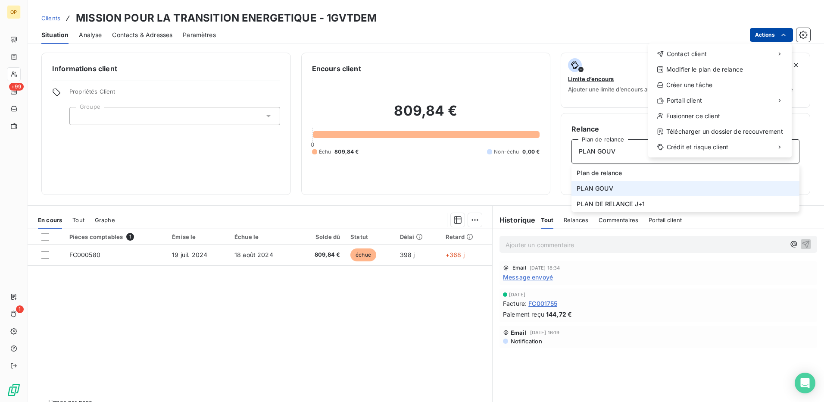
click at [764, 29] on html "OP +99 1 Clients MISSION POUR LA TRANSITION ENERGETIQUE - 1GVTDEM Situation Ana…" at bounding box center [412, 201] width 824 height 402
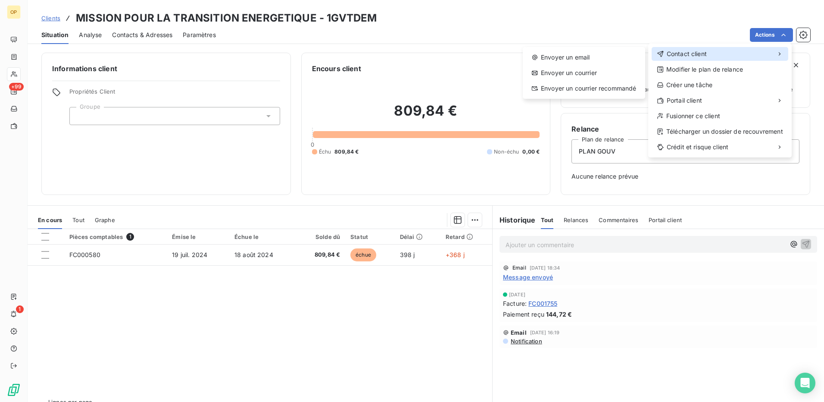
click at [694, 56] on span "Contact client" at bounding box center [687, 54] width 40 height 9
click at [588, 62] on div "Envoyer un email" at bounding box center [583, 57] width 115 height 14
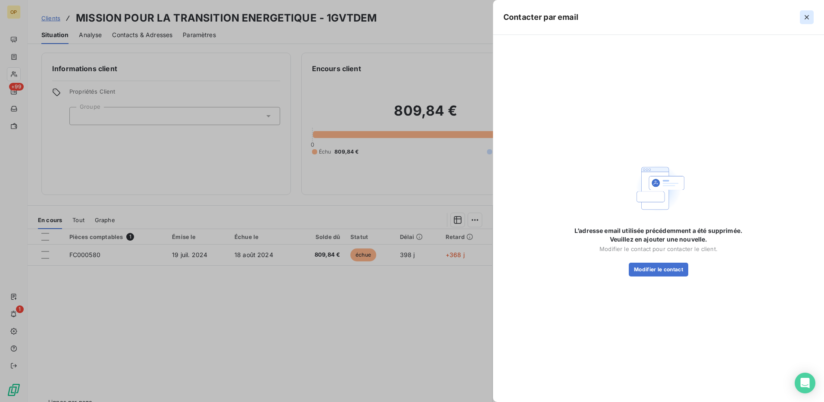
click at [810, 16] on icon "button" at bounding box center [806, 17] width 9 height 9
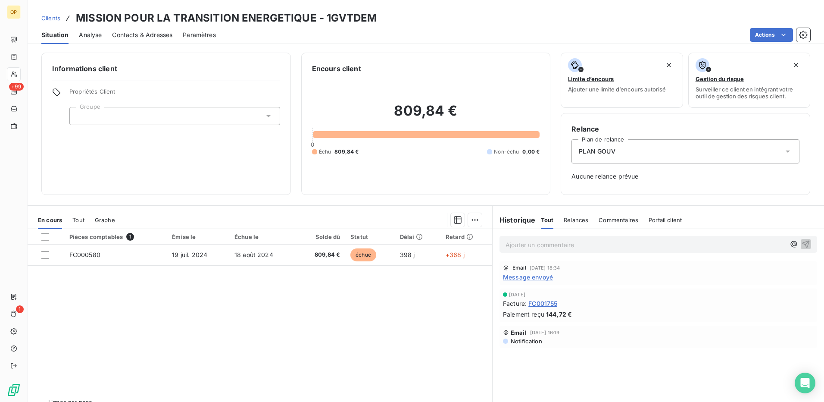
click at [114, 37] on span "Contacts & Adresses" at bounding box center [142, 35] width 60 height 9
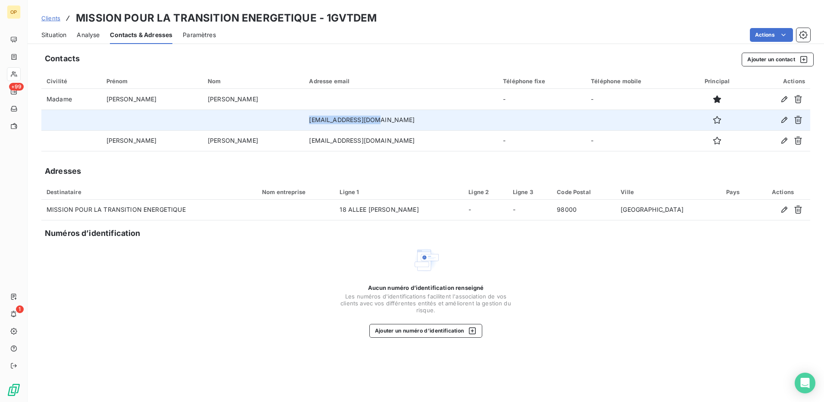
drag, startPoint x: 250, startPoint y: 121, endPoint x: 323, endPoint y: 124, distance: 73.3
click at [323, 124] on td "[EMAIL_ADDRESS][DOMAIN_NAME]" at bounding box center [401, 119] width 194 height 21
drag, startPoint x: 323, startPoint y: 124, endPoint x: 315, endPoint y: 122, distance: 8.5
copy td "[EMAIL_ADDRESS][DOMAIN_NAME]"
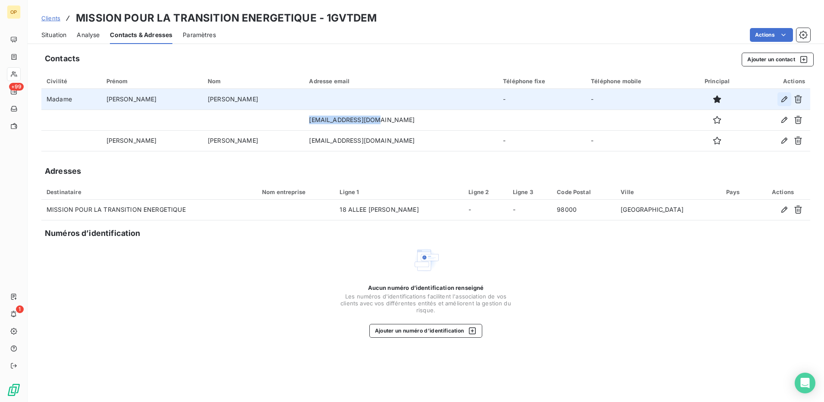
click at [785, 95] on icon "button" at bounding box center [784, 99] width 9 height 9
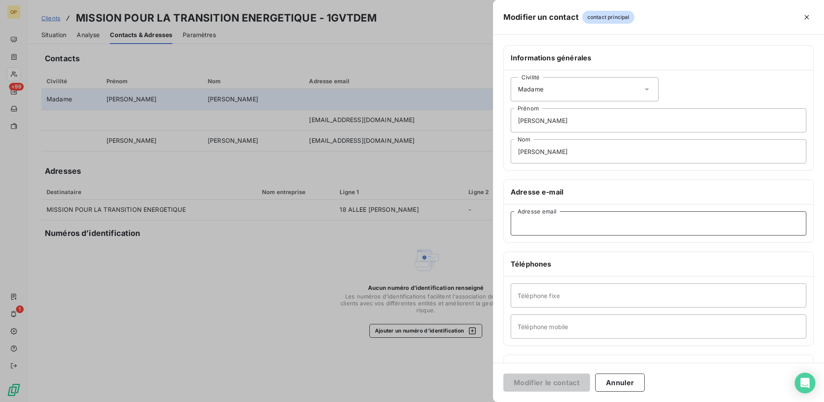
click at [591, 227] on input "Adresse email" at bounding box center [659, 223] width 296 height 24
paste input "[EMAIL_ADDRESS][DOMAIN_NAME]"
type input "[EMAIL_ADDRESS][DOMAIN_NAME]"
click at [548, 382] on button "Modifier le contact" at bounding box center [546, 382] width 87 height 18
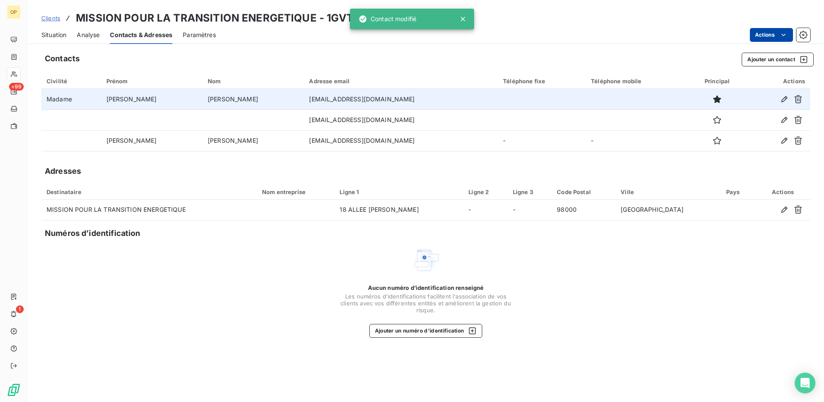
click at [777, 37] on html "OP +99 1 Clients MISSION POUR LA TRANSITION ENERGETIQUE - 1GVTDEM Situation Ana…" at bounding box center [412, 201] width 824 height 402
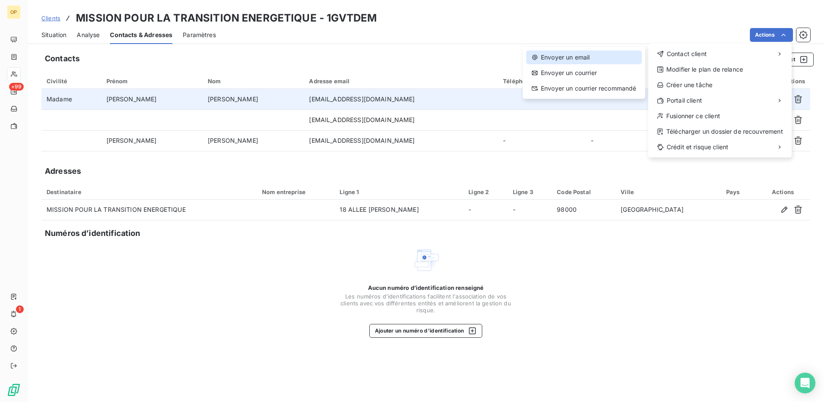
click at [545, 57] on div "Envoyer un email" at bounding box center [583, 57] width 115 height 14
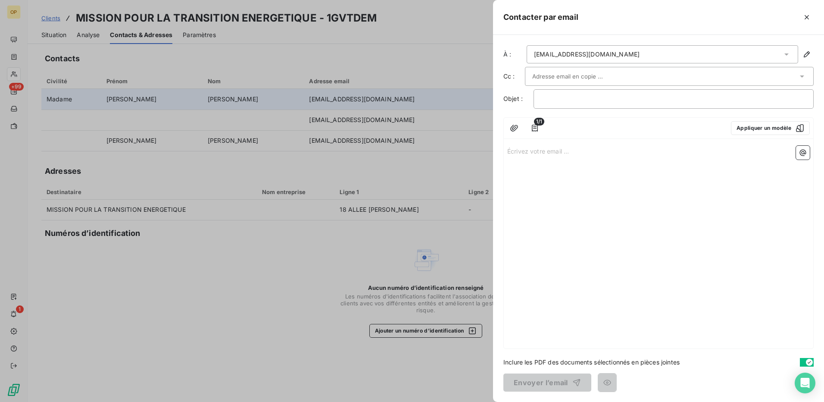
click at [727, 122] on div "1/1 Appliquer un modèle" at bounding box center [658, 128] width 309 height 21
click at [742, 124] on button "Appliquer un modèle" at bounding box center [770, 128] width 79 height 14
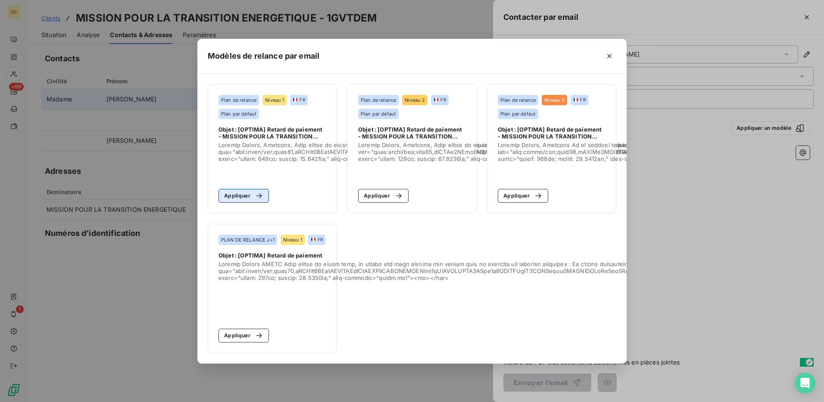
click at [243, 194] on button "Appliquer" at bounding box center [243, 196] width 50 height 14
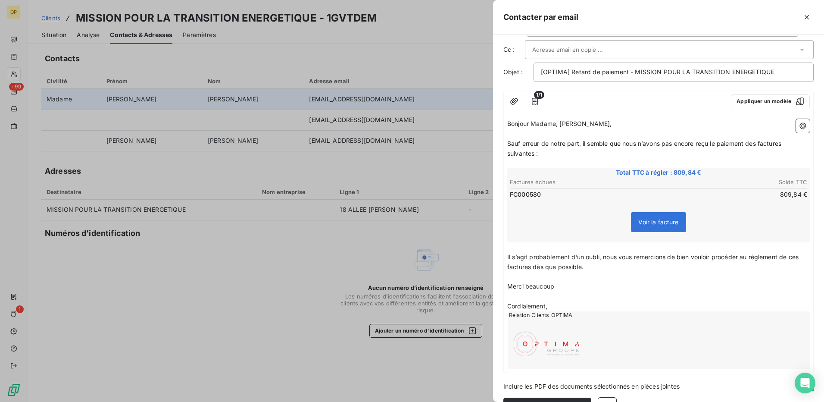
scroll to position [51, 0]
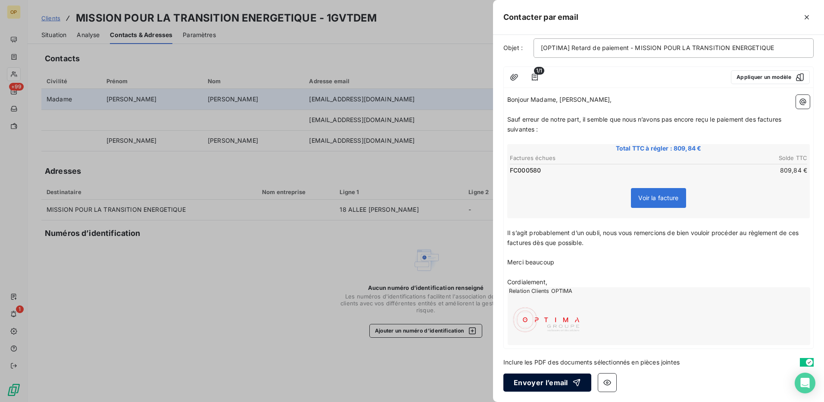
click at [563, 383] on button "Envoyer l’email" at bounding box center [547, 382] width 88 height 18
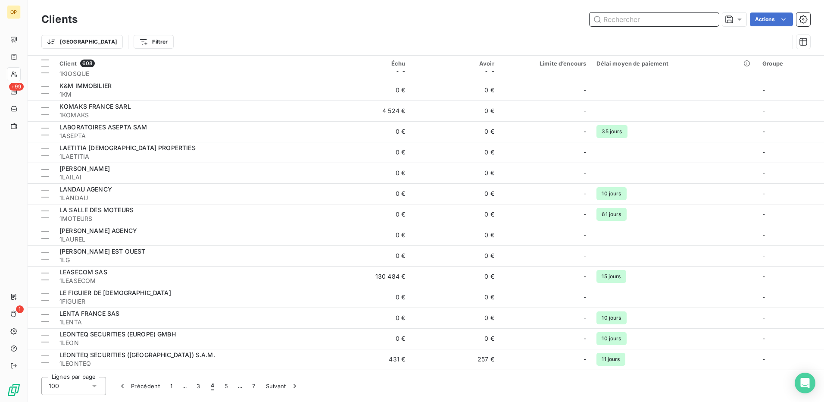
scroll to position [1508, 0]
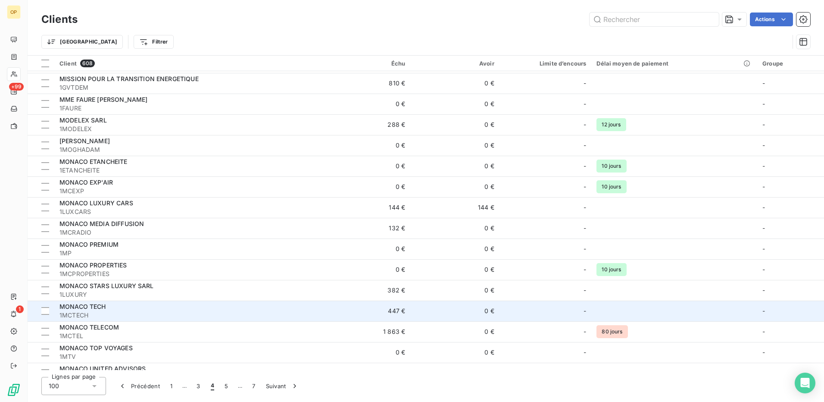
click at [445, 310] on td "0 €" at bounding box center [454, 310] width 89 height 21
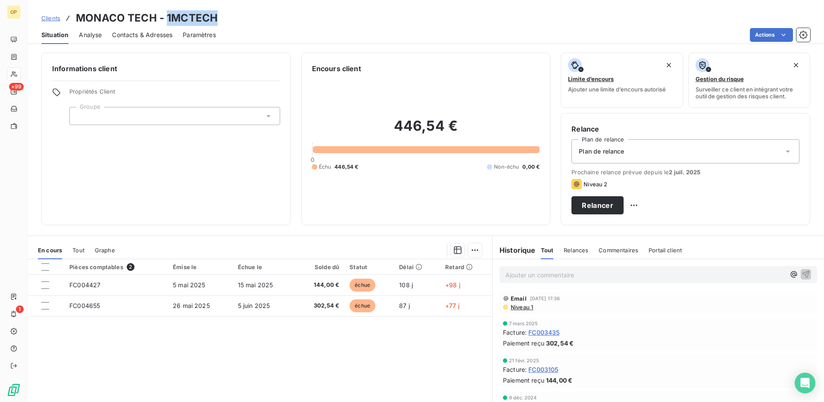
drag, startPoint x: 165, startPoint y: 17, endPoint x: 236, endPoint y: 16, distance: 70.7
click at [236, 16] on div "Clients MONACO TECH - 1MCTECH" at bounding box center [426, 18] width 796 height 16
copy h3 "1MCTECH"
click at [770, 35] on html "OP +99 1 Clients MONACO TECH - 1MCTECH Situation Analyse Contacts & Adresses Pa…" at bounding box center [412, 201] width 824 height 402
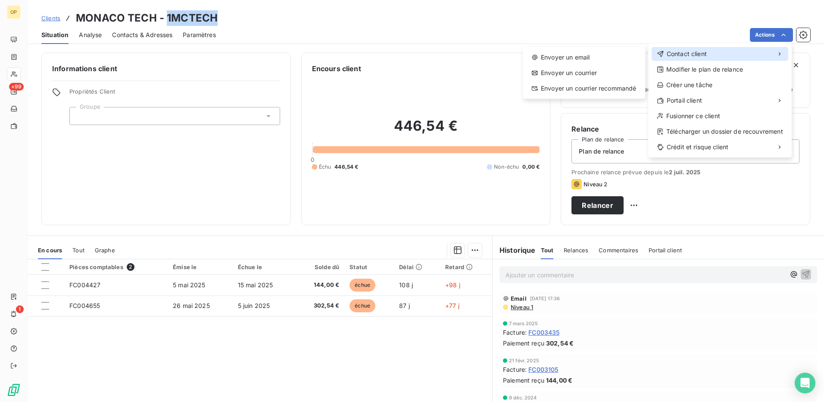
click at [710, 56] on div "Contact client" at bounding box center [720, 54] width 137 height 14
click at [599, 61] on div "Envoyer un email" at bounding box center [583, 57] width 115 height 14
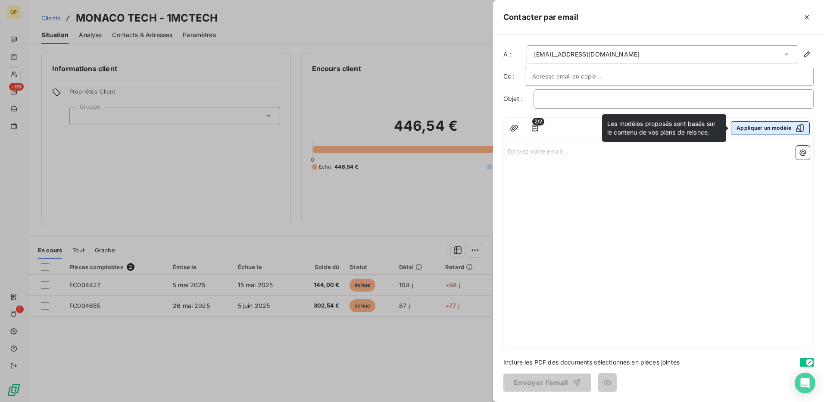
click at [747, 131] on button "Appliquer un modèle" at bounding box center [770, 128] width 79 height 14
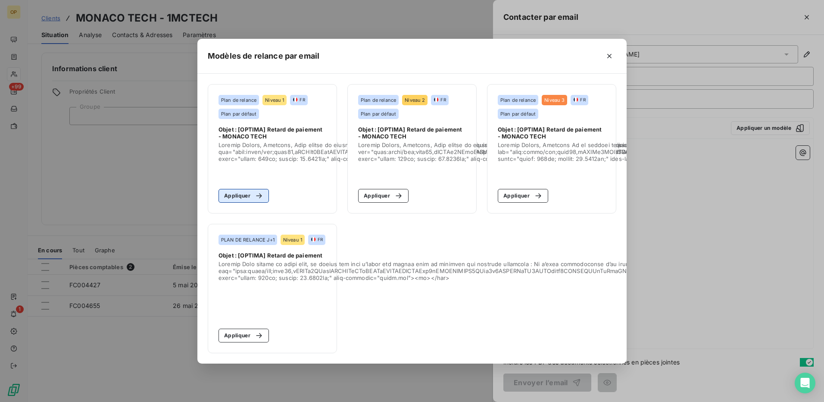
click at [242, 193] on button "Appliquer" at bounding box center [243, 196] width 50 height 14
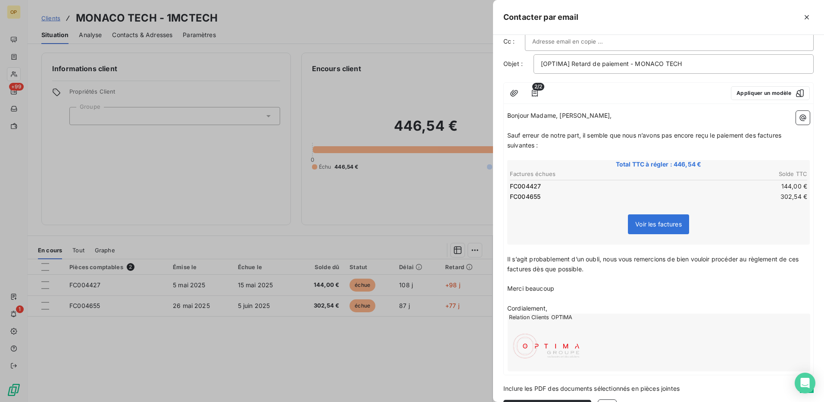
scroll to position [61, 0]
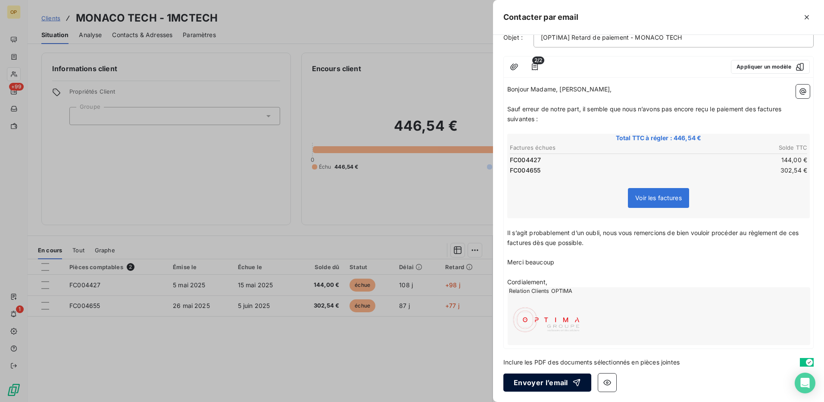
click at [545, 374] on button "Envoyer l’email" at bounding box center [547, 382] width 88 height 18
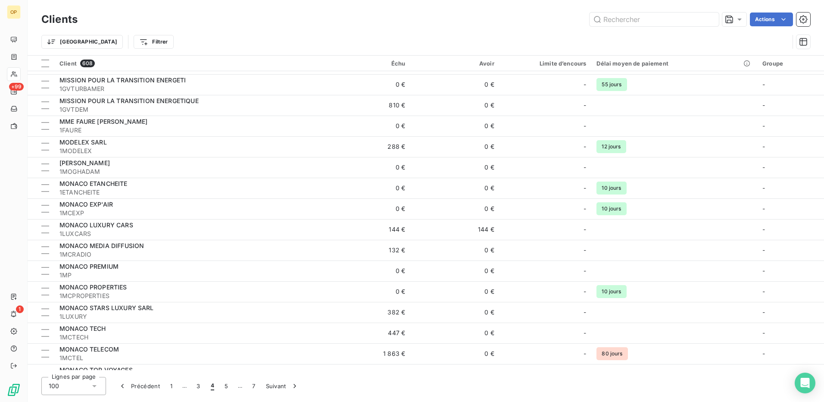
scroll to position [1508, 0]
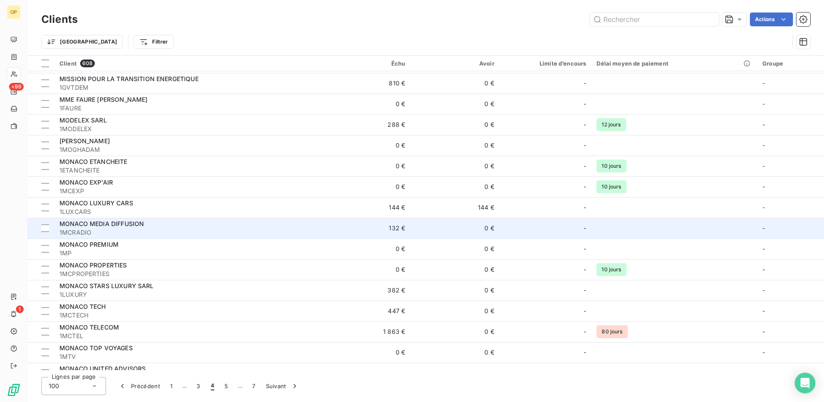
click at [394, 227] on td "132 €" at bounding box center [365, 228] width 89 height 21
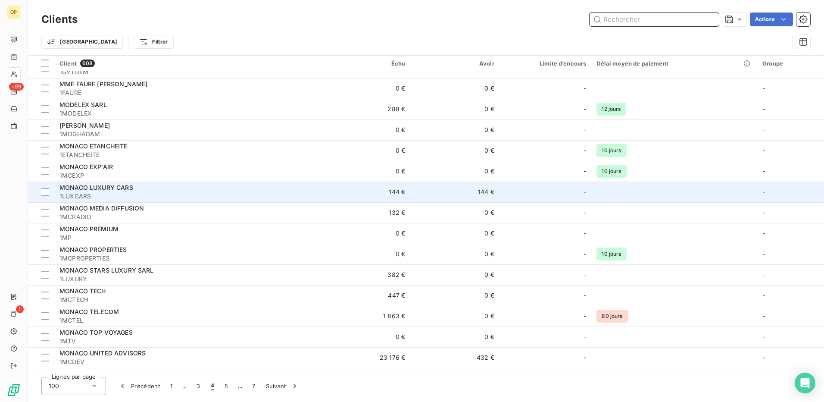
scroll to position [1594, 0]
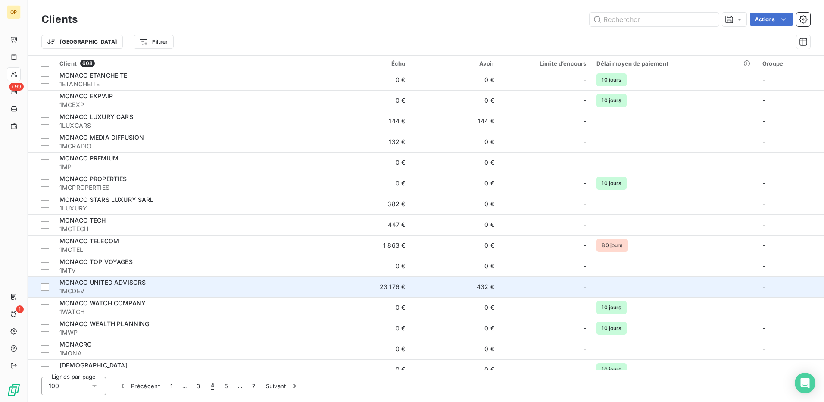
click at [479, 282] on td "432 €" at bounding box center [454, 286] width 89 height 21
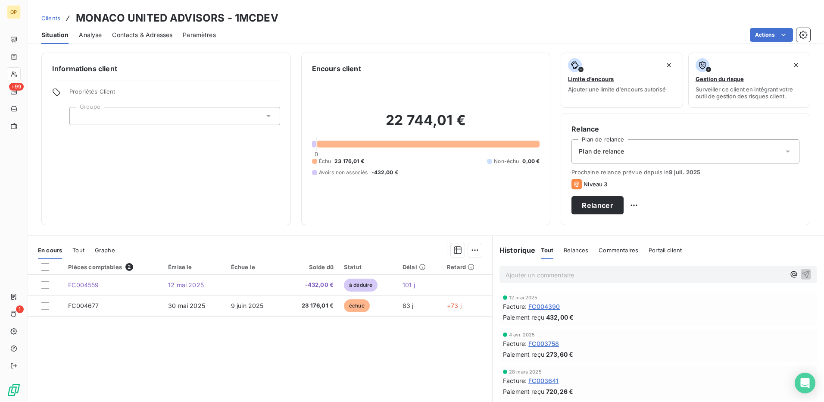
click at [336, 349] on div "Pièces comptables 2 Émise le Échue le Solde dû Statut Délai Retard FC004559 [DA…" at bounding box center [260, 342] width 465 height 166
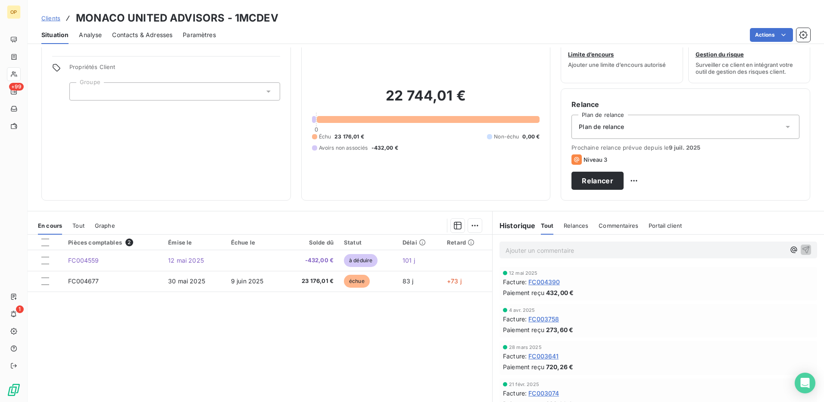
scroll to position [49, 0]
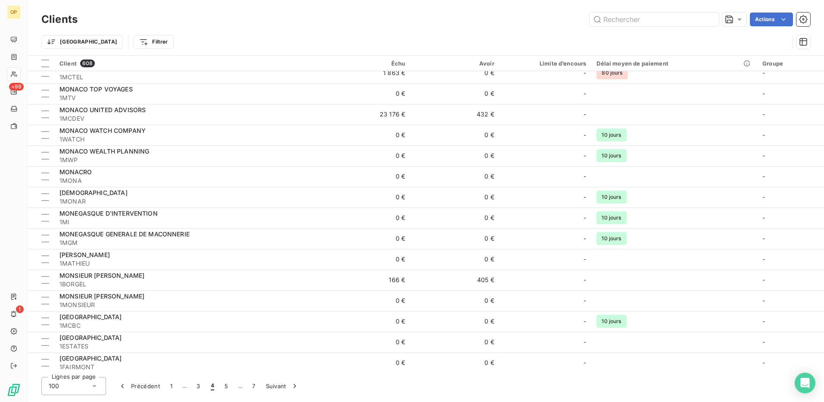
scroll to position [1770, 0]
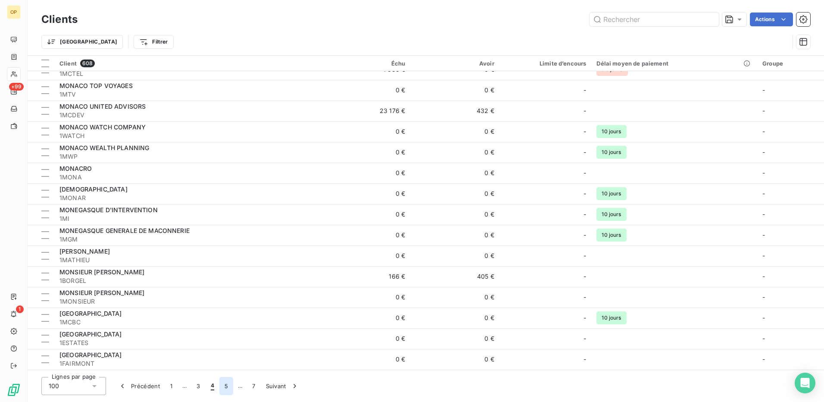
click at [224, 387] on button "5" at bounding box center [226, 386] width 14 height 18
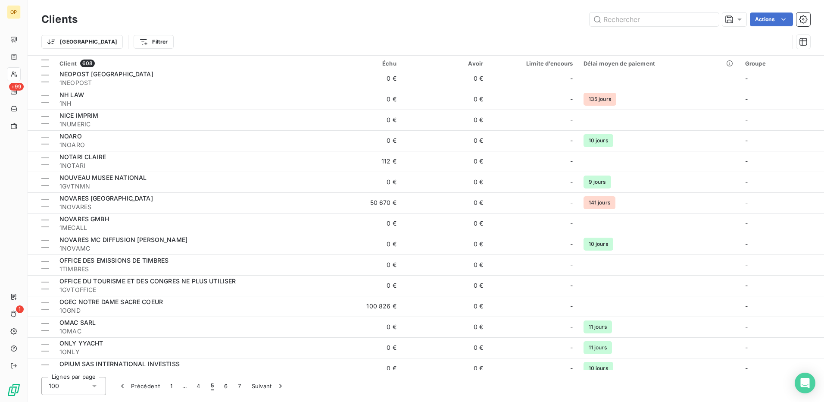
scroll to position [259, 0]
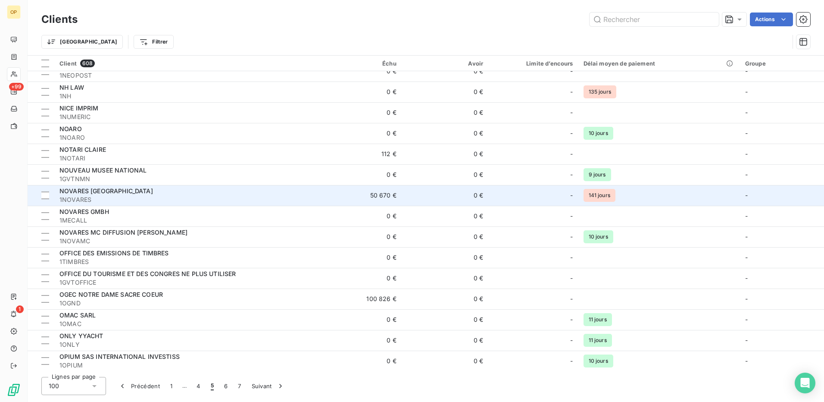
click at [468, 199] on td "0 €" at bounding box center [445, 195] width 87 height 21
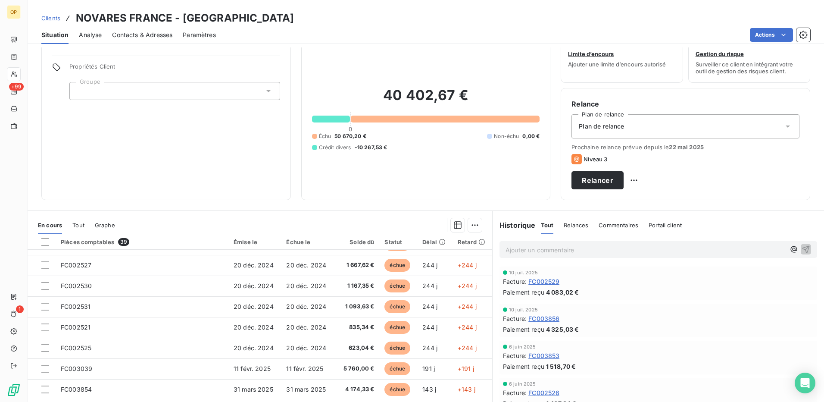
scroll to position [49, 0]
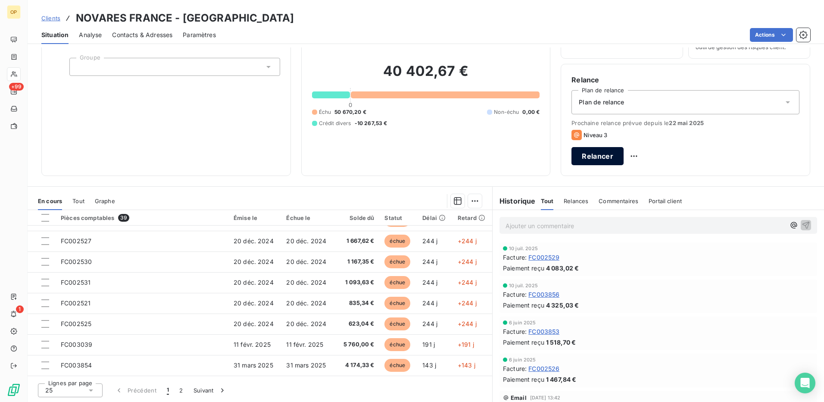
click at [624, 159] on button "Relancer" at bounding box center [597, 156] width 52 height 18
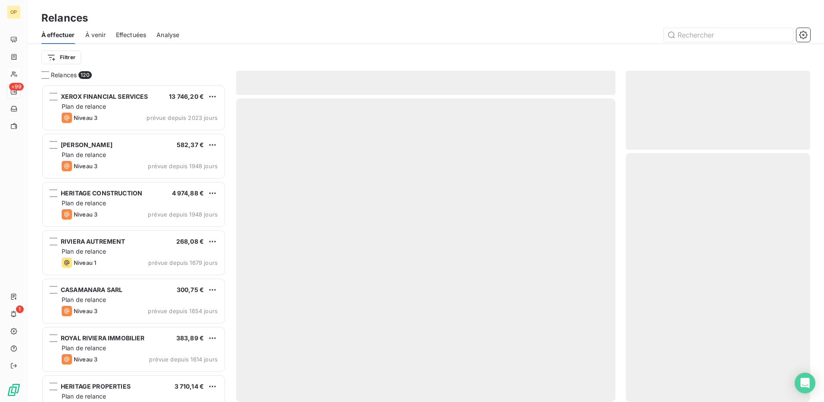
scroll to position [311, 178]
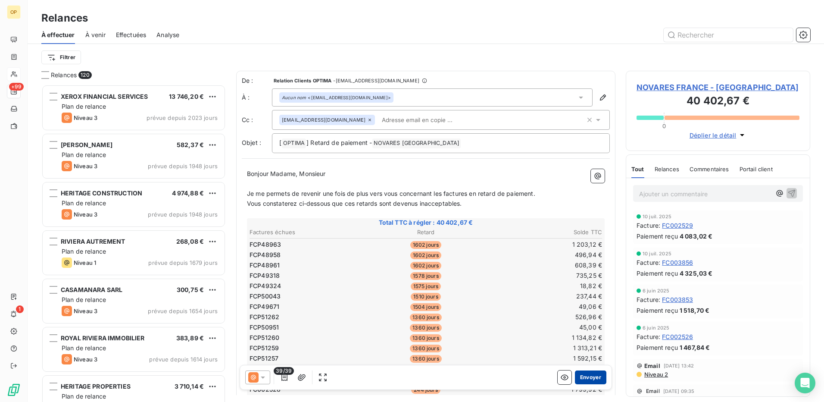
click at [584, 373] on button "Envoyer" at bounding box center [590, 377] width 31 height 14
